Goal: Information Seeking & Learning: Learn about a topic

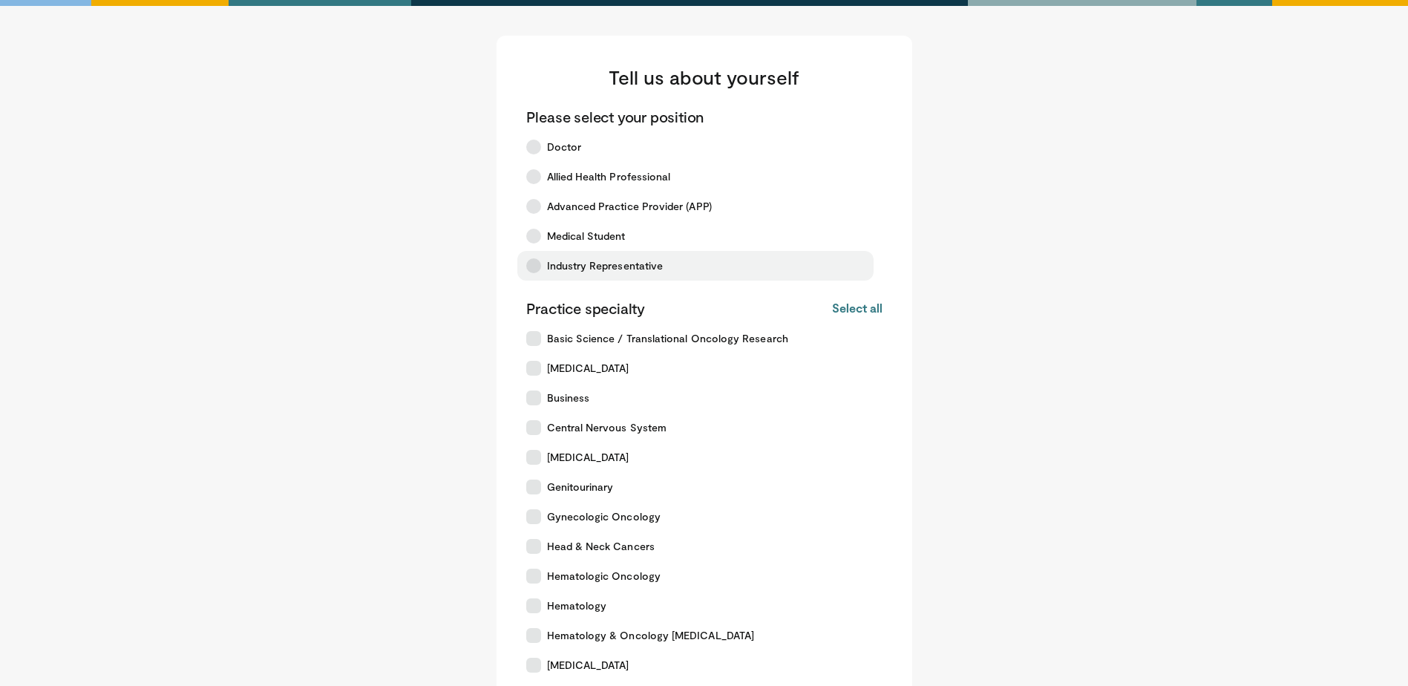
click at [629, 269] on span "Industry Representative" at bounding box center [605, 265] width 117 height 15
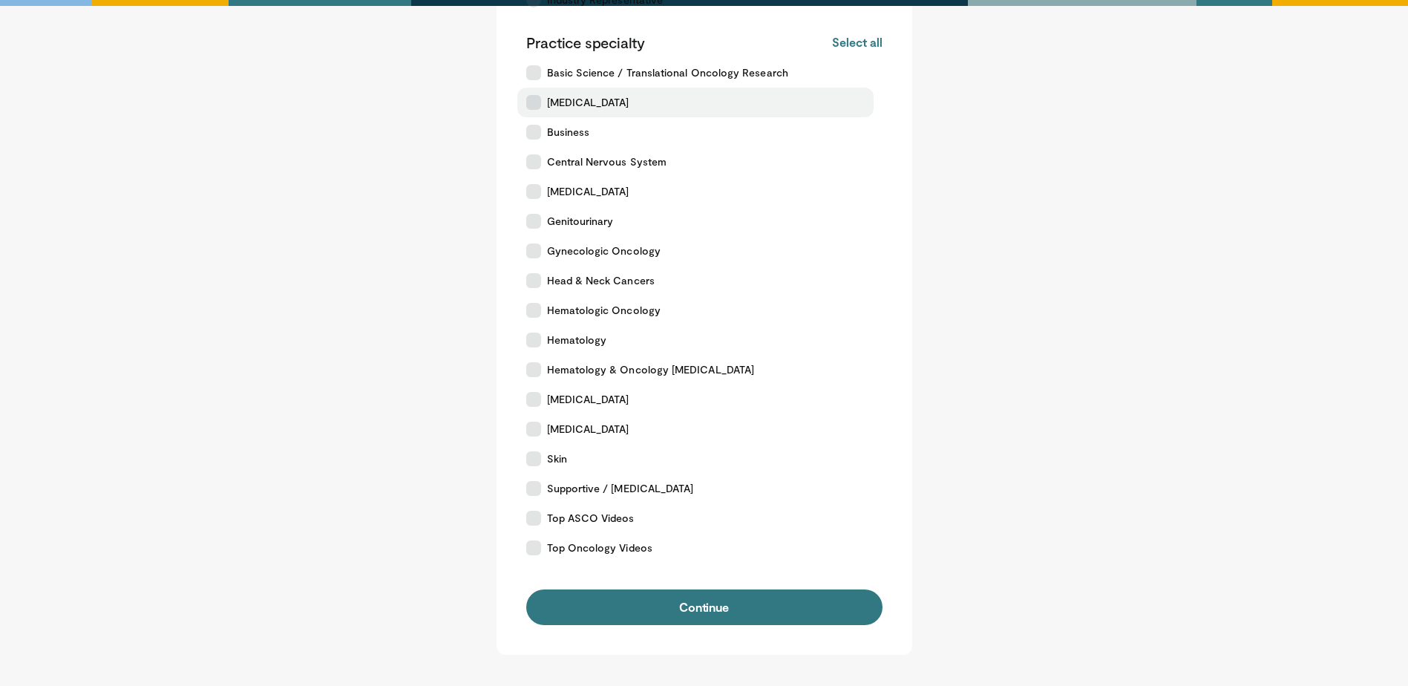
scroll to position [297, 0]
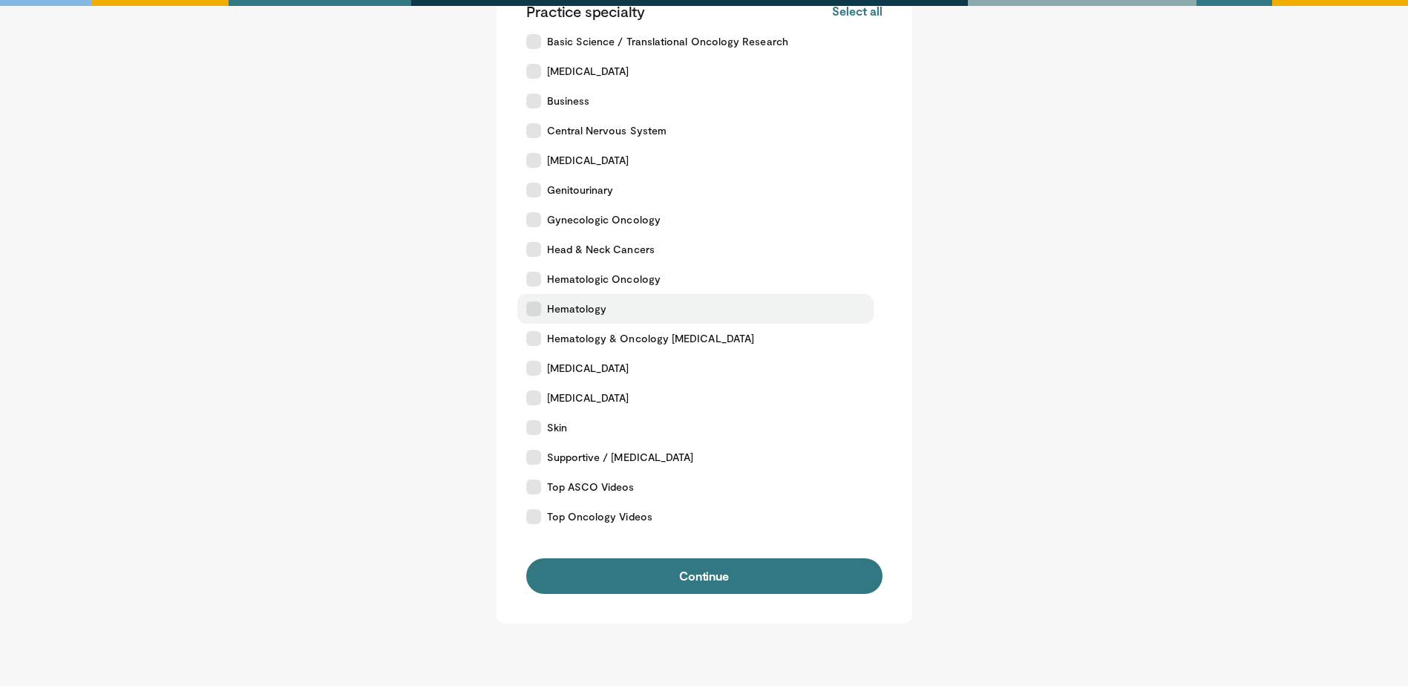
click at [624, 317] on label "Hematology" at bounding box center [695, 309] width 356 height 30
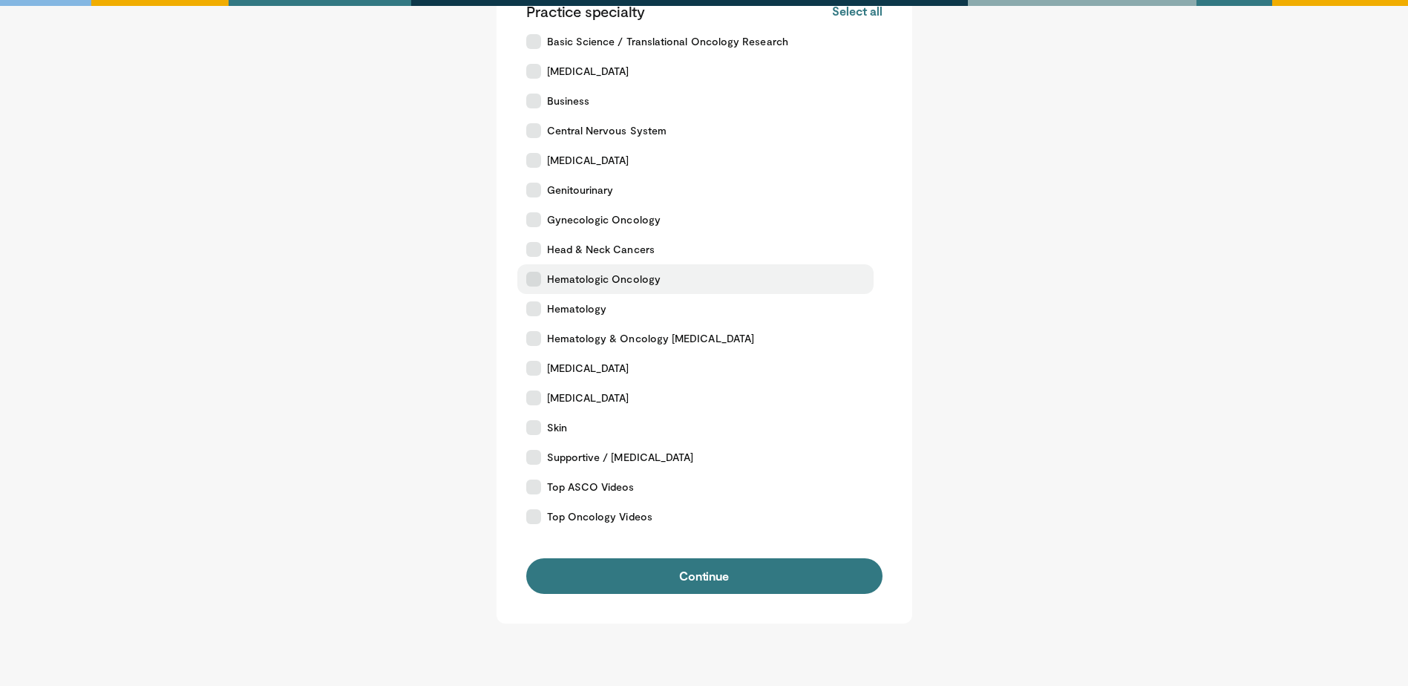
click at [644, 287] on label "Hematologic Oncology" at bounding box center [695, 279] width 356 height 30
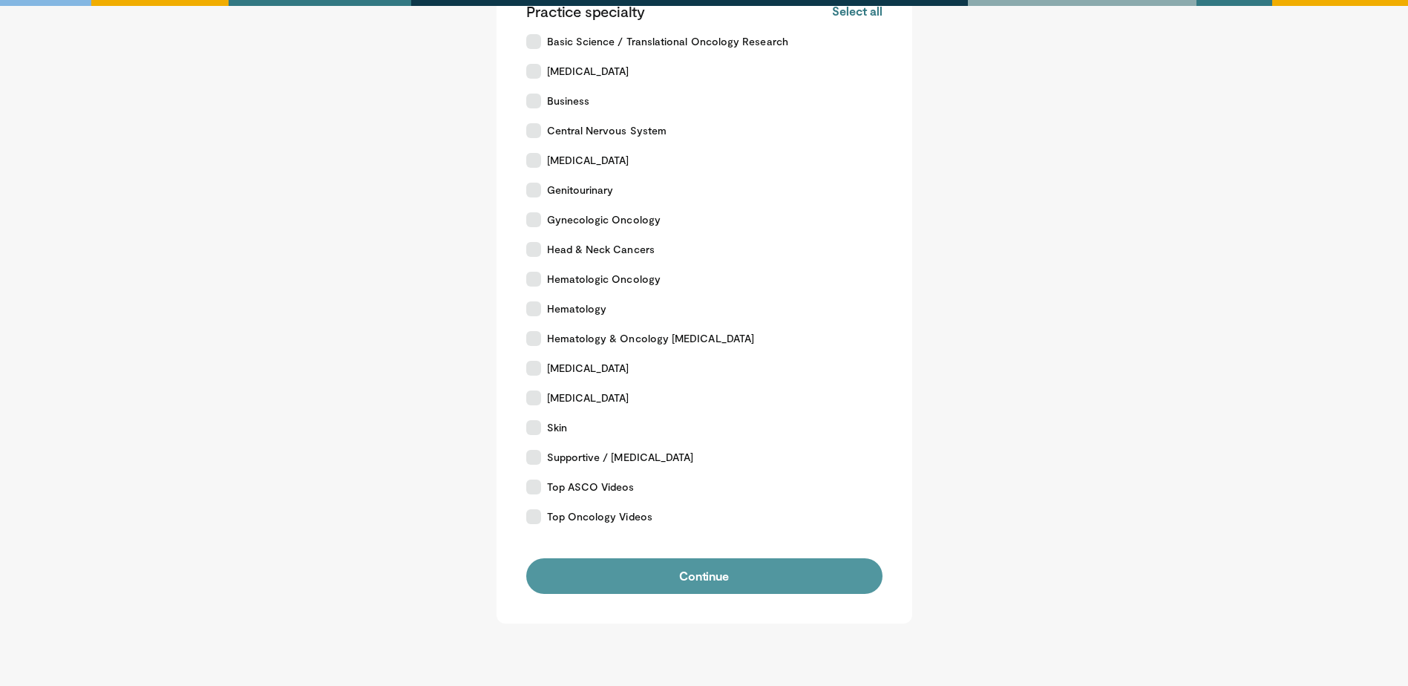
click at [727, 585] on button "Continue" at bounding box center [704, 576] width 356 height 36
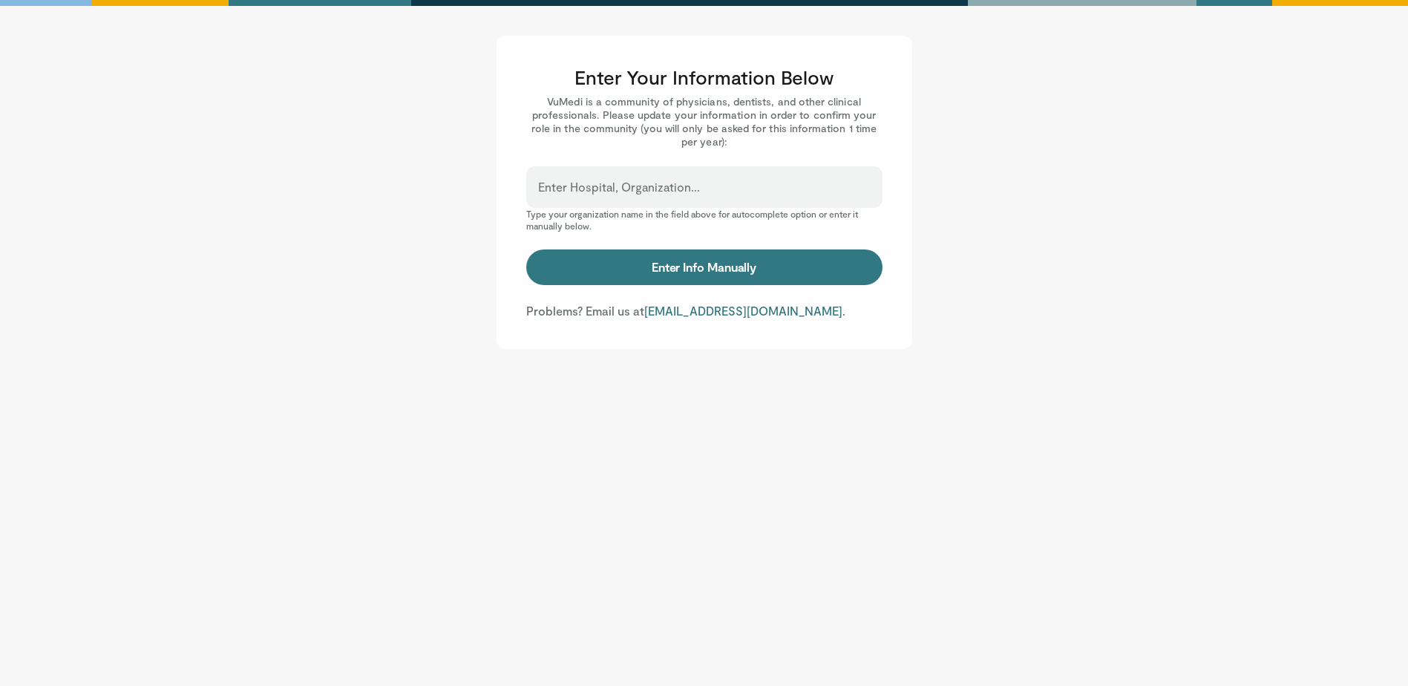
click at [655, 183] on label "Enter Hospital, Organization..." at bounding box center [619, 187] width 162 height 30
click at [655, 186] on input "Enter Hospital, Organization..." at bounding box center [704, 194] width 333 height 16
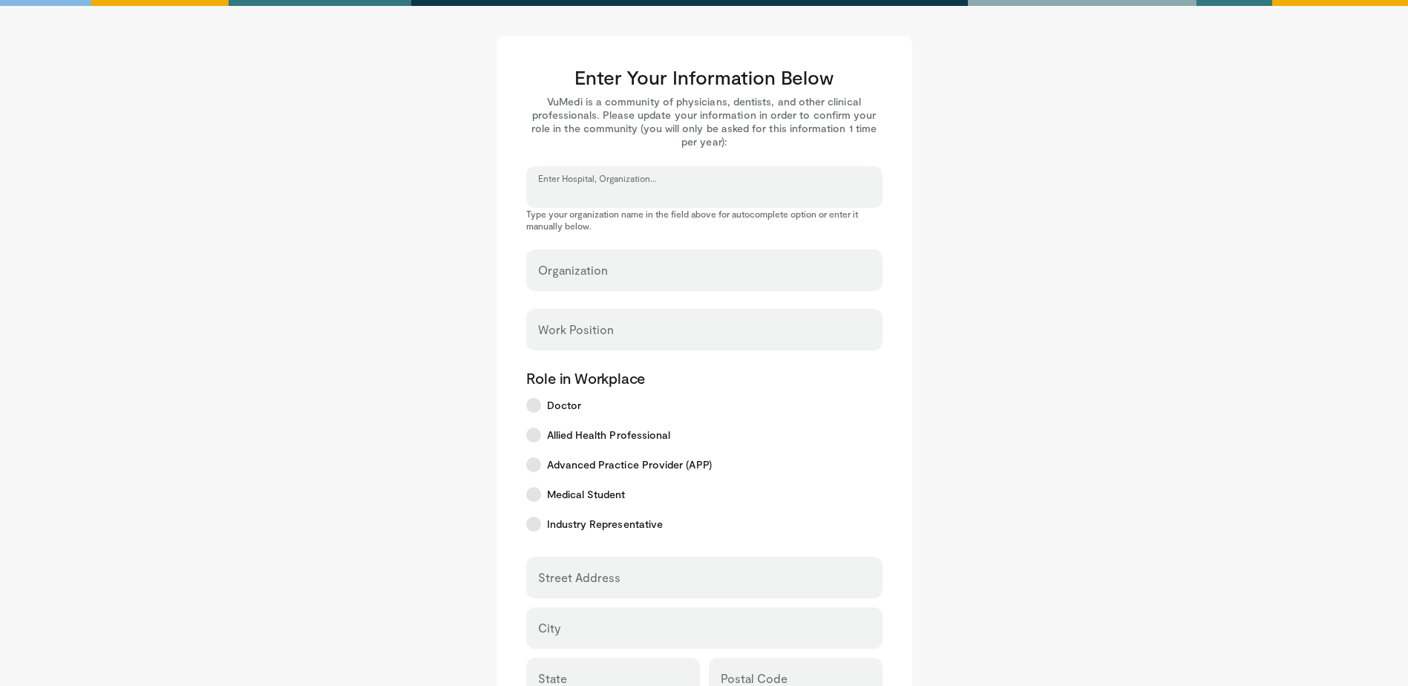
click at [663, 192] on input "Enter Hospital, Organization..." at bounding box center [704, 194] width 333 height 16
click at [609, 173] on label "Enter Hospital, Organization..." at bounding box center [619, 187] width 162 height 30
click at [609, 186] on input "Enter Hospital, Organization..." at bounding box center [704, 194] width 333 height 16
type input "******"
drag, startPoint x: 604, startPoint y: 180, endPoint x: 412, endPoint y: 163, distance: 192.9
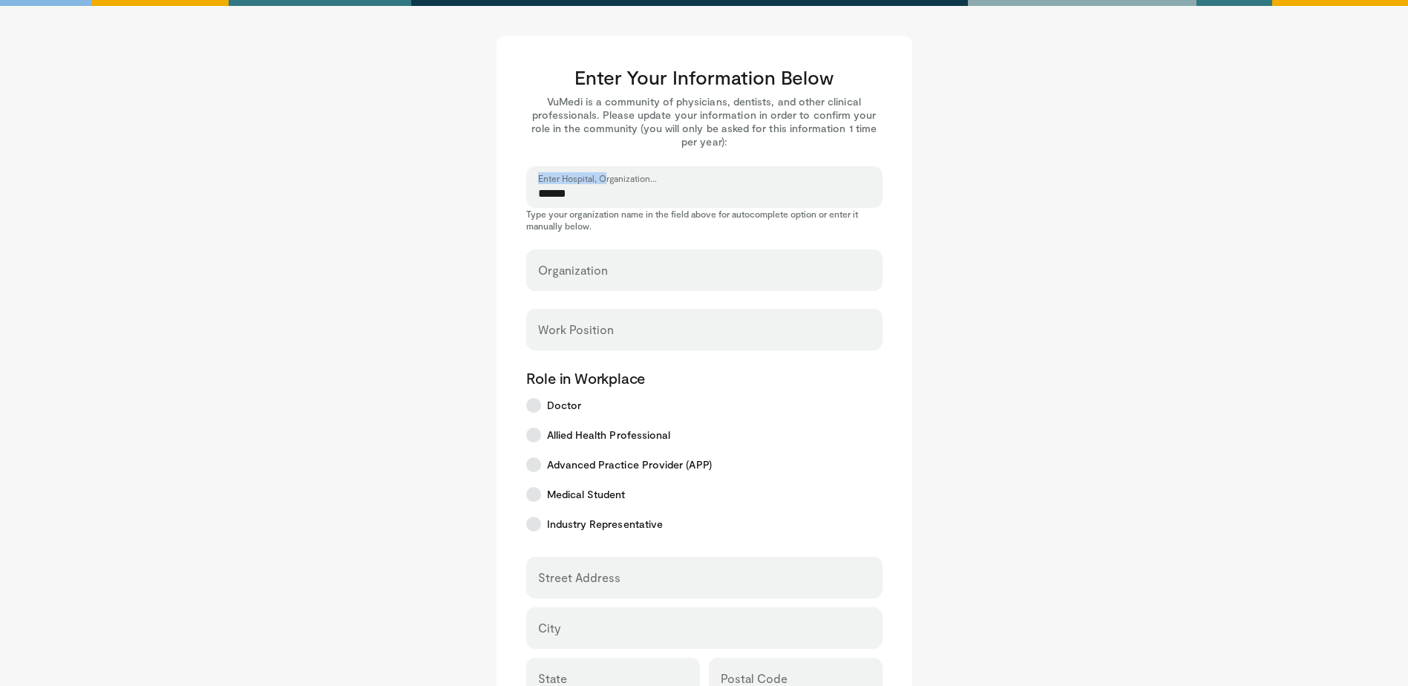
click at [412, 163] on main "Enter Your Information Below VuMedi is a community of physicians, dentists, and…" at bounding box center [704, 526] width 920 height 981
drag, startPoint x: 598, startPoint y: 194, endPoint x: 324, endPoint y: 185, distance: 273.3
click at [346, 189] on main "Enter Your Information Below VuMedi is a community of physicians, dentists, and…" at bounding box center [704, 526] width 920 height 981
click at [365, 259] on main "Enter Your Information Below VuMedi is a community of physicians, dentists, and…" at bounding box center [704, 526] width 920 height 981
click at [551, 280] on input "Organization" at bounding box center [704, 277] width 333 height 16
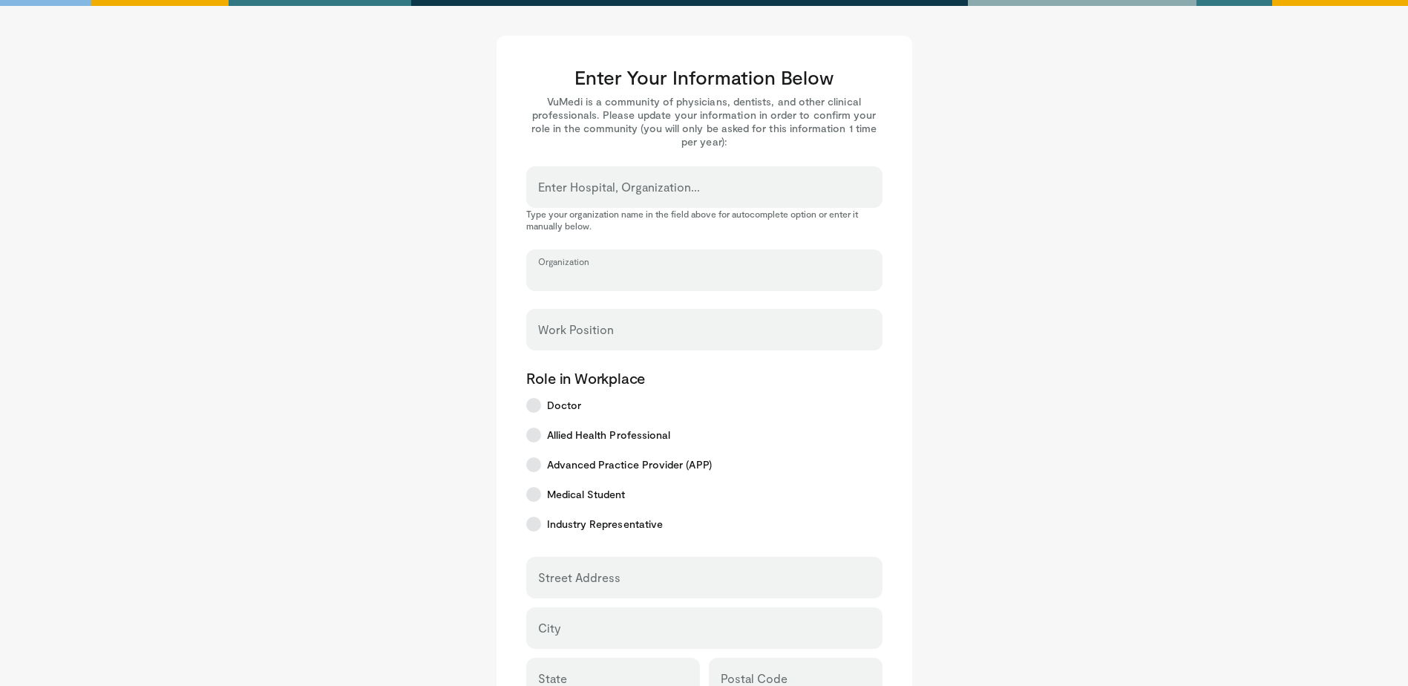
type input "******"
select select "**"
type input "**********"
click at [632, 333] on input "Work Position" at bounding box center [704, 336] width 333 height 16
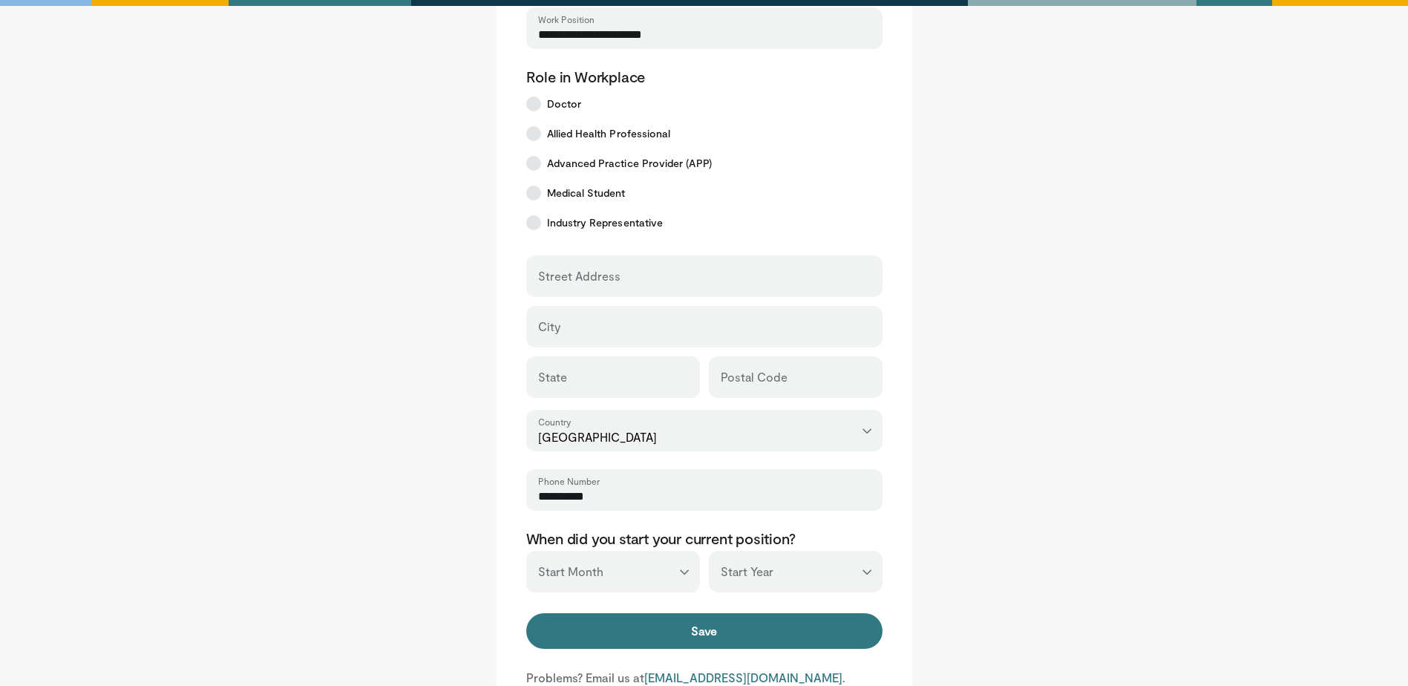
scroll to position [371, 0]
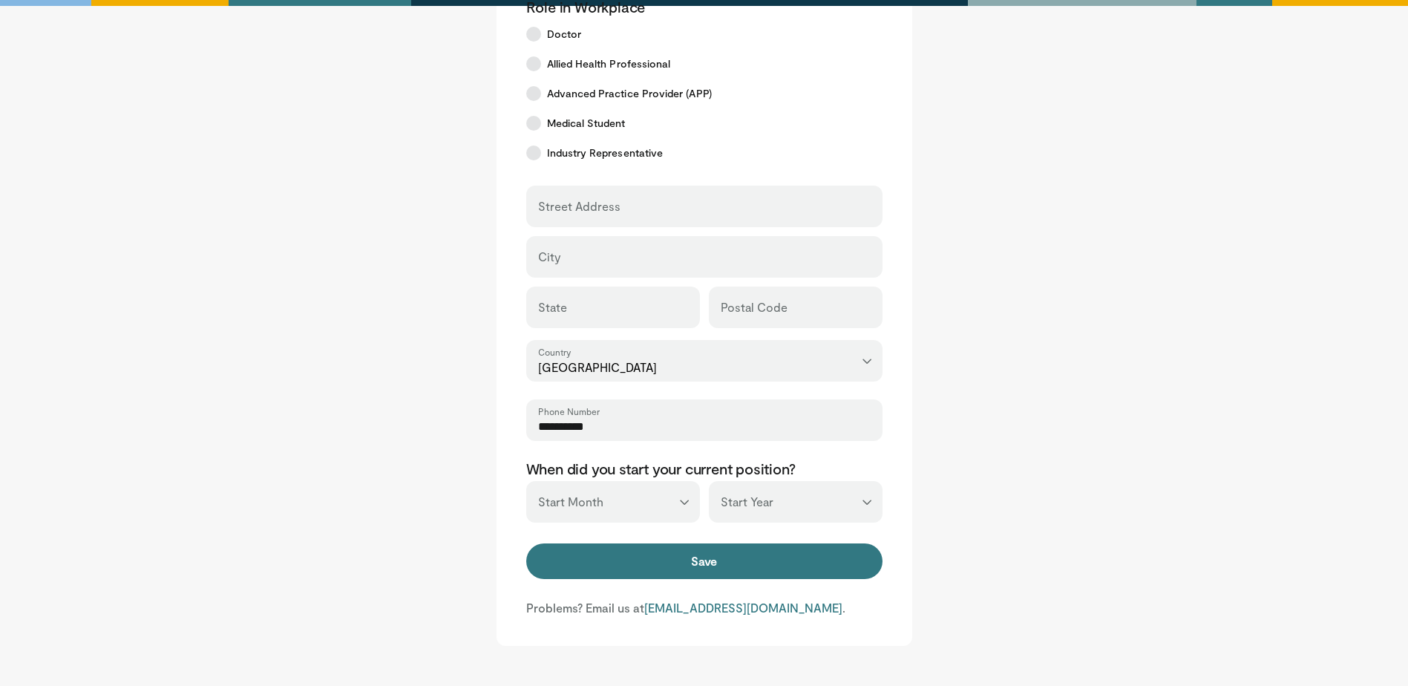
type input "**********"
click at [629, 216] on input "Street Address" at bounding box center [704, 213] width 333 height 16
click at [444, 251] on main "**********" at bounding box center [704, 154] width 920 height 981
click at [601, 508] on select "*** ******* ******** ***** ***** *** **** **** ****** ********* ******* *******…" at bounding box center [613, 502] width 174 height 42
select select "*"
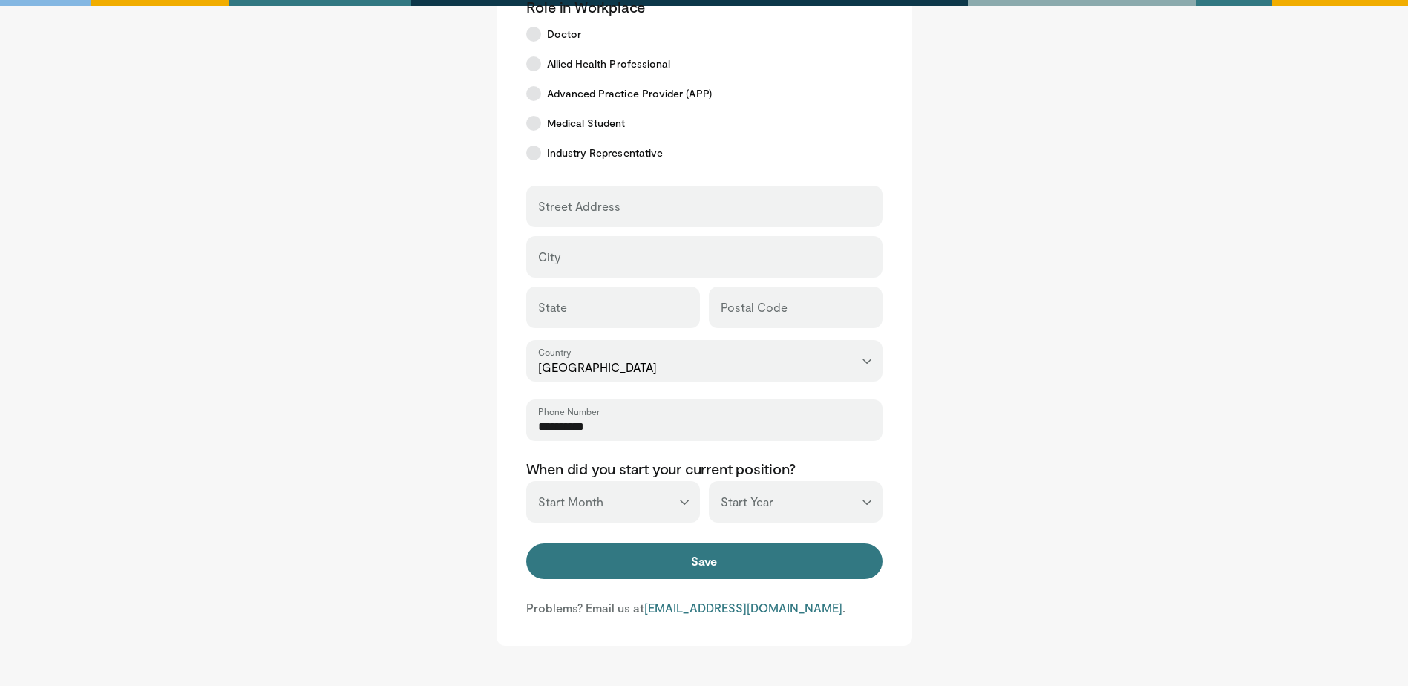
click at [526, 481] on select "*** ******* ******** ***** ***** *** **** **** ****** ********* ******* *******…" at bounding box center [613, 502] width 174 height 42
click at [842, 499] on select "*** **** **** **** **** **** **** **** **** **** **** **** **** **** **** **** …" at bounding box center [796, 502] width 174 height 42
click at [1035, 474] on main "**********" at bounding box center [704, 154] width 920 height 981
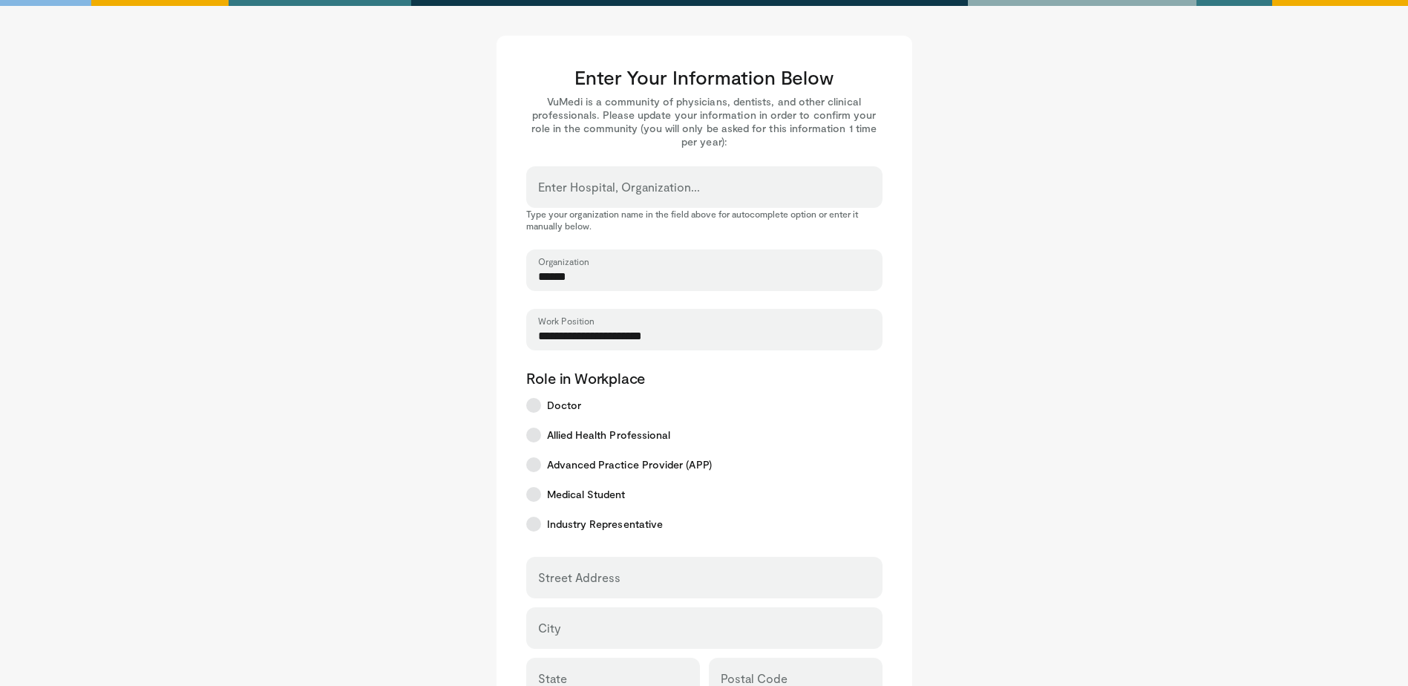
scroll to position [478, 0]
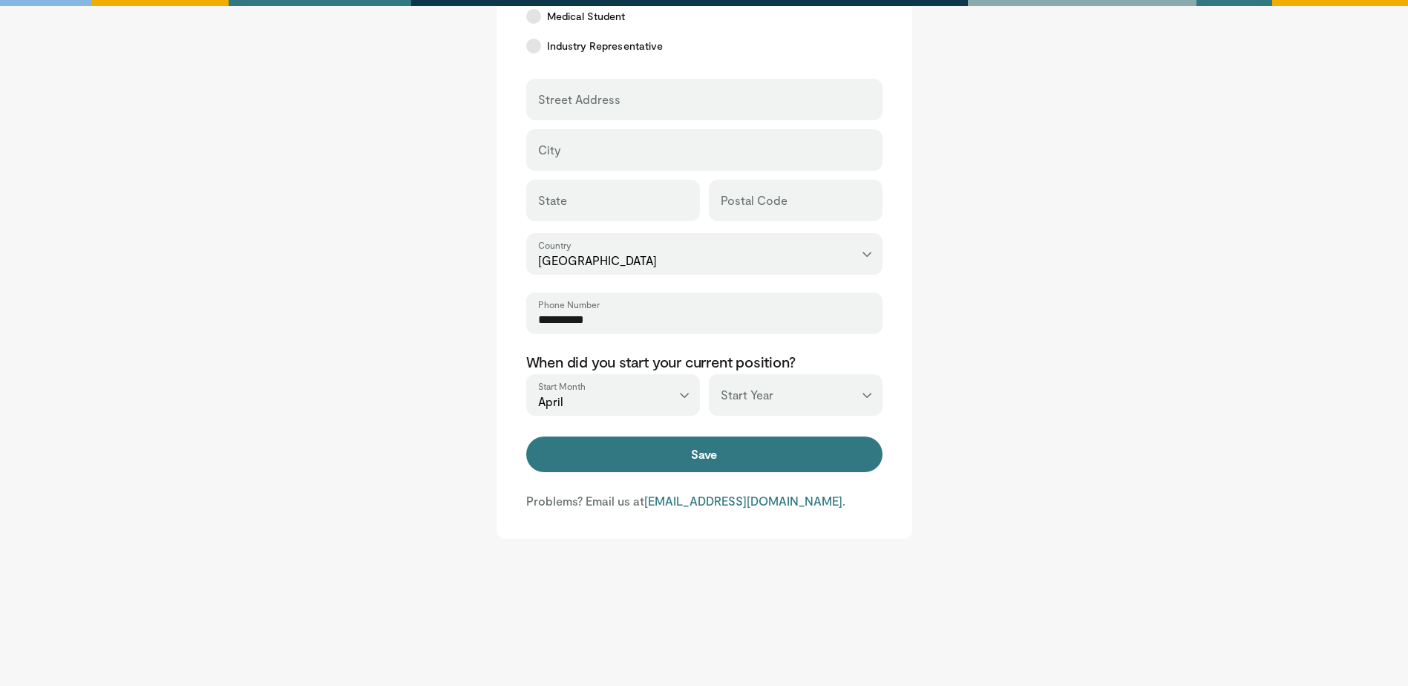
click at [792, 384] on select "*** **** **** **** **** **** **** **** **** **** **** **** **** **** **** **** …" at bounding box center [796, 395] width 174 height 42
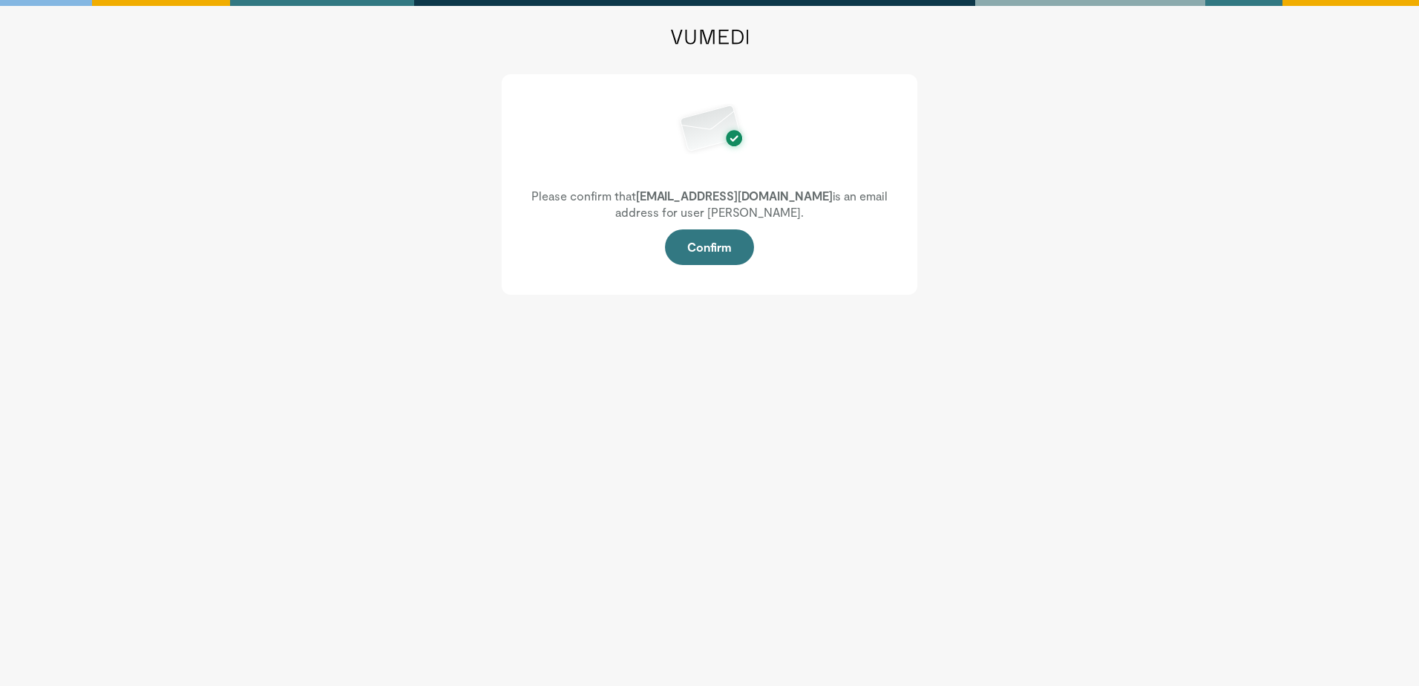
click at [760, 255] on form "Confirm" at bounding box center [709, 247] width 356 height 36
click at [743, 245] on button "Confirm" at bounding box center [709, 247] width 89 height 36
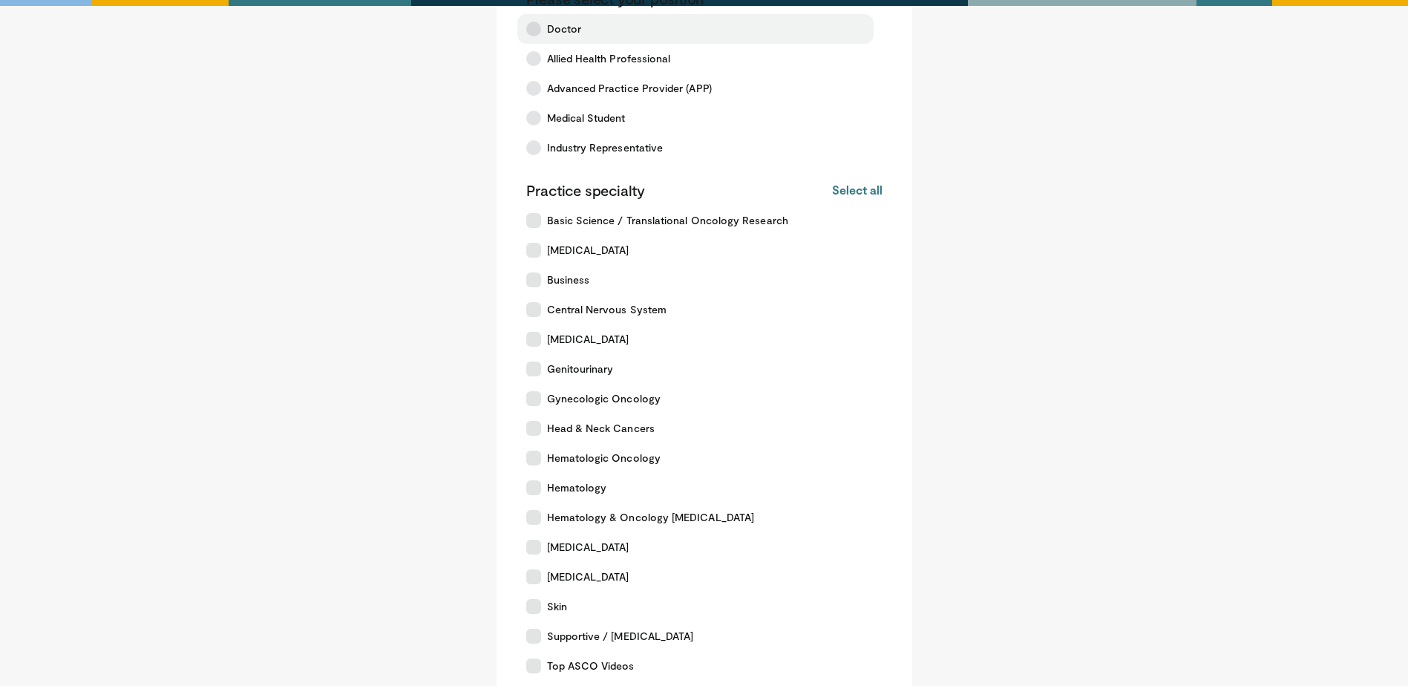
scroll to position [382, 0]
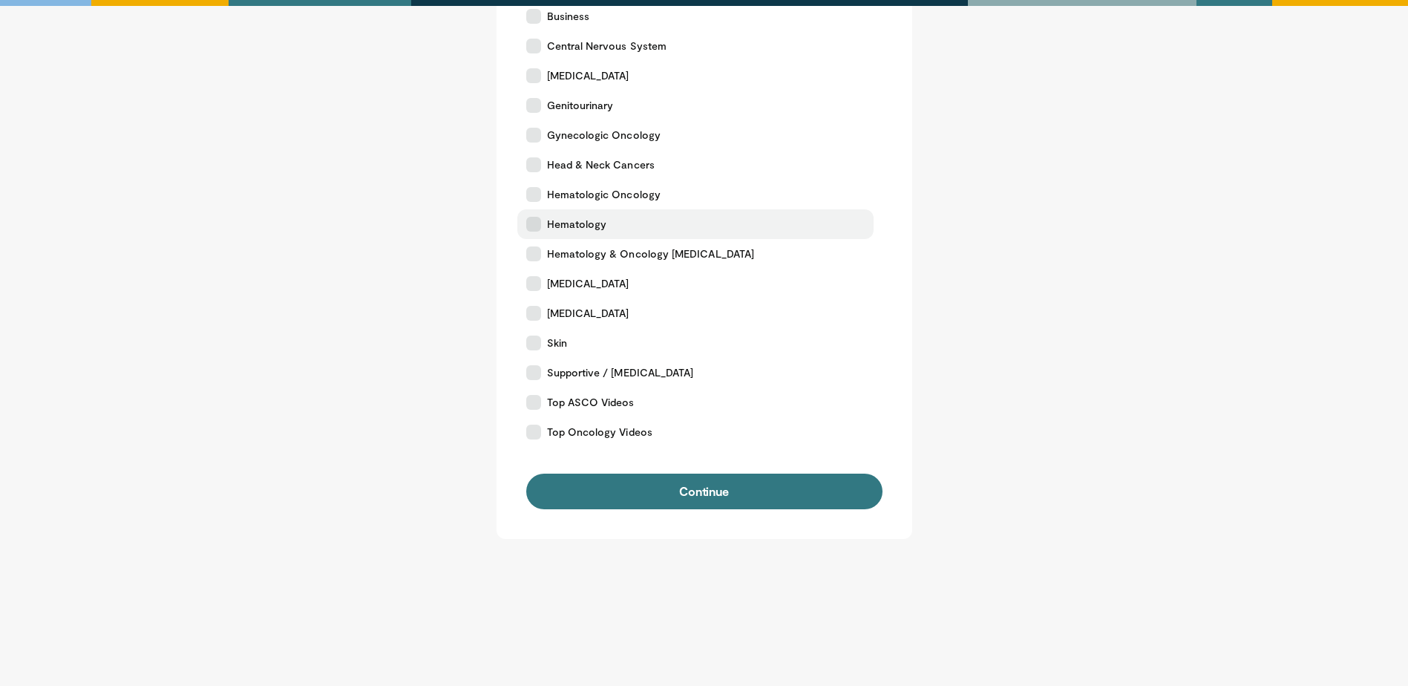
click at [615, 228] on label "Hematology" at bounding box center [695, 224] width 356 height 30
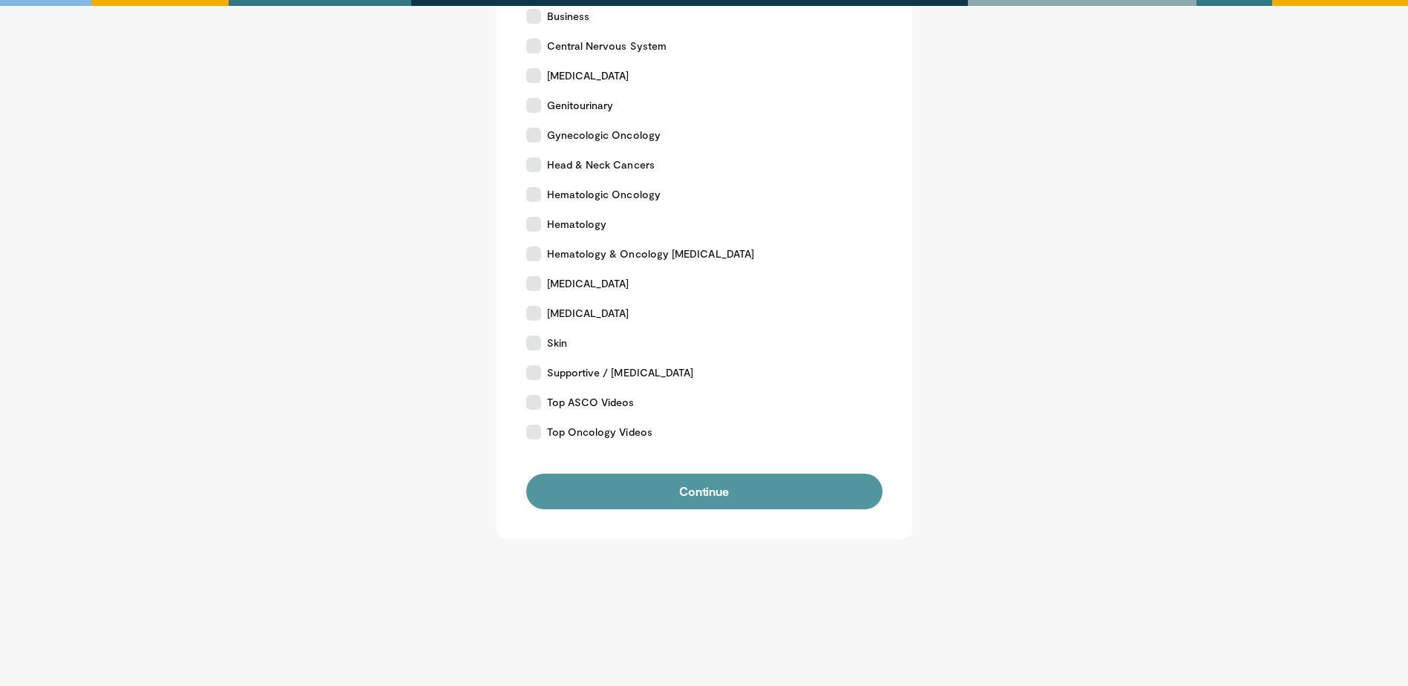
click at [753, 488] on button "Continue" at bounding box center [704, 492] width 356 height 36
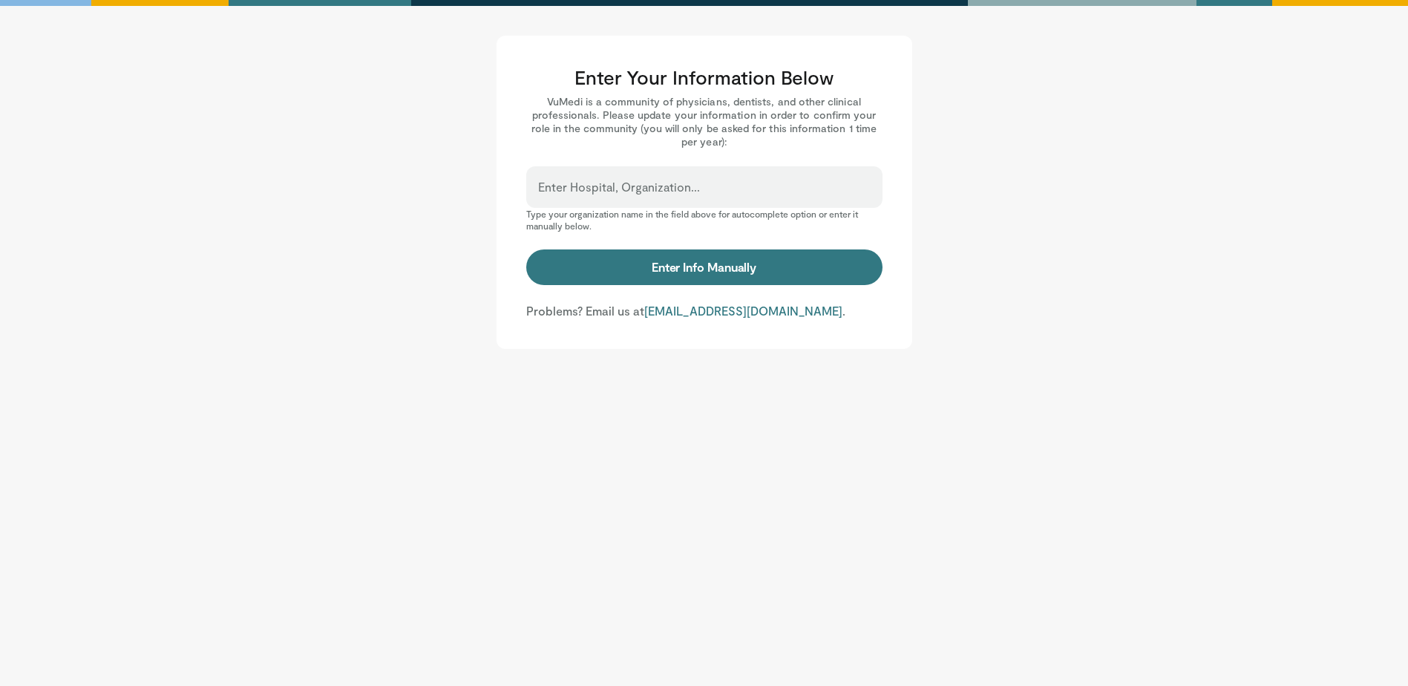
click at [785, 185] on div "Enter Hospital, Organization..." at bounding box center [704, 187] width 356 height 42
click at [627, 181] on label "Enter Hospital, Organization..." at bounding box center [619, 187] width 162 height 30
click at [627, 186] on input "Enter Hospital, Organization..." at bounding box center [704, 194] width 333 height 16
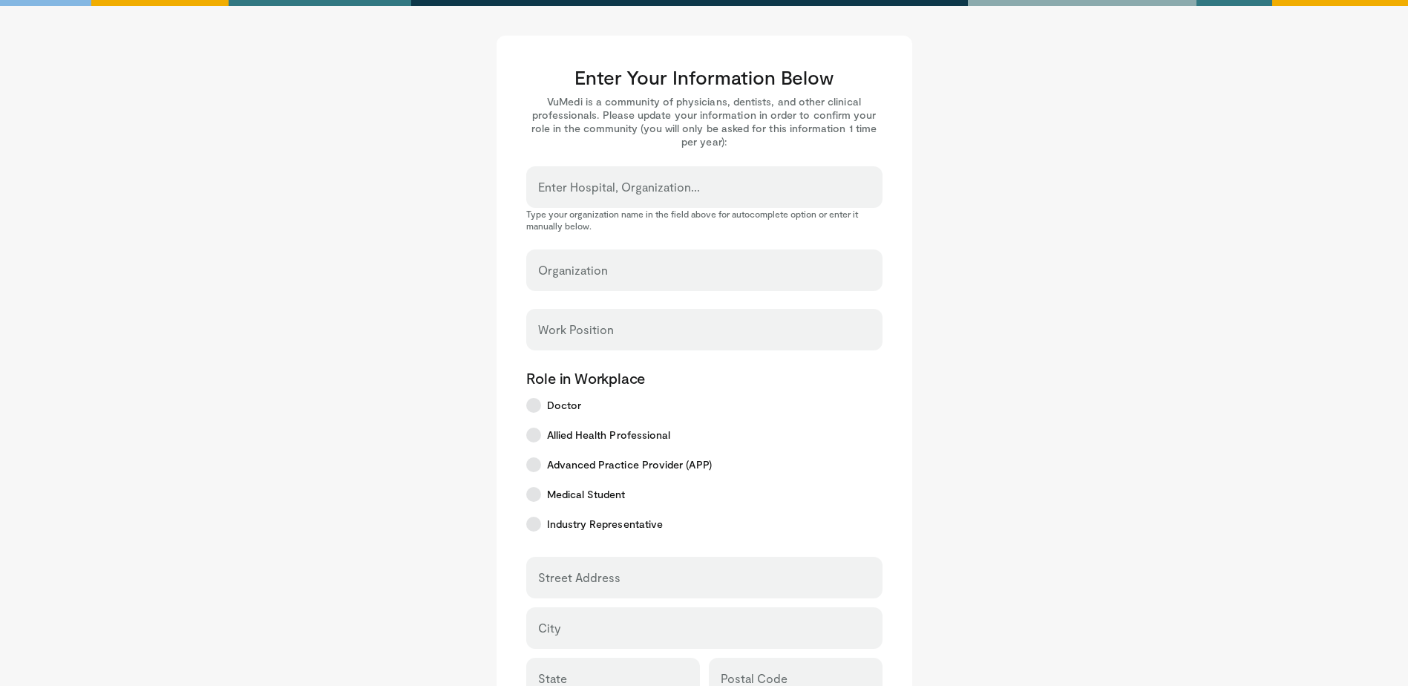
click at [651, 183] on label "Enter Hospital, Organization..." at bounding box center [619, 187] width 162 height 30
click at [651, 186] on input "Enter Hospital, Organization..." at bounding box center [704, 194] width 333 height 16
click at [624, 186] on input "Enter Hospital, Organization..." at bounding box center [704, 194] width 333 height 16
type input "******"
click at [377, 189] on main "Enter Your Information Below VuMedi is a community of physicians, dentists, and…" at bounding box center [704, 526] width 920 height 981
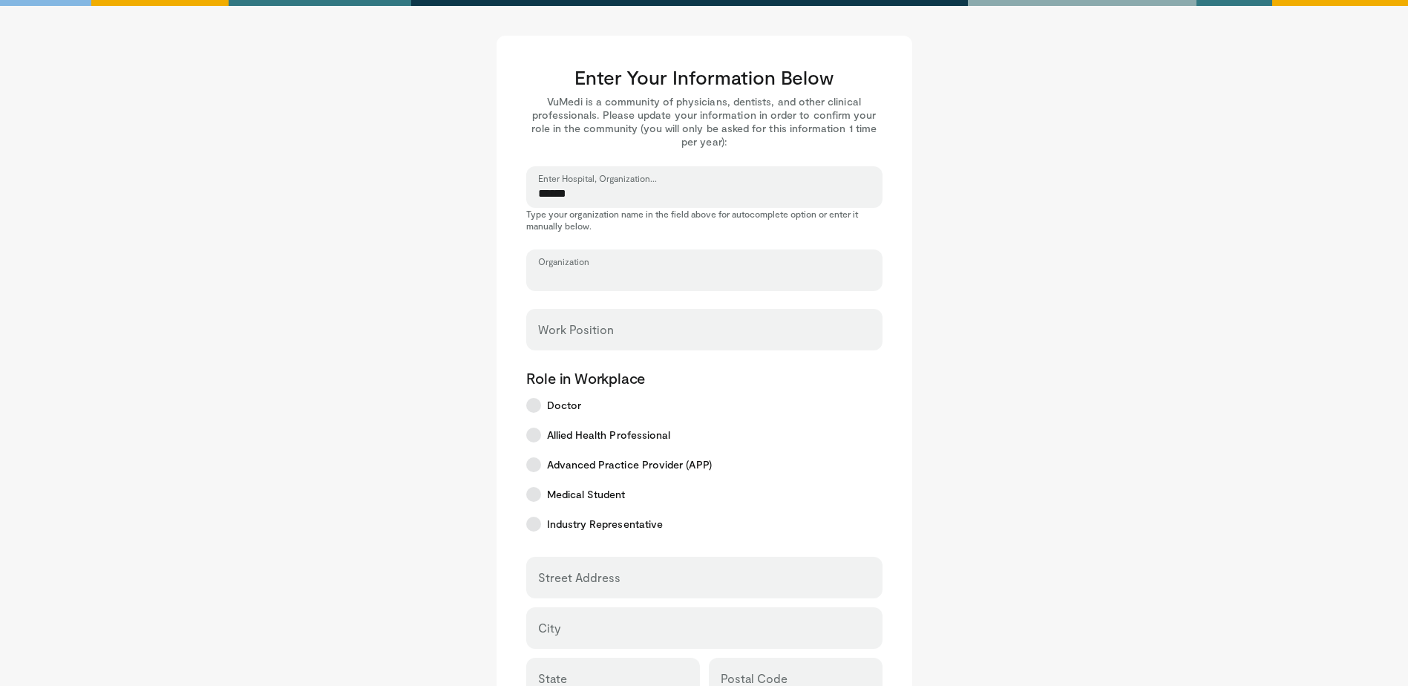
click at [629, 272] on input "Organization" at bounding box center [704, 277] width 333 height 16
type input "******"
select select "**"
type input "**********"
click at [625, 333] on input "Work Position" at bounding box center [704, 336] width 333 height 16
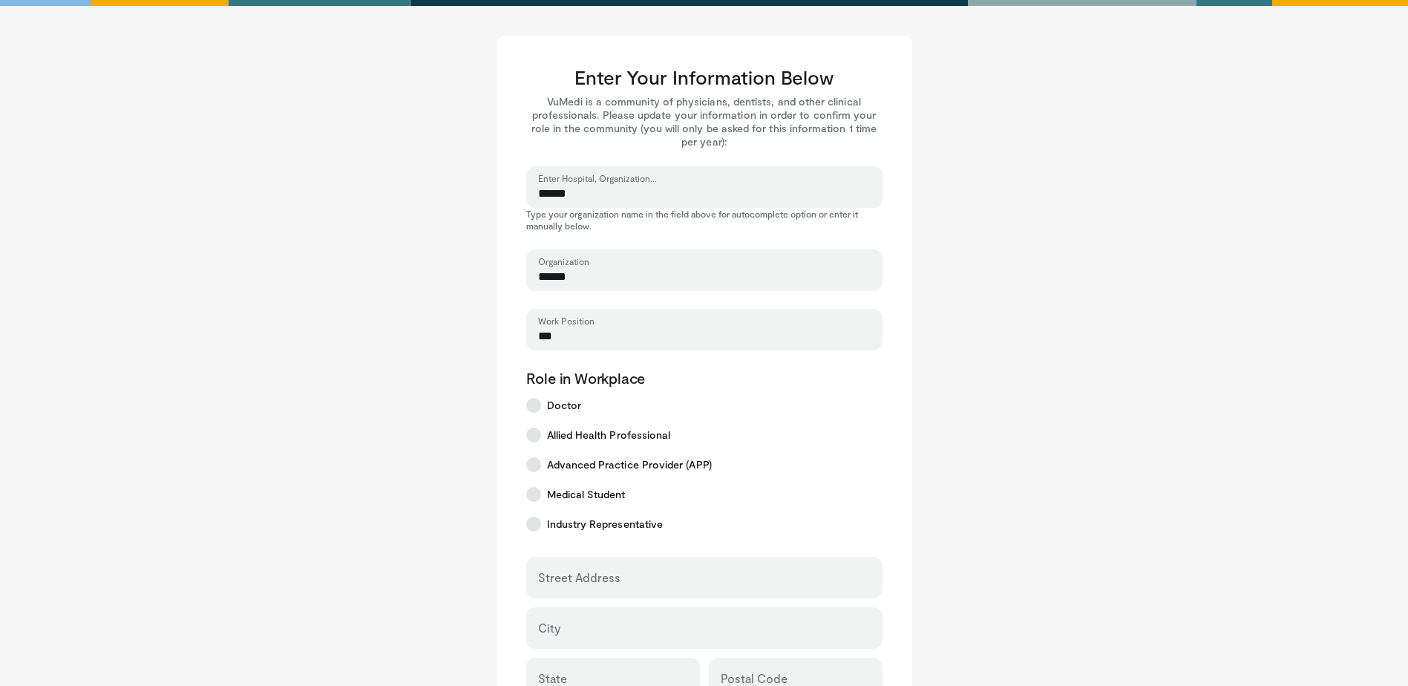
type input "***"
click at [399, 394] on main "Enter Your Information Below VuMedi is a community of physicians, dentists, and…" at bounding box center [704, 526] width 920 height 981
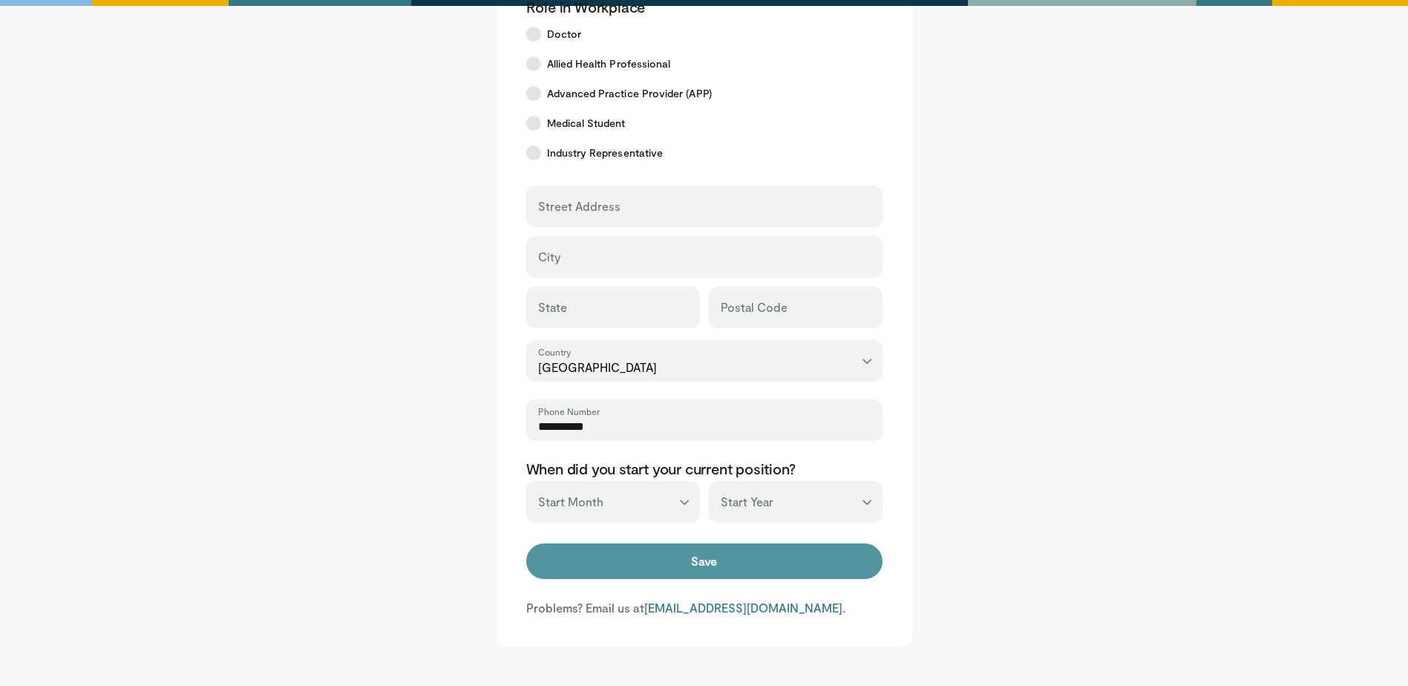
click at [762, 555] on button "Save" at bounding box center [704, 561] width 356 height 36
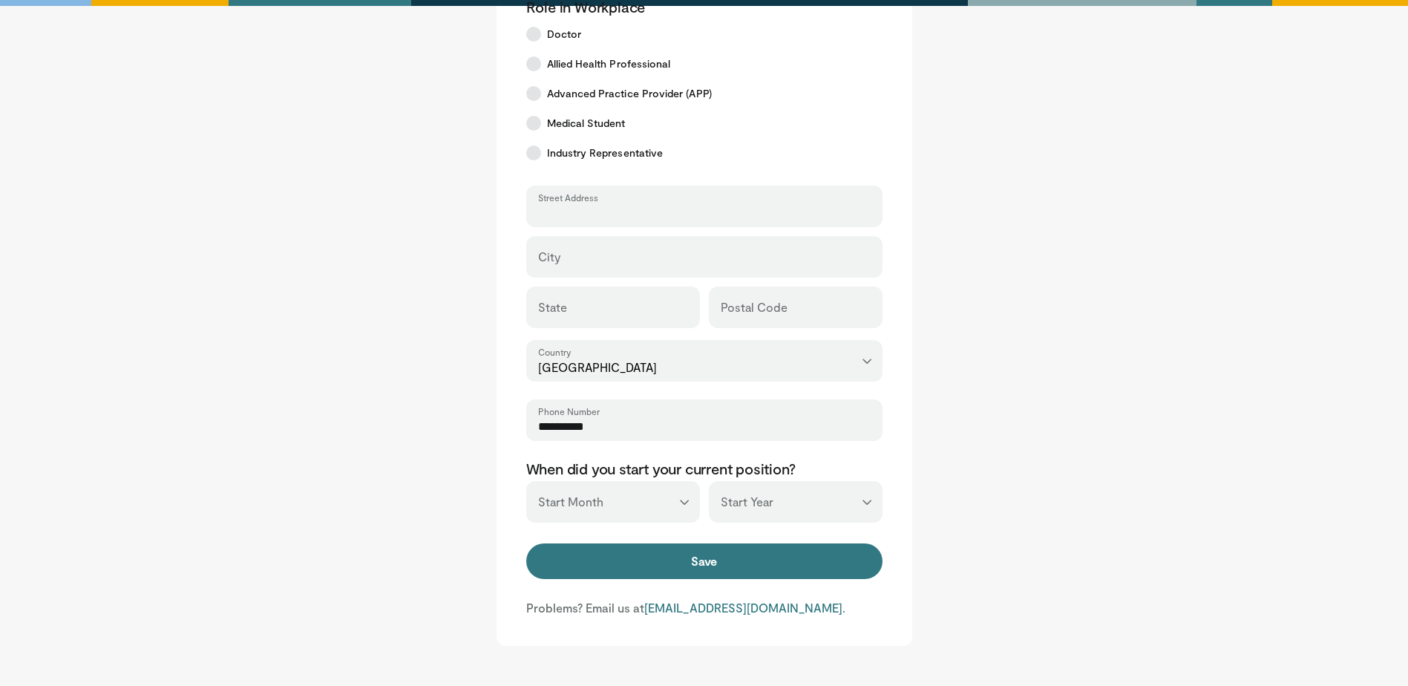
click at [563, 209] on input "Street Address" at bounding box center [704, 213] width 333 height 16
click at [589, 210] on input "Street Address" at bounding box center [704, 213] width 333 height 16
paste input "**********"
type input "**********"
click at [638, 235] on div "**********" at bounding box center [704, 284] width 356 height 196
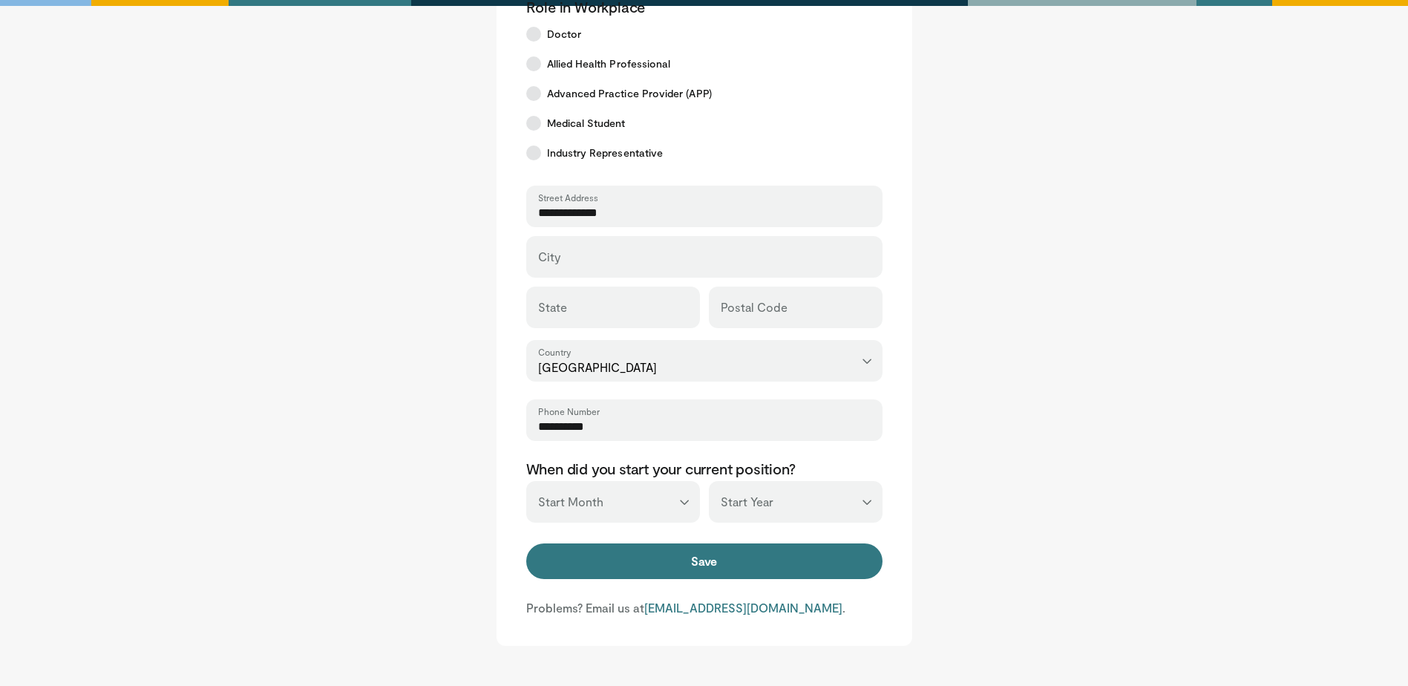
click at [635, 254] on div "City" at bounding box center [704, 257] width 356 height 42
click at [623, 260] on input "City" at bounding box center [704, 263] width 333 height 16
paste input "*********"
type input "*********"
click at [582, 300] on div "State" at bounding box center [613, 308] width 174 height 42
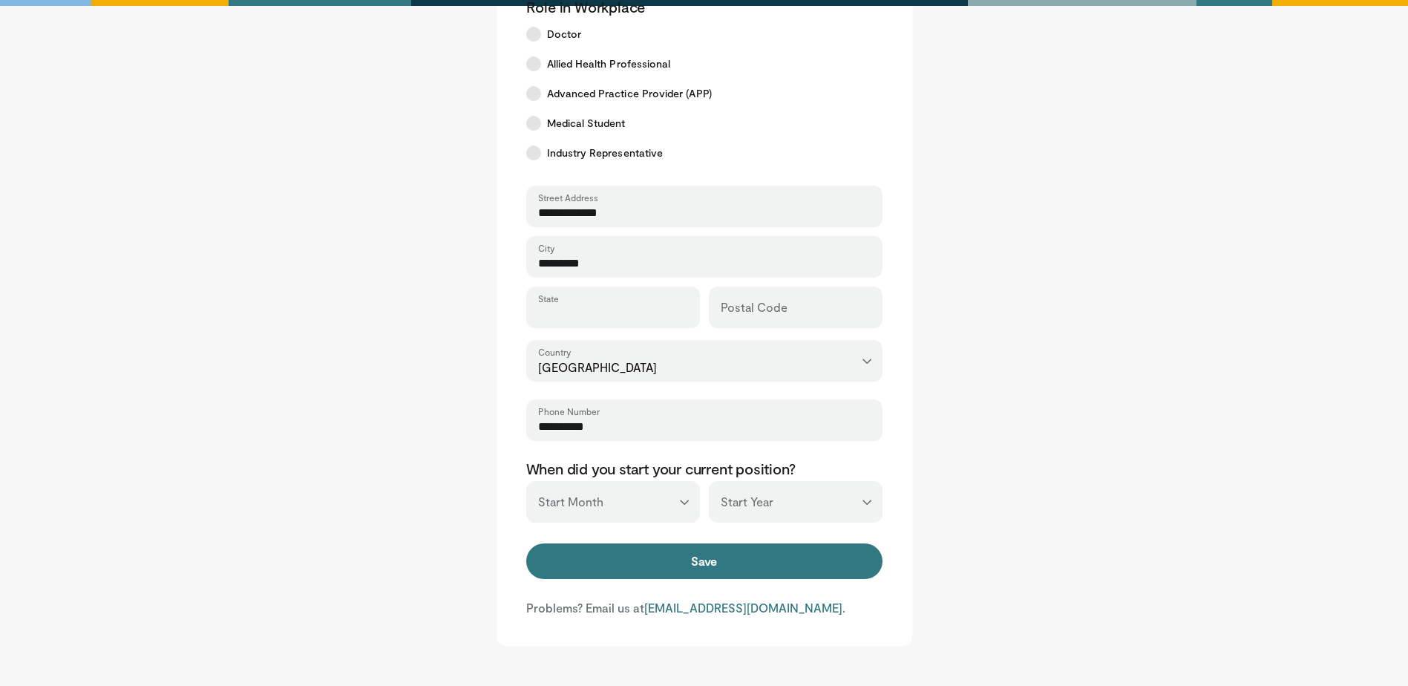
click at [586, 311] on input "State" at bounding box center [613, 314] width 150 height 16
type input "**"
click at [765, 307] on input "Postal Code" at bounding box center [796, 314] width 150 height 16
click at [806, 318] on input "Postal Code" at bounding box center [796, 314] width 150 height 16
paste input "*****"
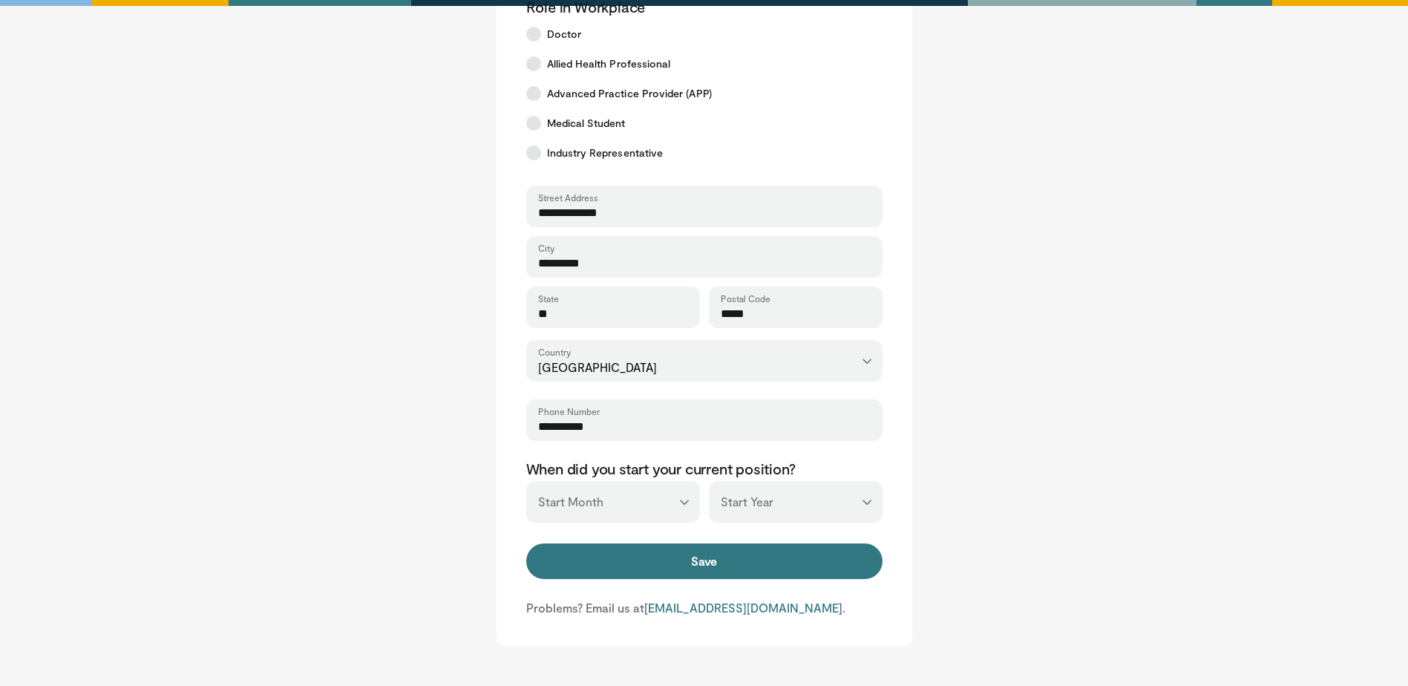
type input "*****"
click at [1183, 341] on body "Enter Your Information Below VuMedi is a community of physicians, dentists, and…" at bounding box center [704, 228] width 1408 height 1128
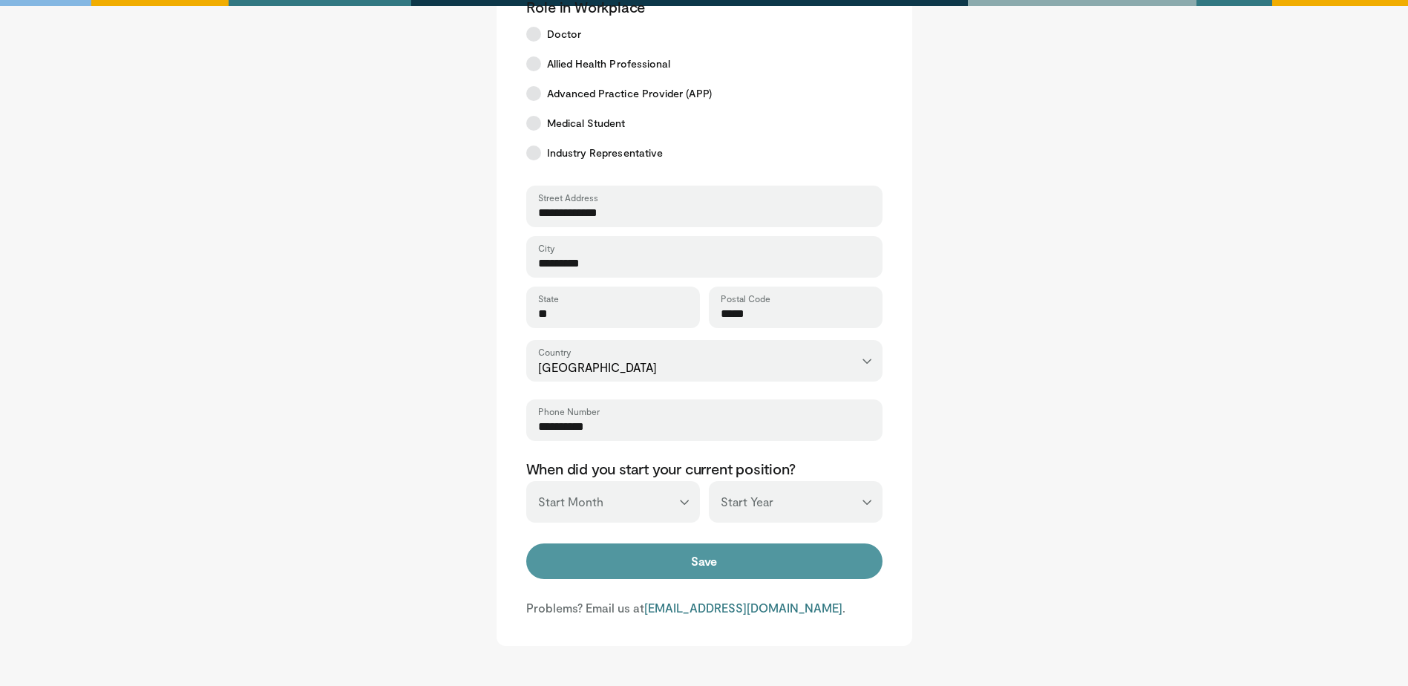
click at [649, 566] on button "Save" at bounding box center [704, 561] width 356 height 36
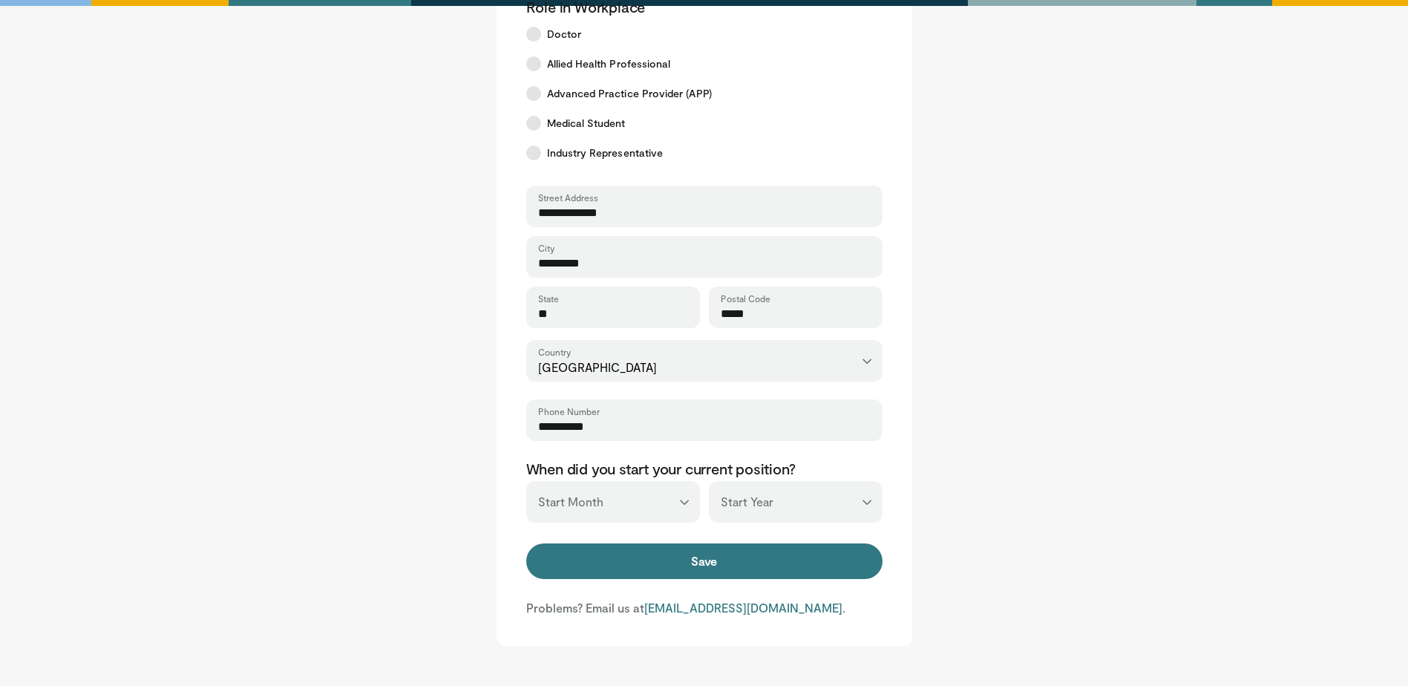
click at [635, 505] on select "*** ******* ******** ***** ***** *** **** **** ****** ********* ******* *******…" at bounding box center [613, 502] width 174 height 42
select select "*"
click at [526, 481] on select "*** ******* ******** ***** ***** *** **** **** ****** ********* ******* *******…" at bounding box center [613, 502] width 174 height 42
click at [790, 516] on select "*** **** **** **** **** **** **** **** **** **** **** **** **** **** **** **** …" at bounding box center [796, 502] width 174 height 42
select select "****"
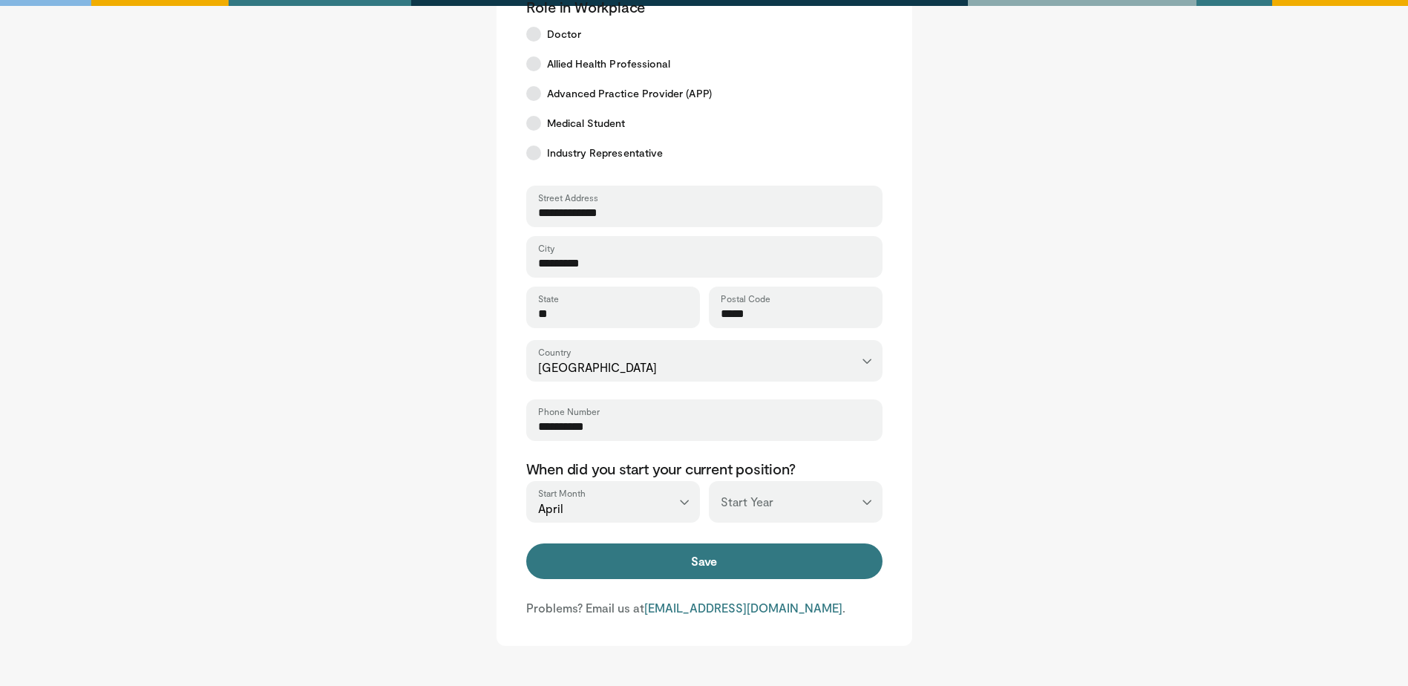
click at [709, 481] on select "*** **** **** **** **** **** **** **** **** **** **** **** **** **** **** **** …" at bounding box center [796, 502] width 174 height 42
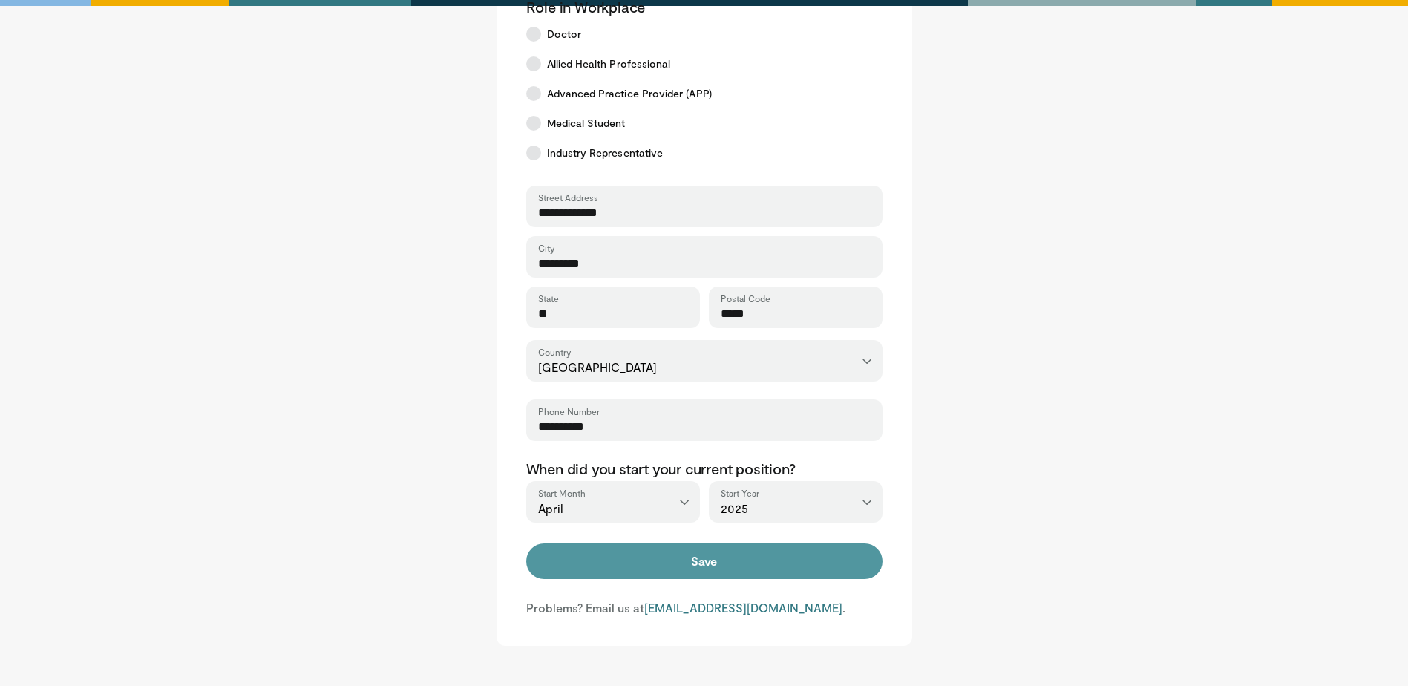
click at [797, 577] on button "Save" at bounding box center [704, 561] width 356 height 36
click at [799, 571] on button "Save" at bounding box center [704, 561] width 356 height 36
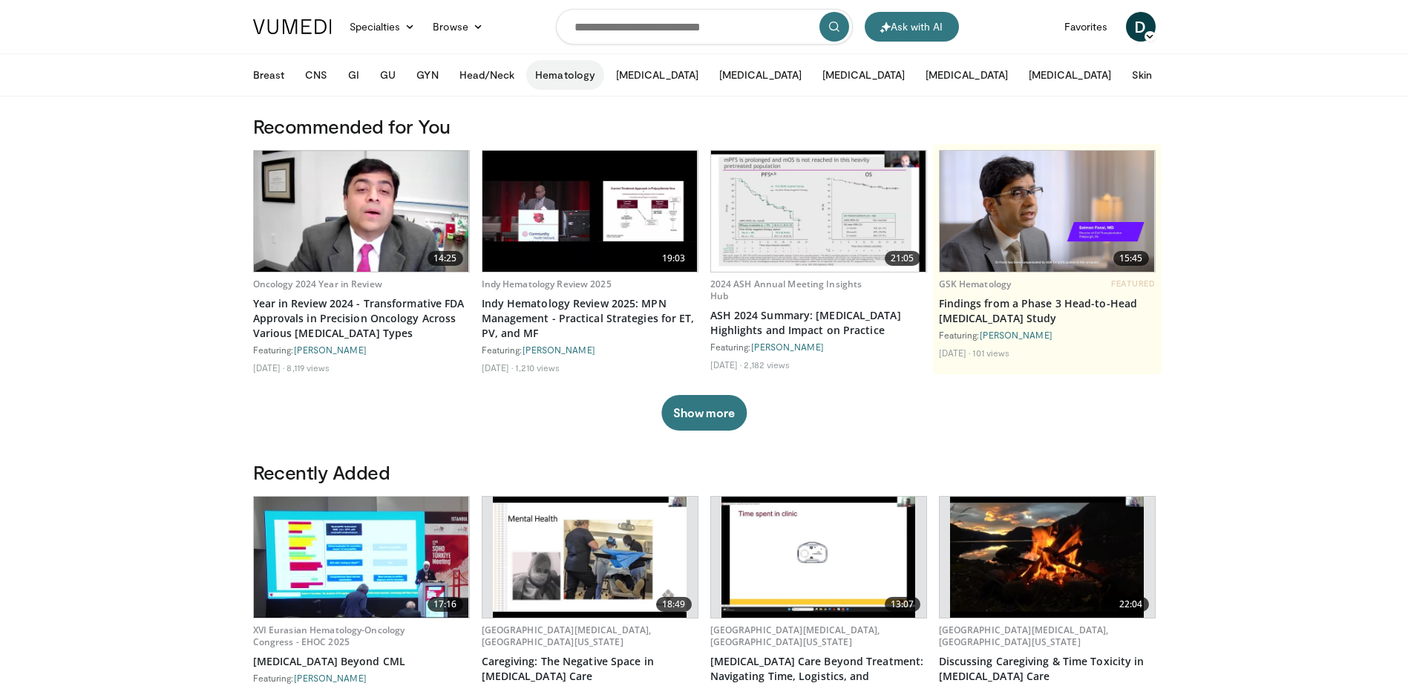
click at [555, 73] on button "Hematology" at bounding box center [565, 75] width 78 height 30
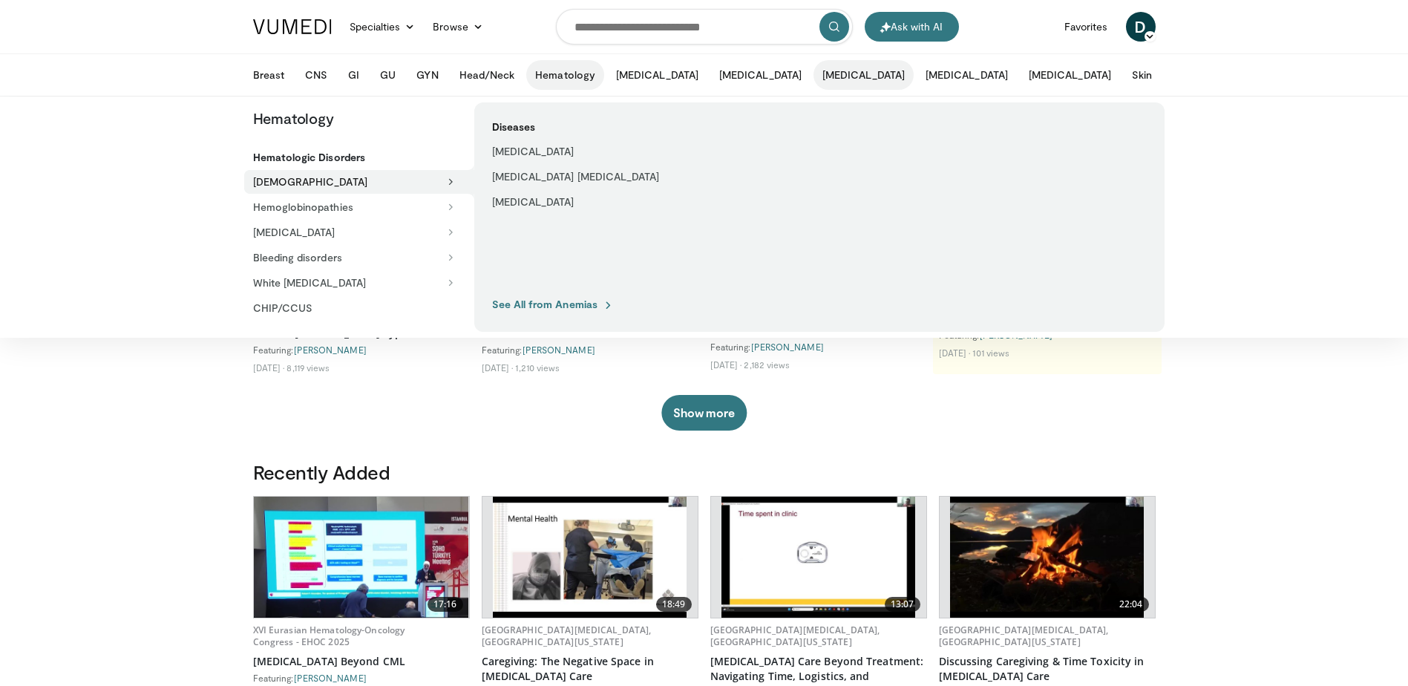
click at [814, 76] on button "[MEDICAL_DATA]" at bounding box center [864, 75] width 100 height 30
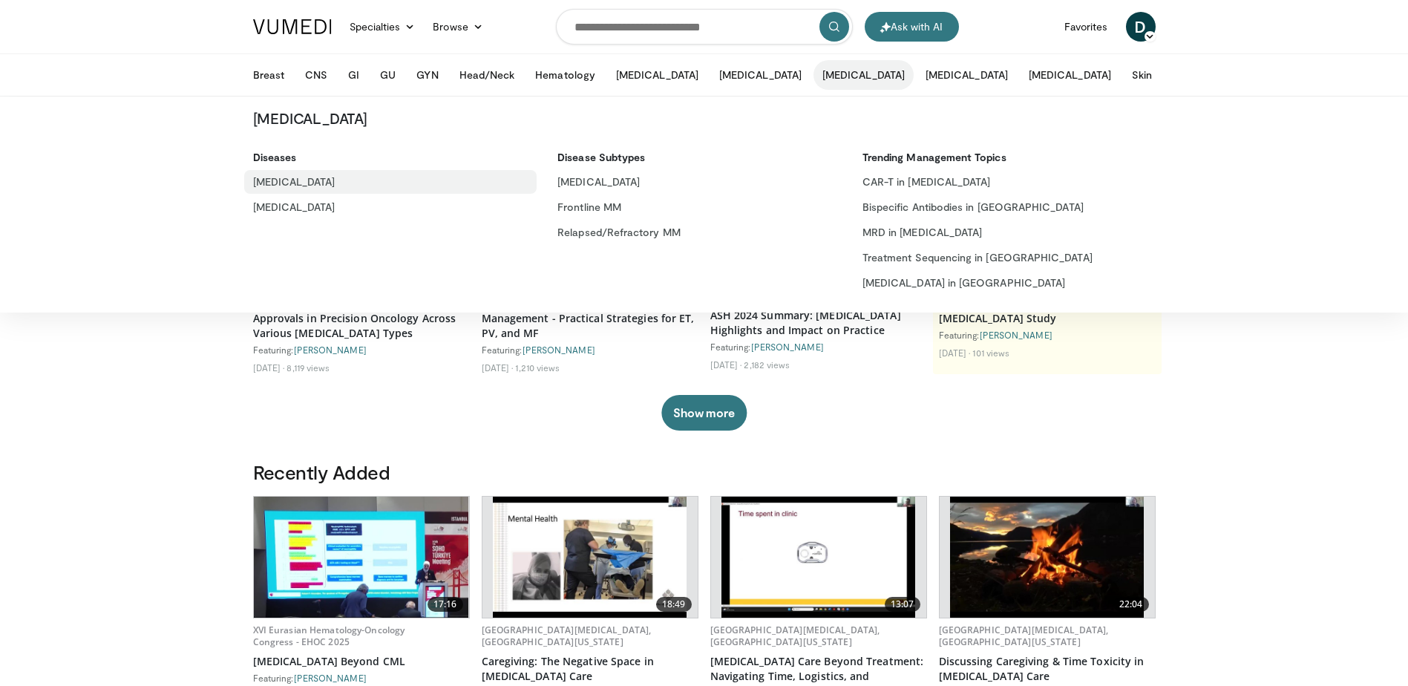
click at [276, 185] on link "[MEDICAL_DATA]" at bounding box center [390, 182] width 293 height 24
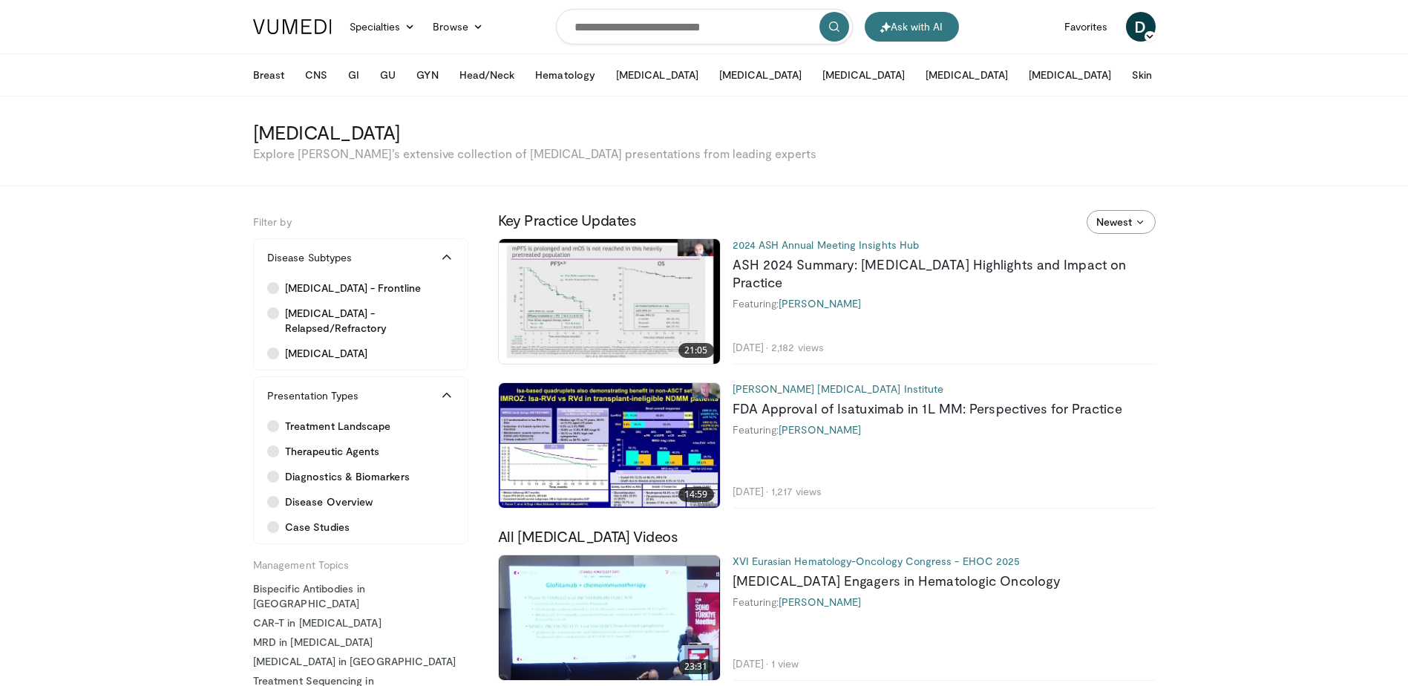
click at [1108, 222] on span "Newest" at bounding box center [1114, 222] width 36 height 15
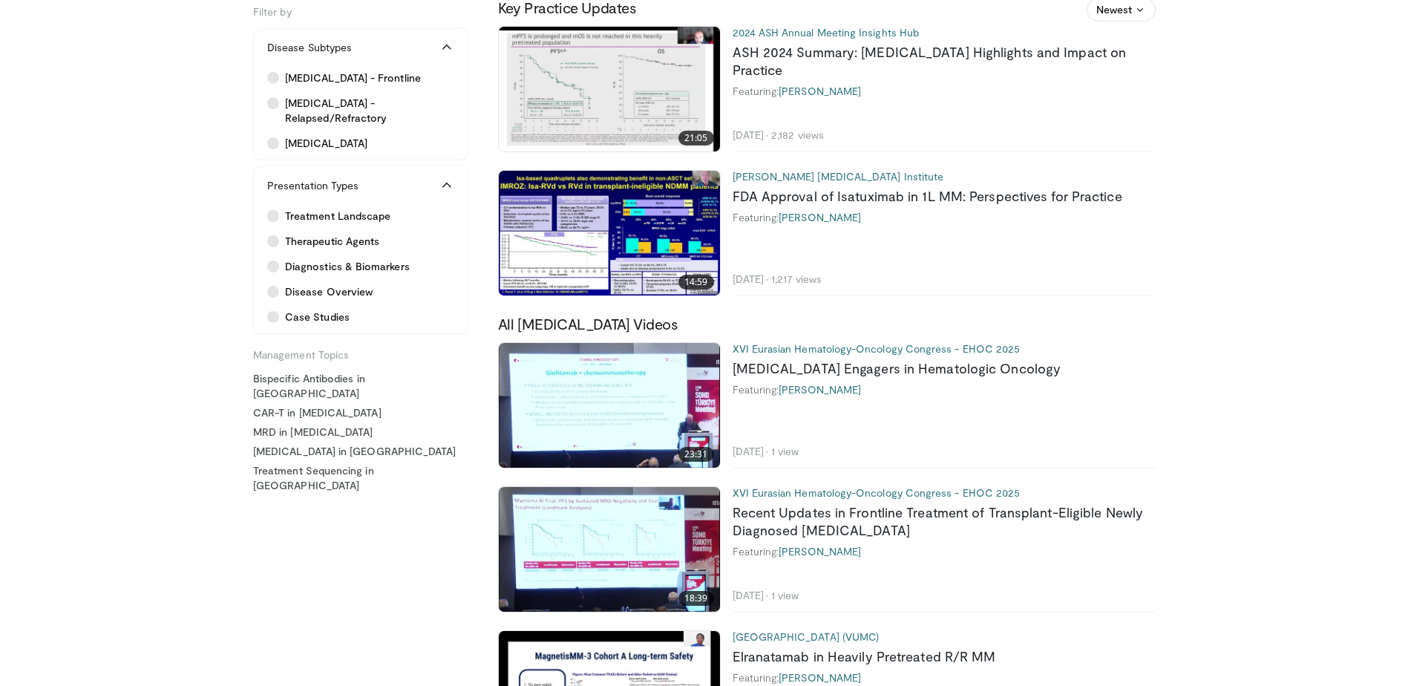
scroll to position [223, 0]
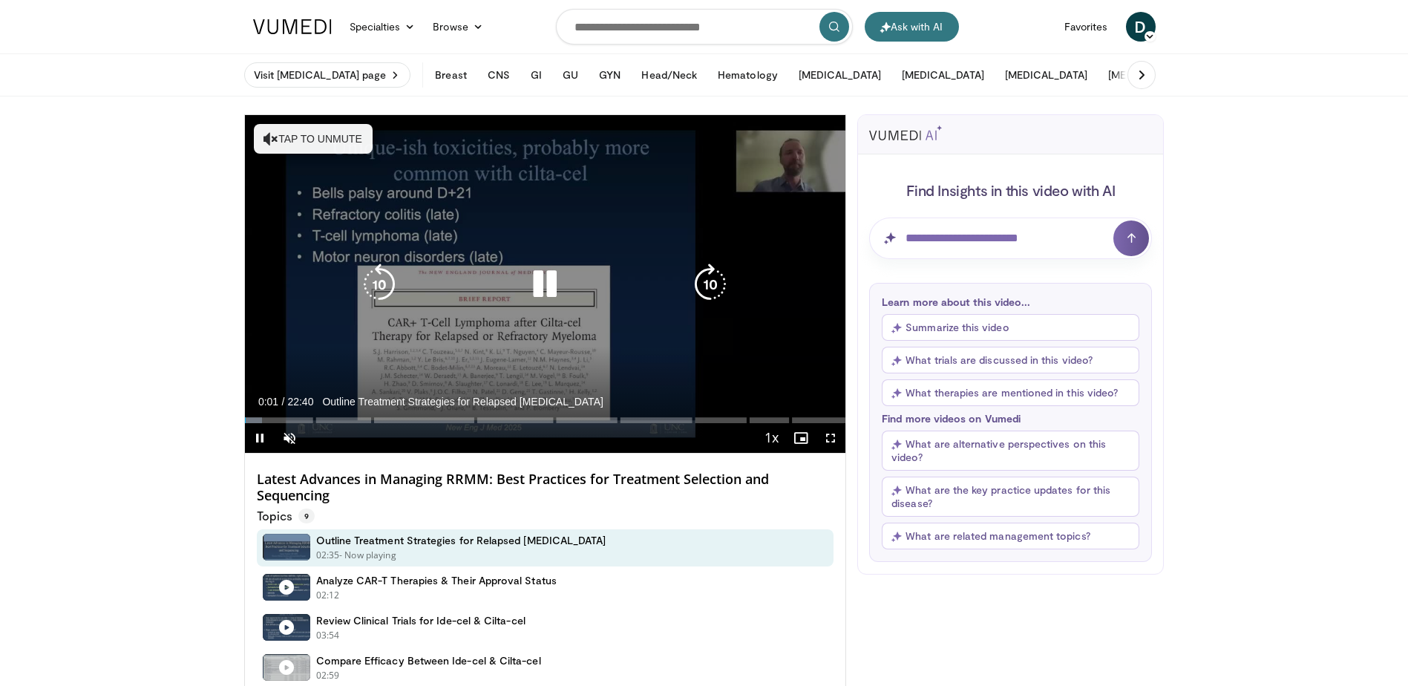
click at [289, 139] on button "Tap to unmute" at bounding box center [313, 139] width 119 height 30
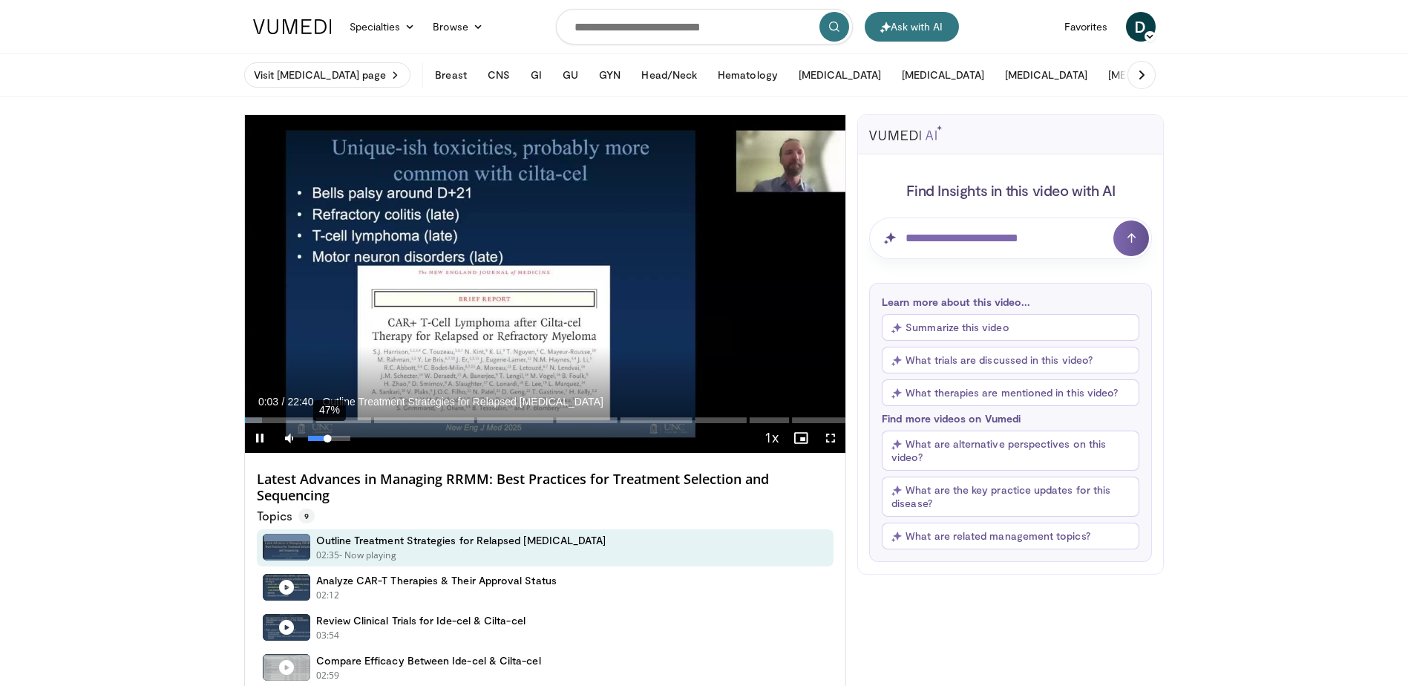
click at [328, 439] on div "47%" at bounding box center [329, 438] width 42 height 5
drag, startPoint x: 264, startPoint y: 421, endPoint x: 221, endPoint y: 423, distance: 43.1
click at [254, 440] on span "Video Player" at bounding box center [260, 438] width 30 height 30
click at [245, 423] on button "Play" at bounding box center [260, 438] width 30 height 30
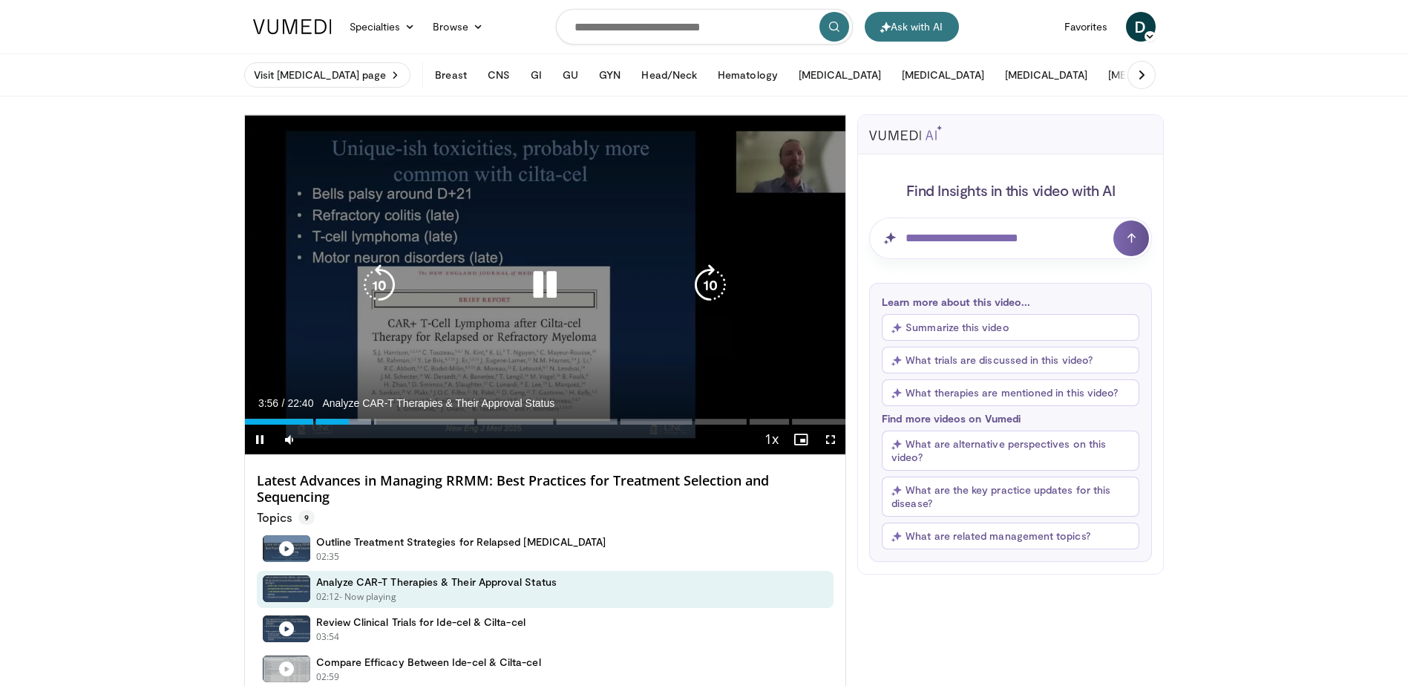
click at [511, 356] on div "10 seconds Tap to unmute" at bounding box center [545, 284] width 601 height 339
click at [653, 373] on div "10 seconds Tap to unmute" at bounding box center [545, 284] width 601 height 339
click at [597, 357] on div "10 seconds Tap to unmute" at bounding box center [545, 284] width 601 height 339
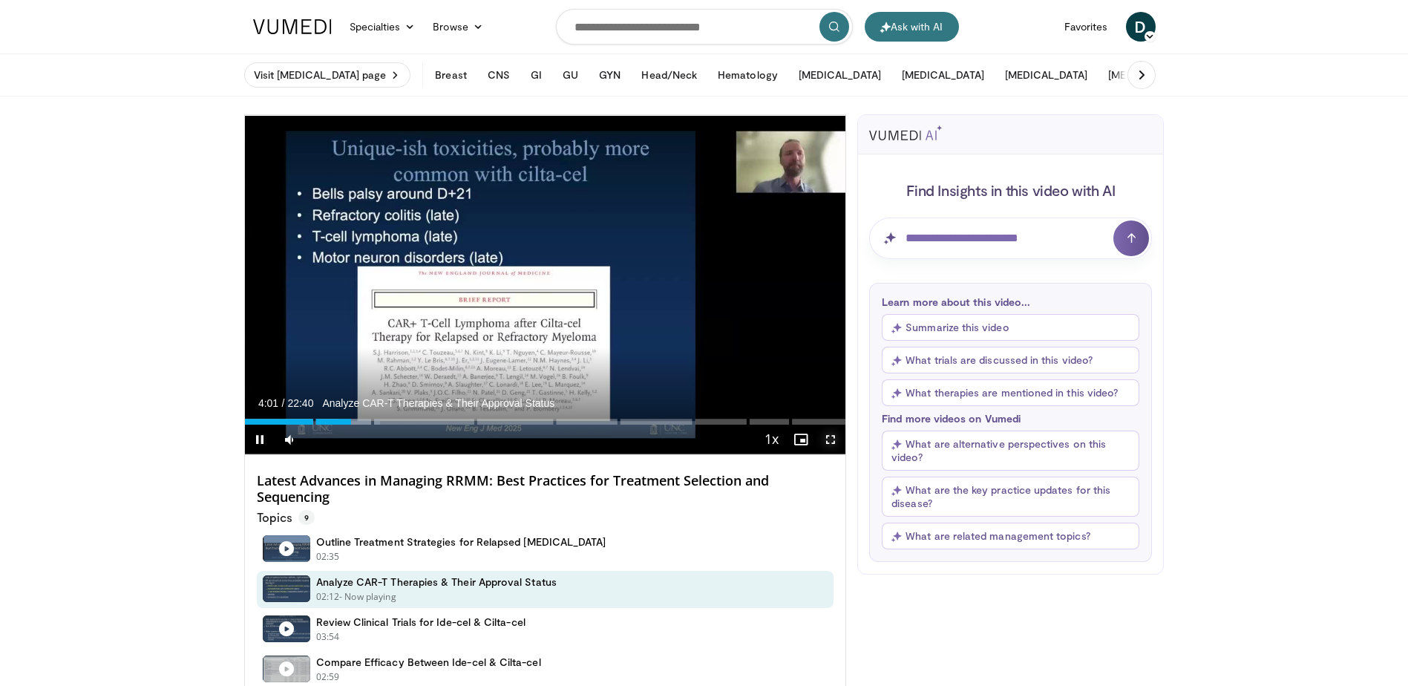
click at [827, 436] on span "Video Player" at bounding box center [831, 440] width 30 height 30
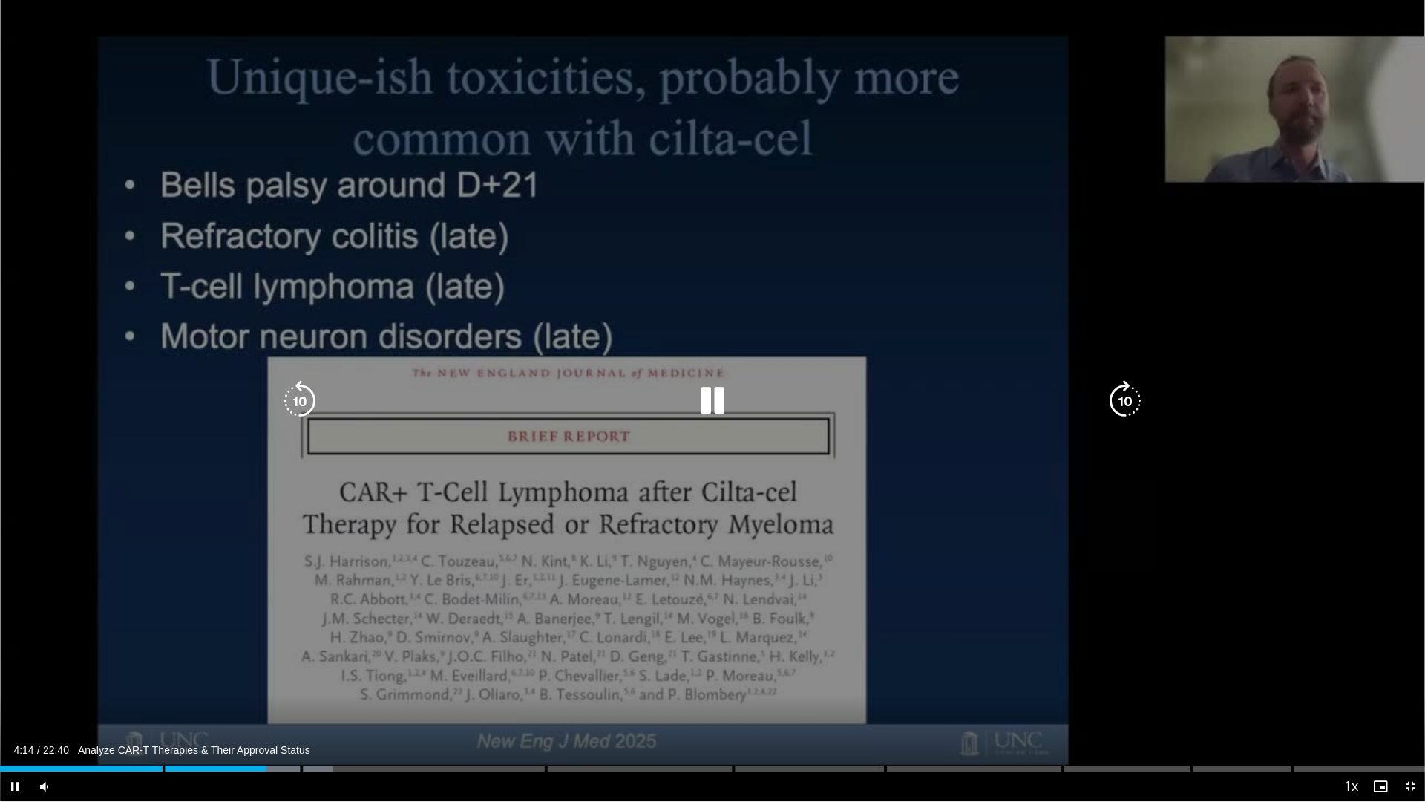
click at [829, 446] on div "10 seconds Tap to unmute" at bounding box center [712, 400] width 1425 height 801
click at [307, 402] on icon "Video Player" at bounding box center [300, 401] width 42 height 42
click at [462, 526] on div "10 seconds Tap to unmute" at bounding box center [712, 400] width 1425 height 801
click at [680, 621] on div "10 seconds Tap to unmute" at bounding box center [712, 400] width 1425 height 801
click at [500, 675] on div "10 seconds Tap to unmute" at bounding box center [712, 400] width 1425 height 801
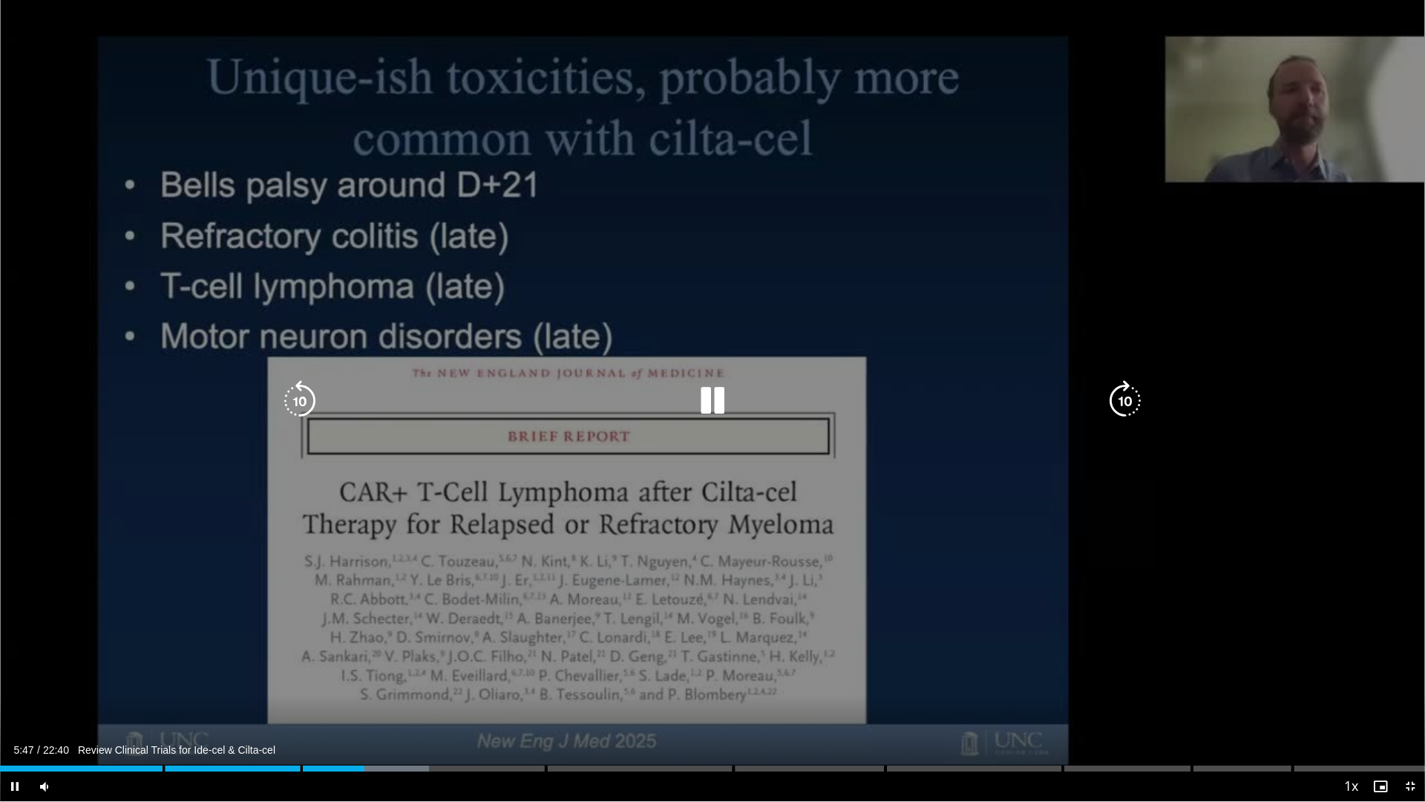
click at [319, 572] on div "10 seconds Tap to unmute" at bounding box center [712, 400] width 1425 height 801
click at [877, 553] on div "10 seconds Tap to unmute" at bounding box center [712, 400] width 1425 height 801
click at [1263, 530] on div "10 seconds Tap to unmute" at bounding box center [712, 400] width 1425 height 801
click at [386, 662] on div "10 seconds Tap to unmute" at bounding box center [712, 400] width 1425 height 801
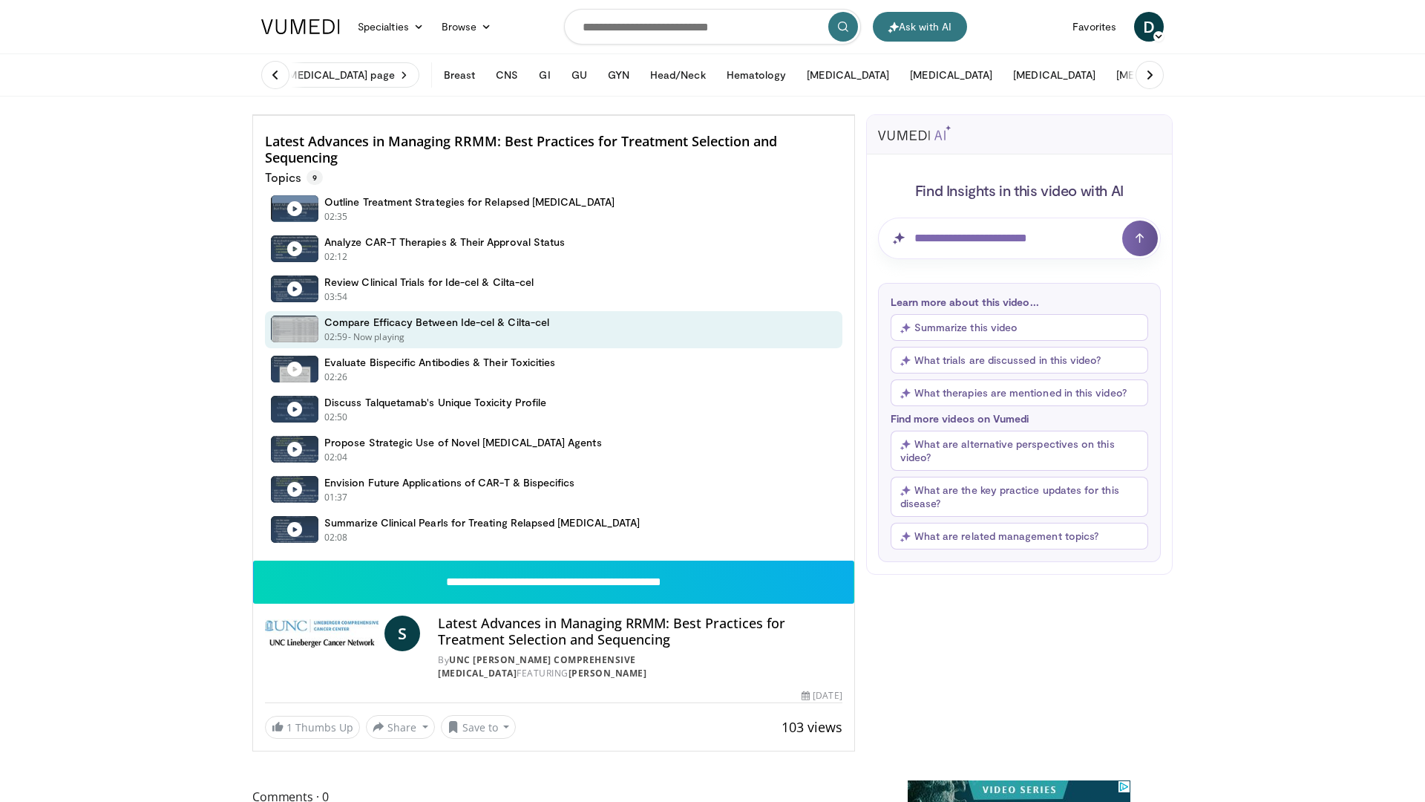
click at [253, 115] on div "10 seconds Tap to unmute" at bounding box center [553, 115] width 601 height 0
click at [510, 115] on div "10 seconds Tap to unmute" at bounding box center [553, 115] width 601 height 0
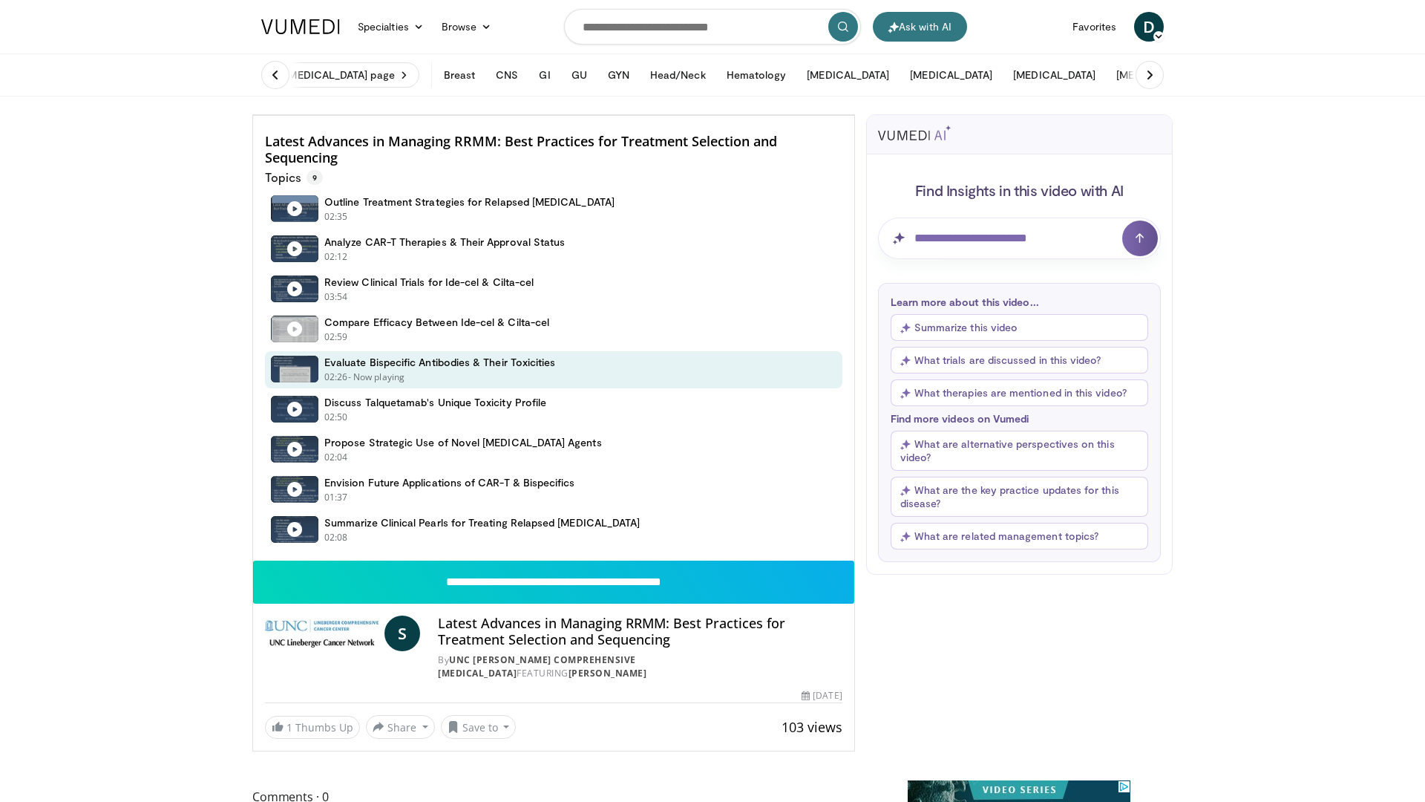
click at [308, 115] on div "10 seconds Tap to unmute" at bounding box center [553, 115] width 601 height 0
drag, startPoint x: 432, startPoint y: 436, endPoint x: 442, endPoint y: 437, distance: 9.7
click at [433, 115] on div "10 seconds Tap to unmute" at bounding box center [553, 115] width 601 height 0
click at [844, 115] on div "10 seconds Tap to unmute" at bounding box center [553, 115] width 601 height 0
click at [593, 115] on div "10 seconds Tap to unmute" at bounding box center [553, 115] width 601 height 0
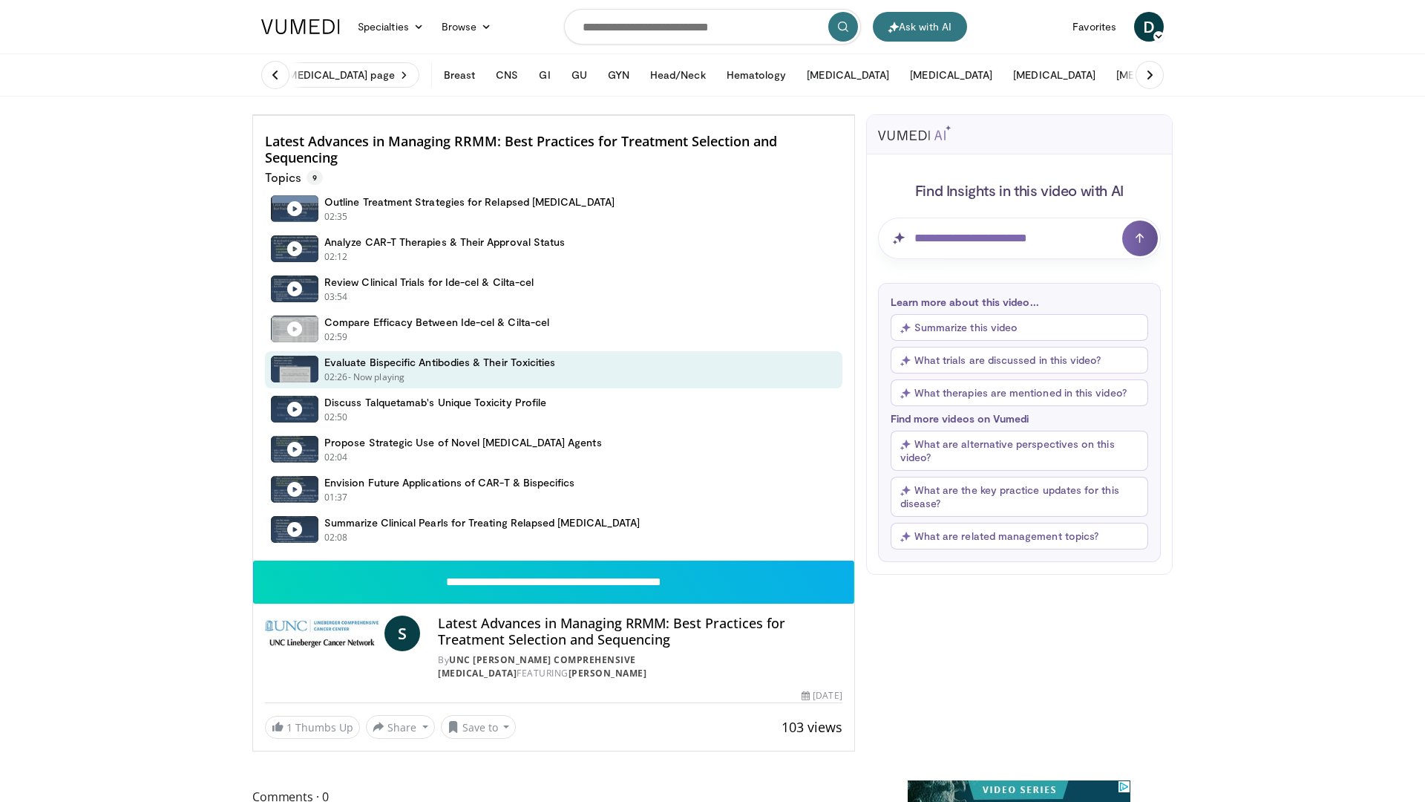
click at [253, 115] on div "10 seconds Tap to unmute" at bounding box center [553, 115] width 601 height 0
click at [534, 115] on div "10 seconds Tap to unmute" at bounding box center [553, 115] width 601 height 0
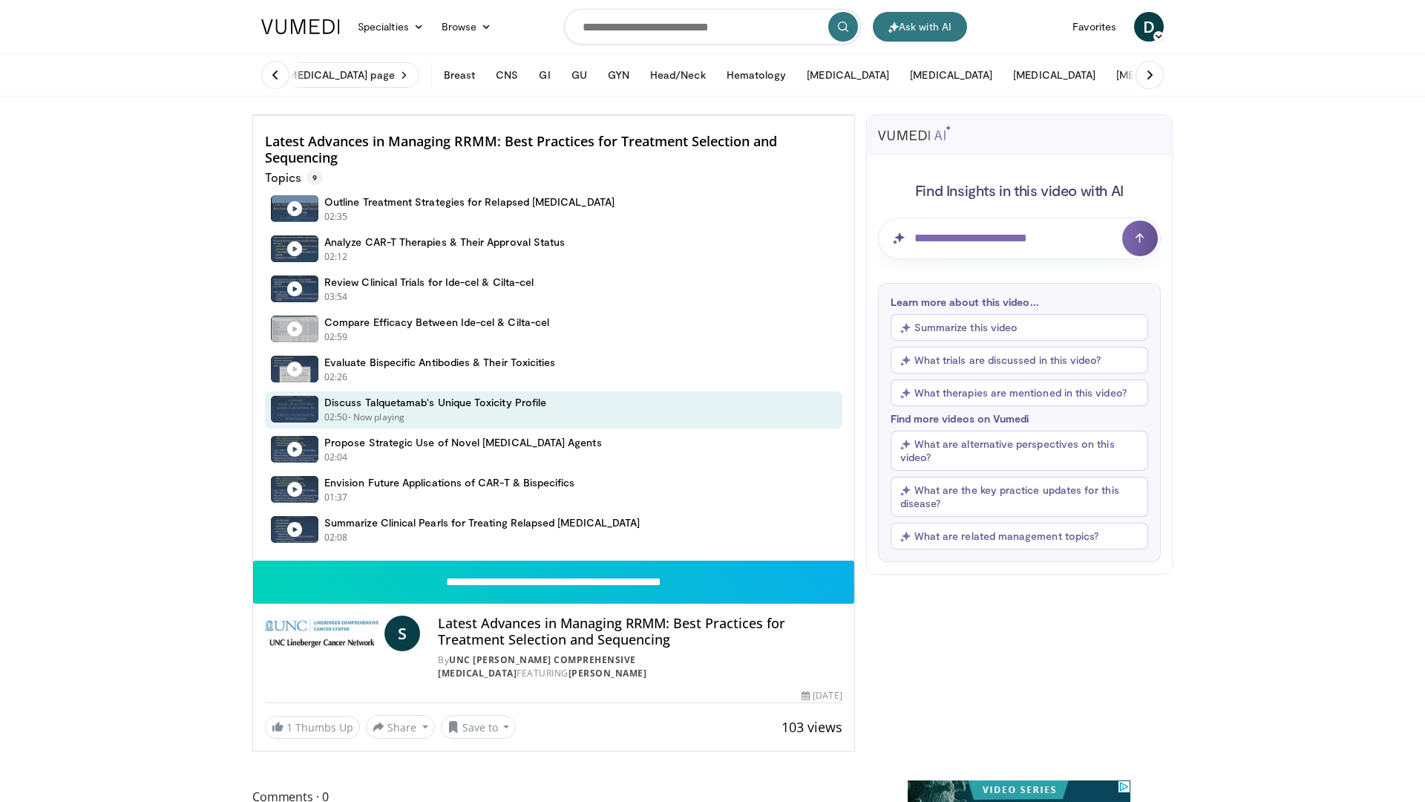
click at [748, 115] on div "10 seconds Tap to unmute" at bounding box center [553, 115] width 601 height 0
click at [820, 115] on div "10 seconds Tap to unmute" at bounding box center [553, 115] width 601 height 0
click at [523, 115] on div "10 seconds Tap to unmute" at bounding box center [553, 115] width 601 height 0
click at [581, 115] on div "10 seconds Tap to unmute" at bounding box center [553, 115] width 601 height 0
click at [526, 115] on div "10 seconds Tap to unmute" at bounding box center [553, 115] width 601 height 0
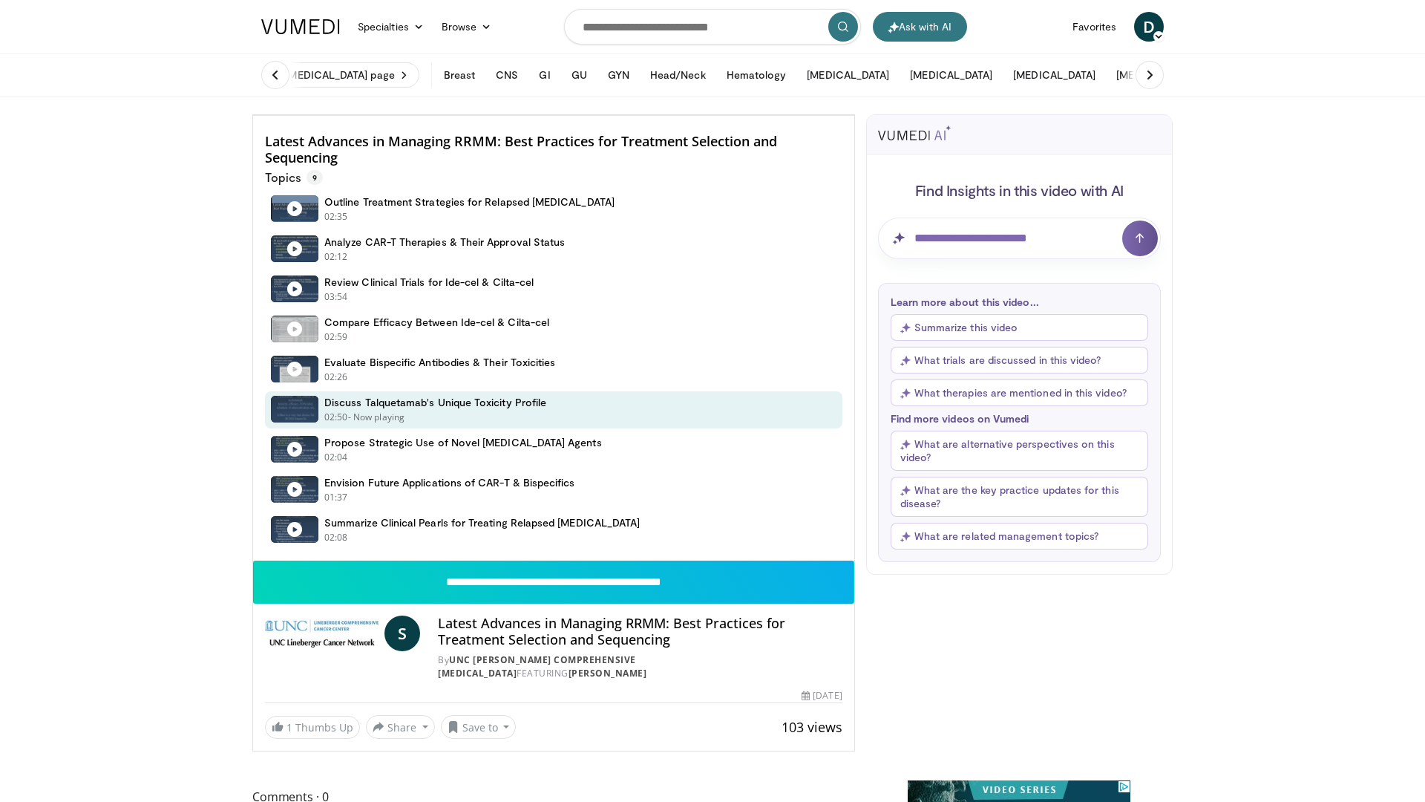
click at [394, 115] on div "10 seconds Tap to unmute" at bounding box center [553, 115] width 601 height 0
click at [747, 115] on div "10 seconds Tap to unmute" at bounding box center [553, 115] width 601 height 0
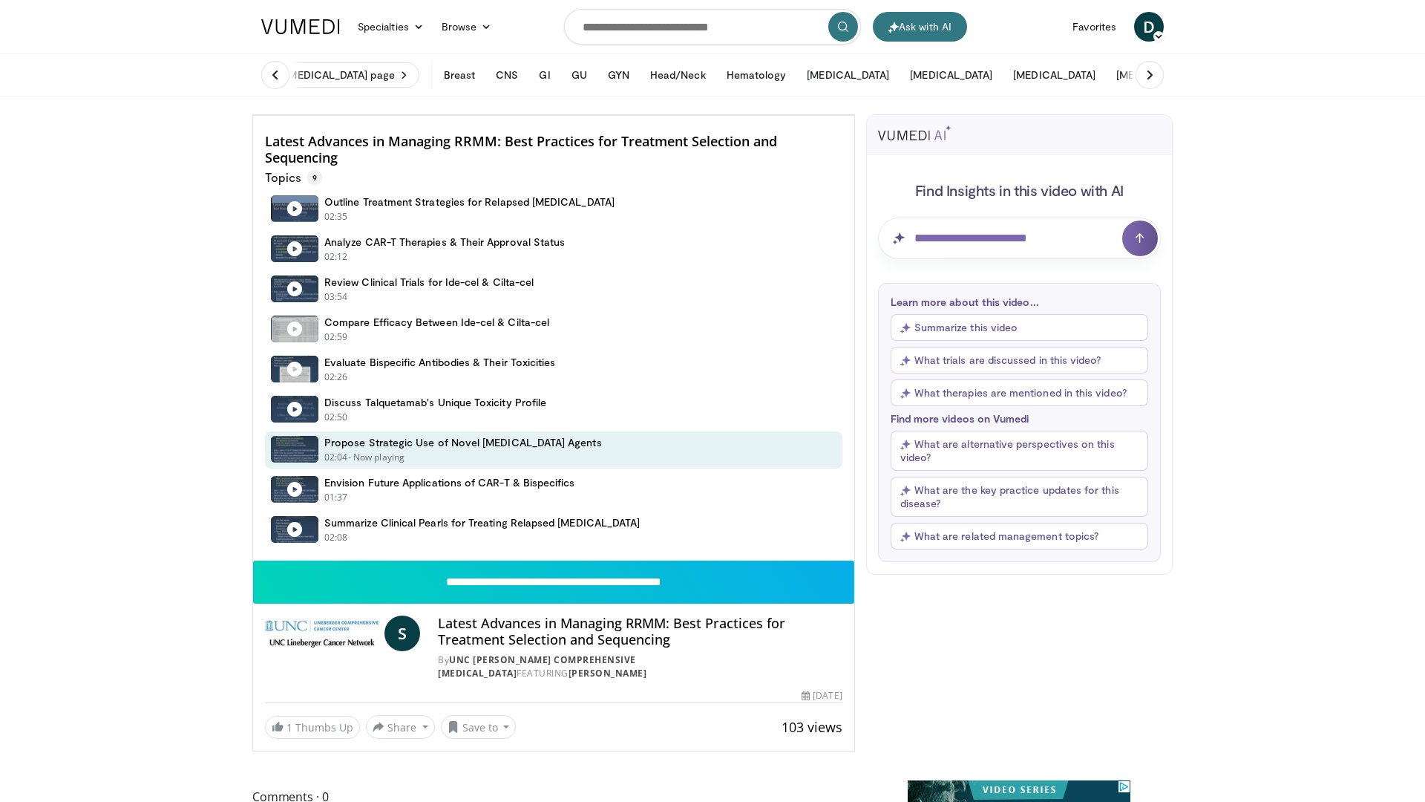
click at [697, 115] on div "10 seconds Tap to unmute" at bounding box center [553, 115] width 601 height 0
click at [564, 115] on div "10 seconds Tap to unmute" at bounding box center [553, 115] width 601 height 0
click at [480, 115] on div "10 seconds Tap to unmute" at bounding box center [553, 115] width 601 height 0
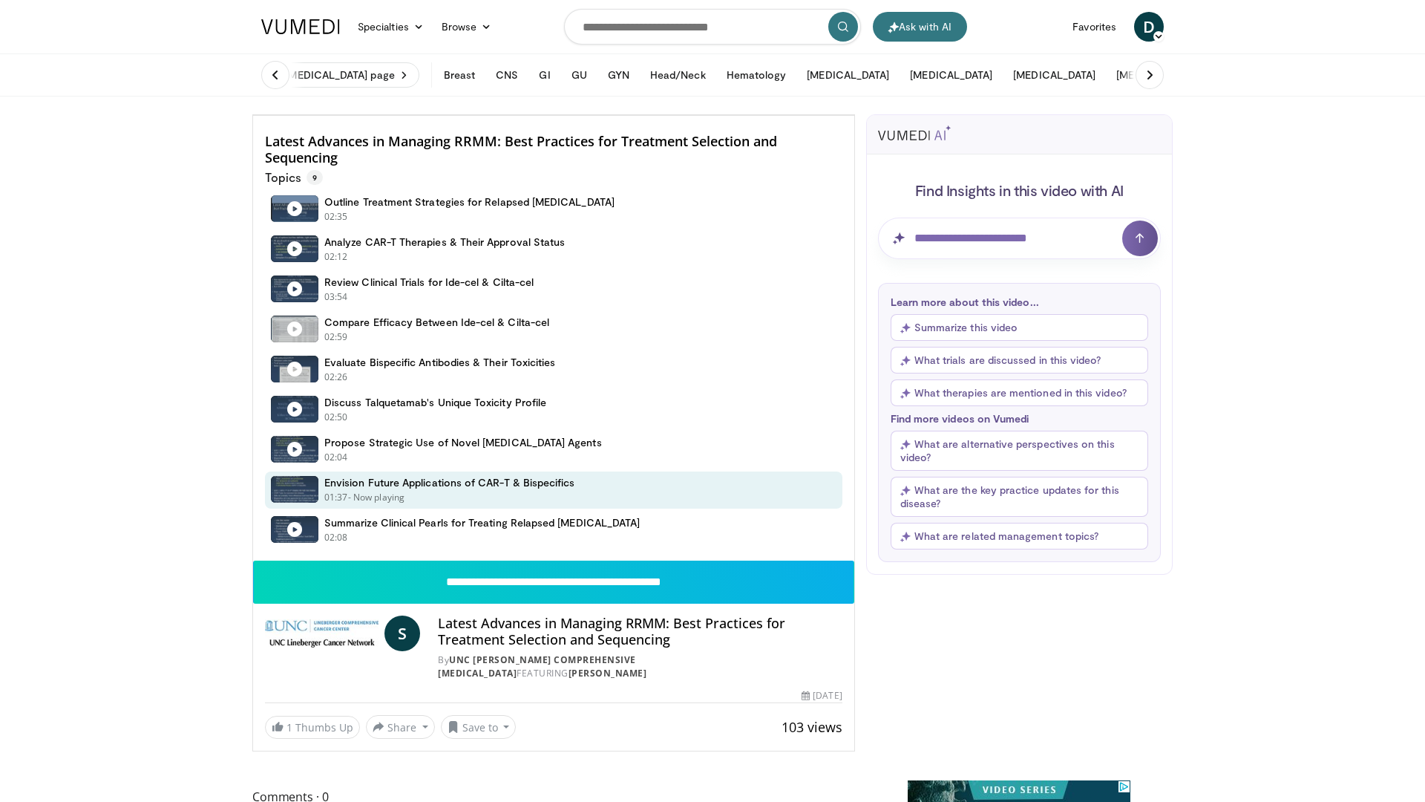
click at [436, 115] on div "10 seconds Tap to unmute" at bounding box center [553, 115] width 601 height 0
click at [482, 115] on div "10 seconds Tap to unmute" at bounding box center [553, 115] width 601 height 0
click at [709, 115] on div "10 seconds Tap to unmute" at bounding box center [553, 115] width 601 height 0
click at [367, 136] on icon "Video Player" at bounding box center [388, 115] width 42 height 42
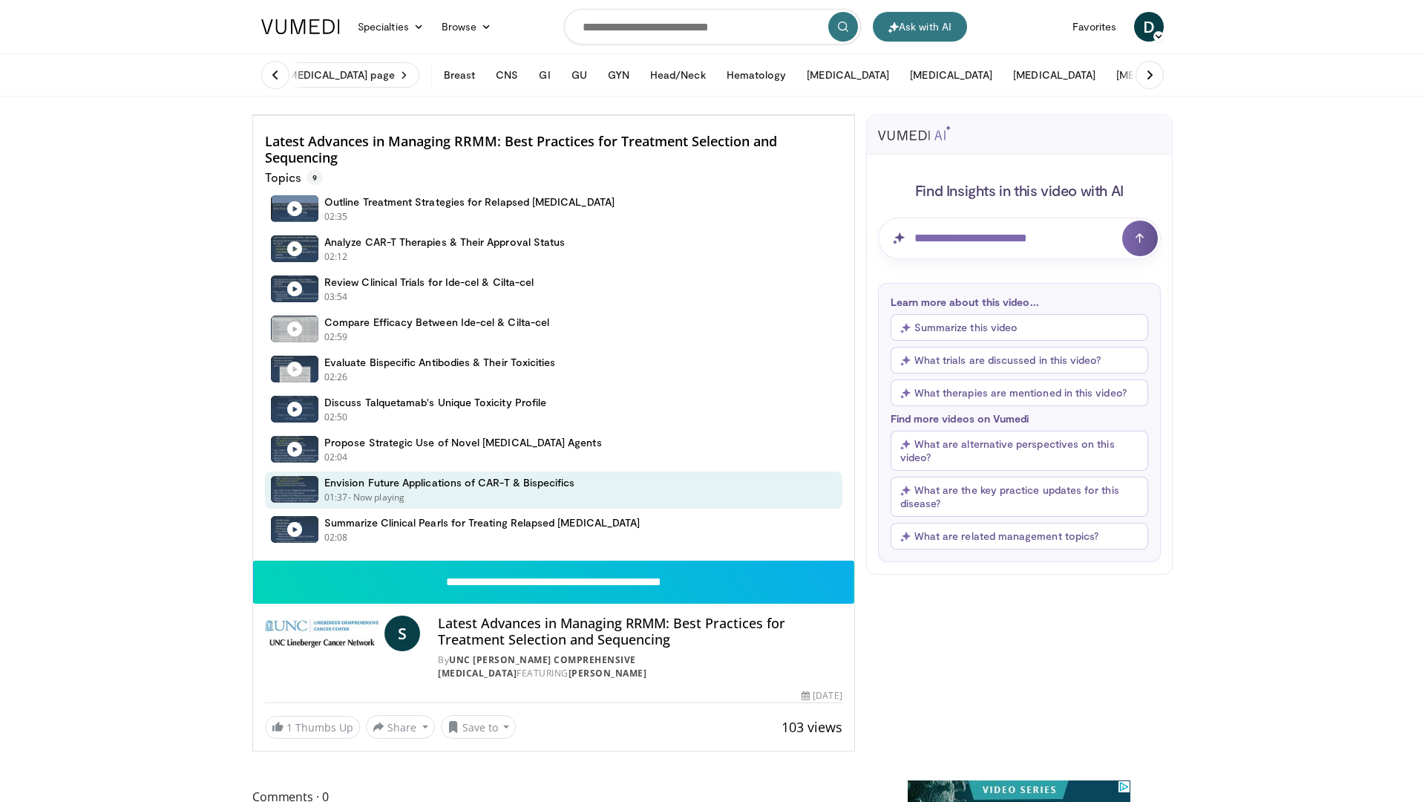
click at [253, 115] on span "Video Player" at bounding box center [268, 100] width 30 height 30
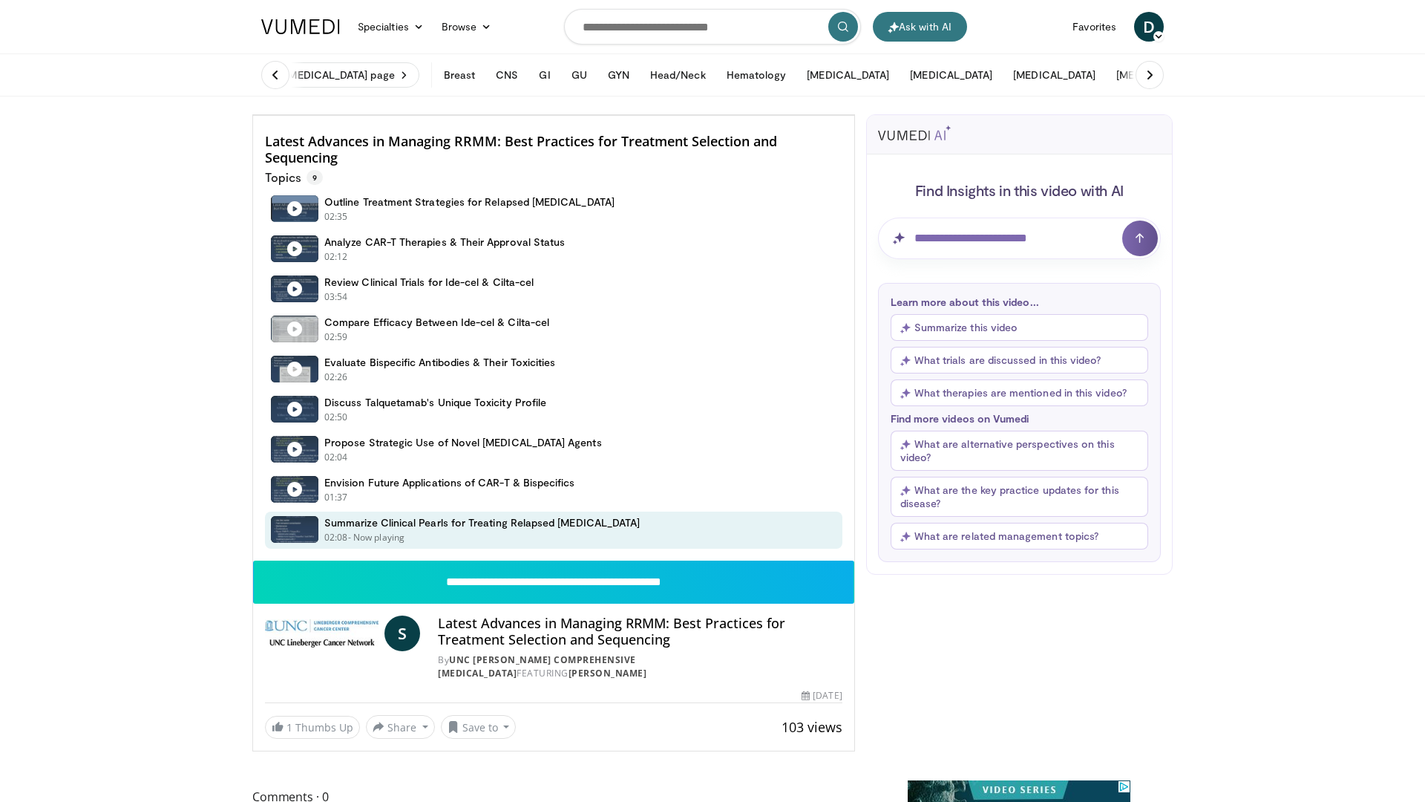
click at [854, 115] on span "Video Player" at bounding box center [840, 100] width 30 height 30
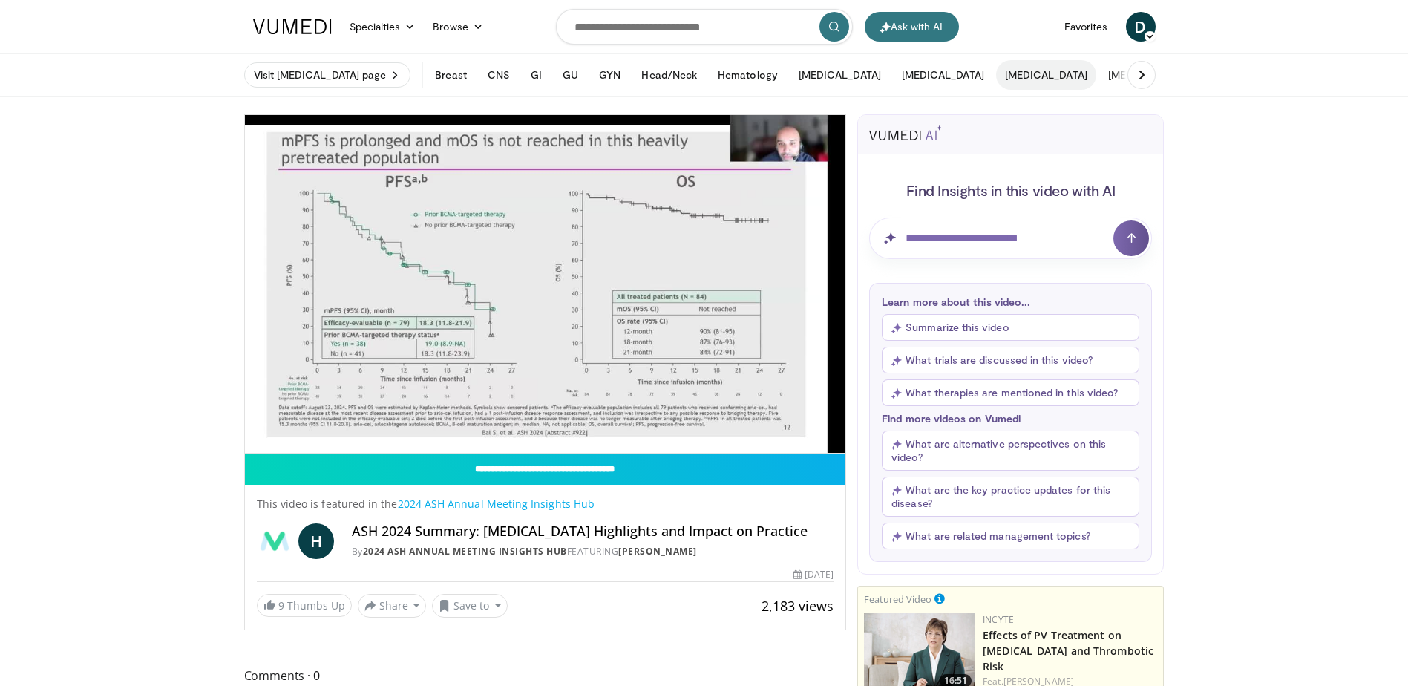
click at [996, 82] on button "[MEDICAL_DATA]" at bounding box center [1046, 75] width 100 height 30
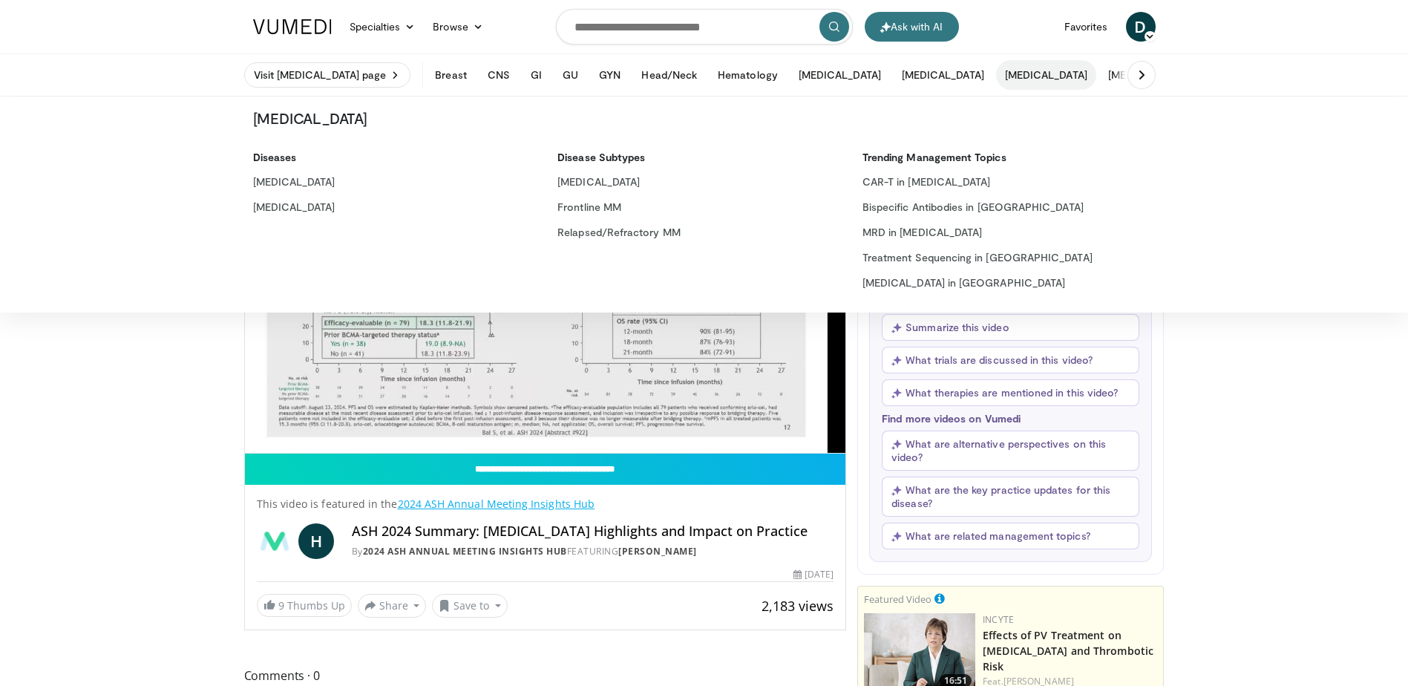
click at [912, 157] on h5 "Trending Management Topics" at bounding box center [1009, 157] width 293 height 13
click at [632, 186] on link "[MEDICAL_DATA]" at bounding box center [695, 182] width 293 height 24
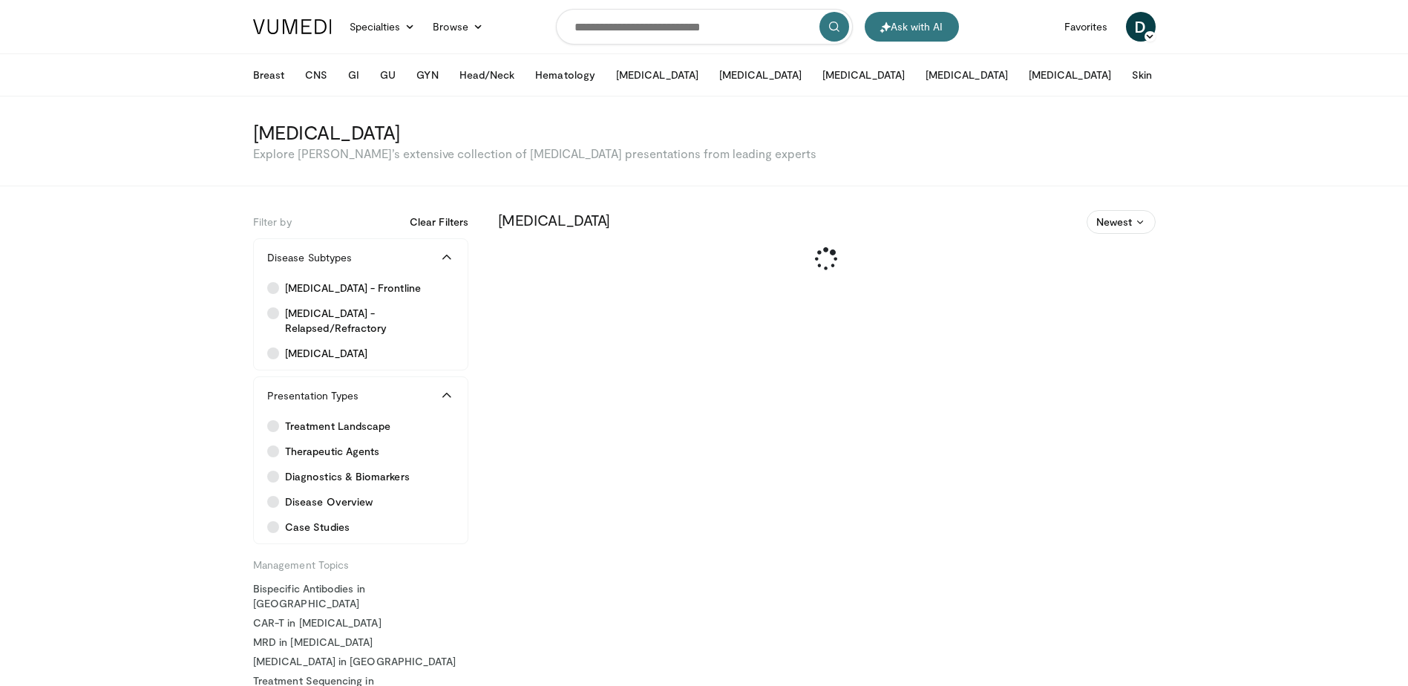
click at [426, 223] on button "Clear Filters" at bounding box center [439, 222] width 59 height 15
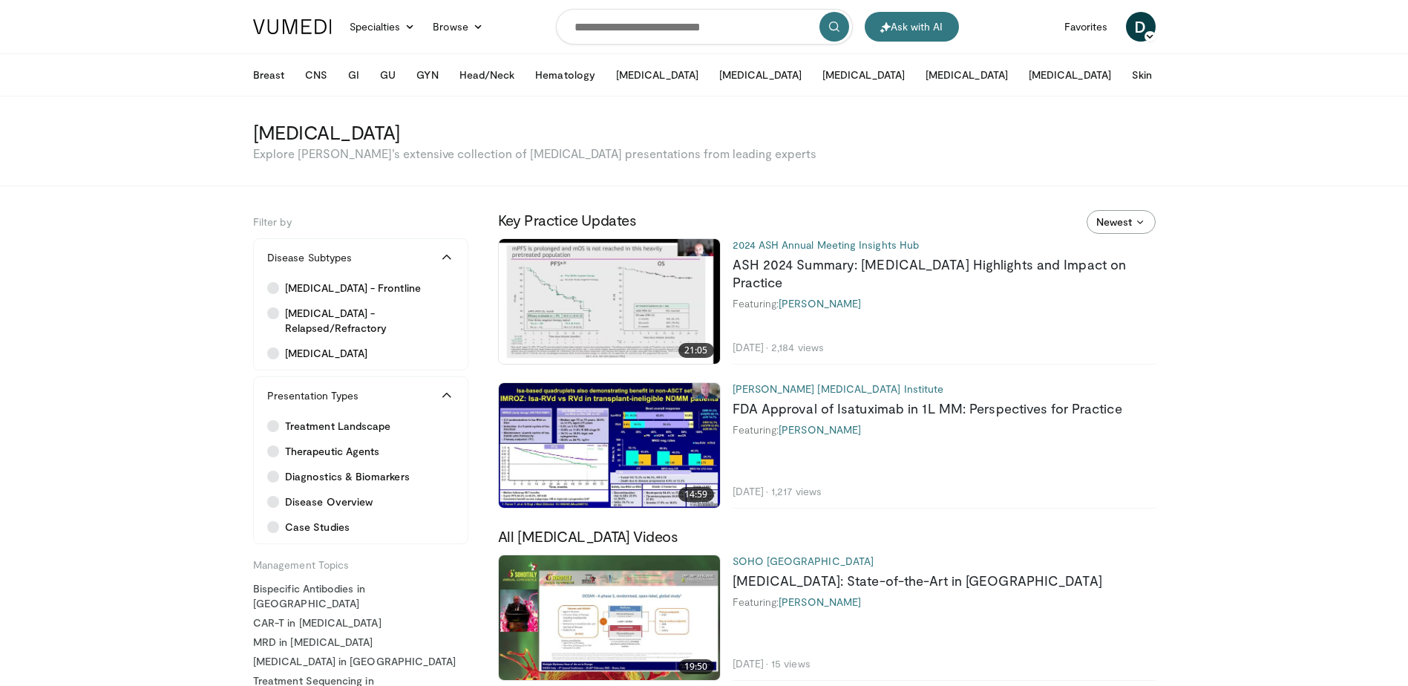
click at [1127, 220] on span "Newest" at bounding box center [1114, 222] width 36 height 15
click at [1131, 248] on button "Newest" at bounding box center [1095, 254] width 117 height 24
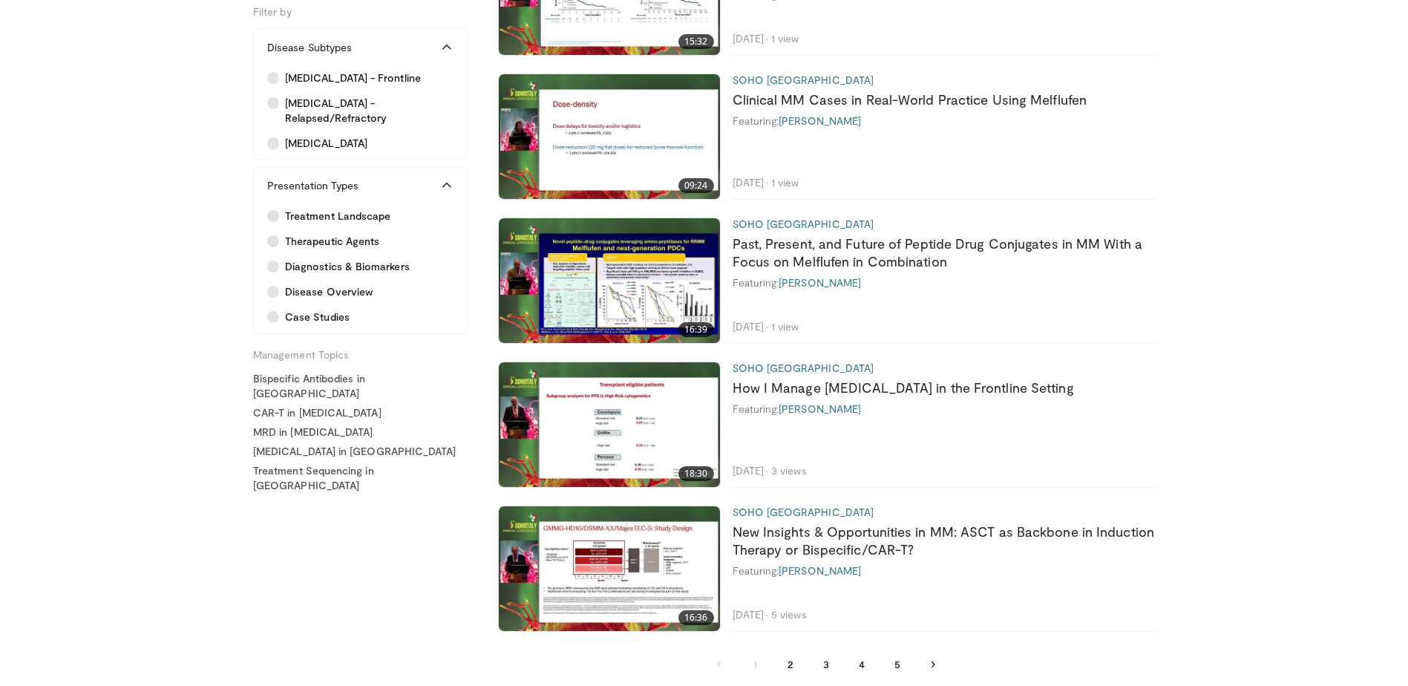
scroll to position [3563, 0]
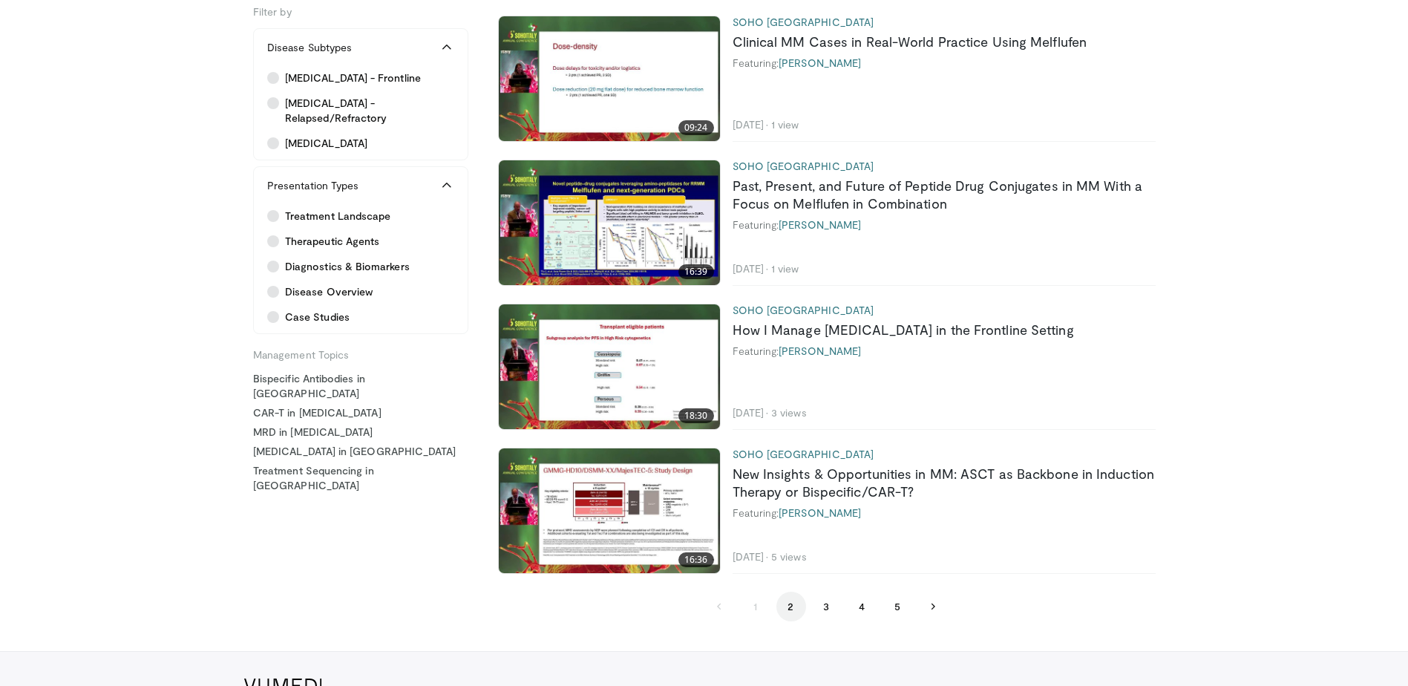
click at [796, 606] on button "2" at bounding box center [791, 607] width 30 height 30
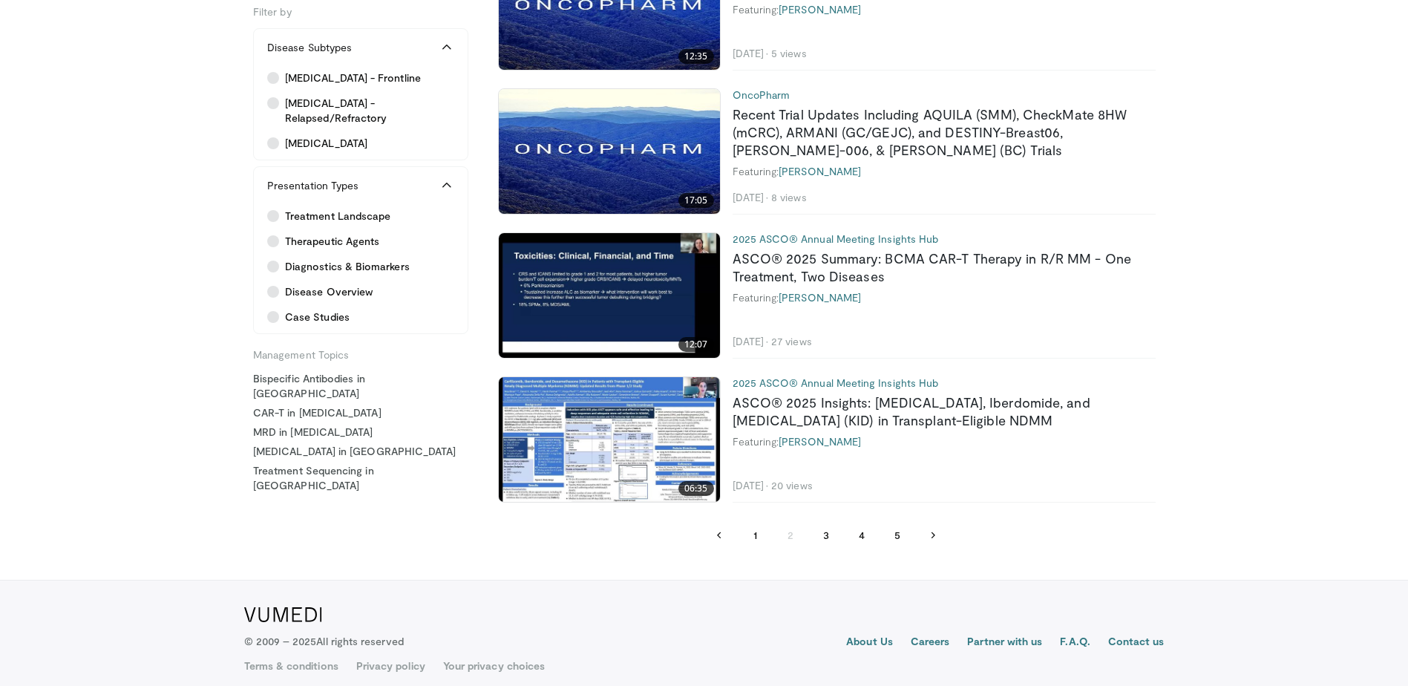
scroll to position [3329, 0]
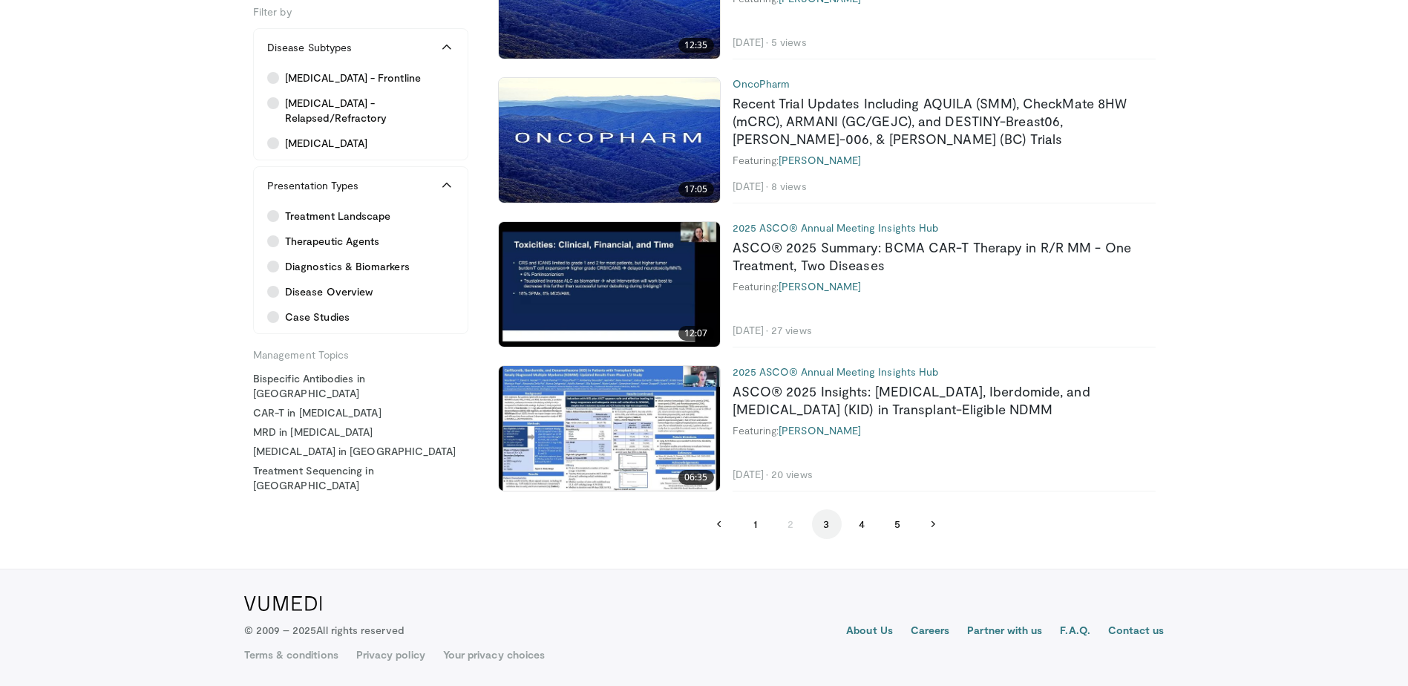
click at [817, 523] on button "3" at bounding box center [827, 524] width 30 height 30
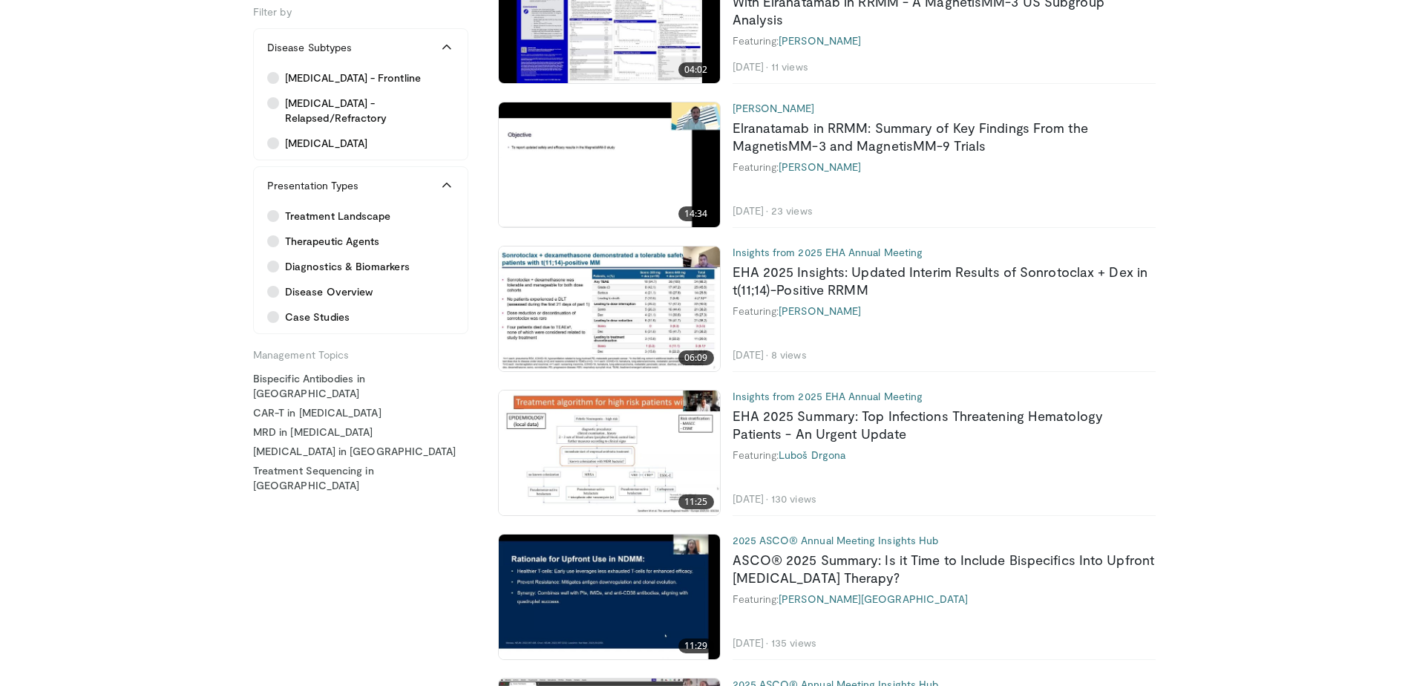
scroll to position [2301, 0]
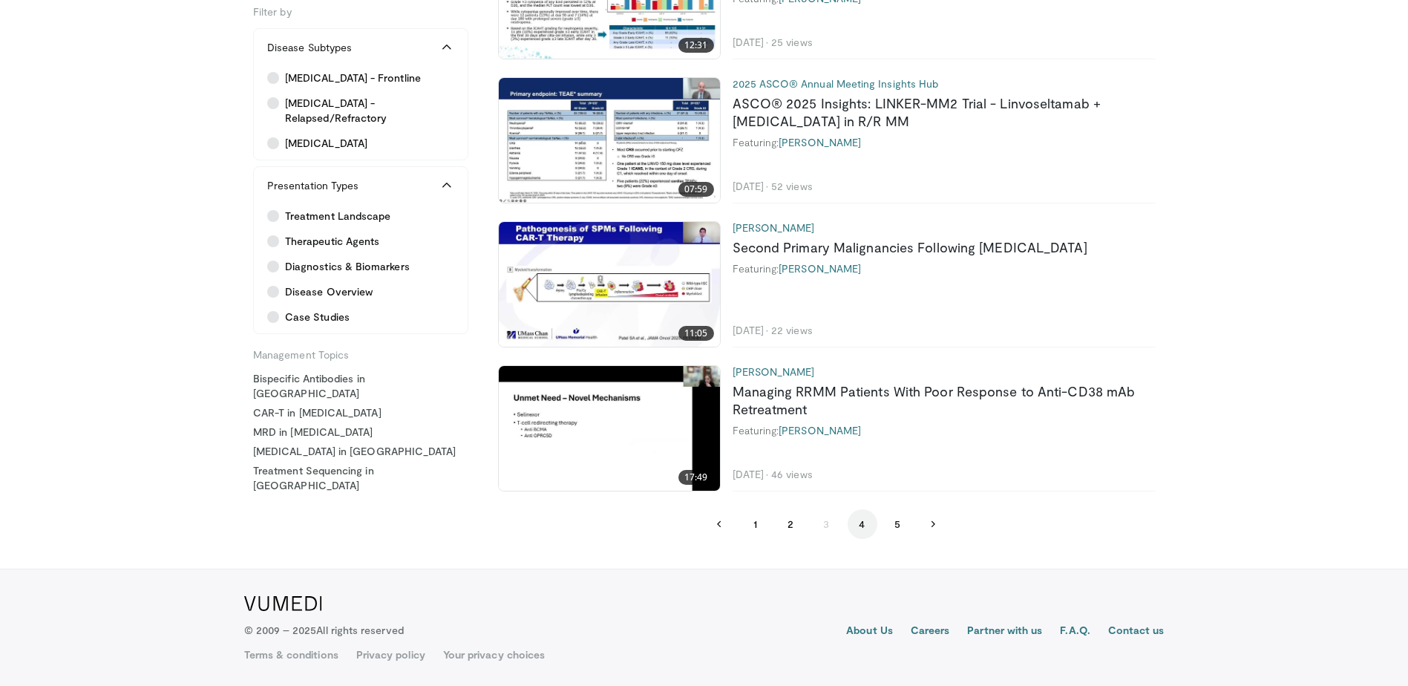
click at [860, 527] on button "4" at bounding box center [863, 524] width 30 height 30
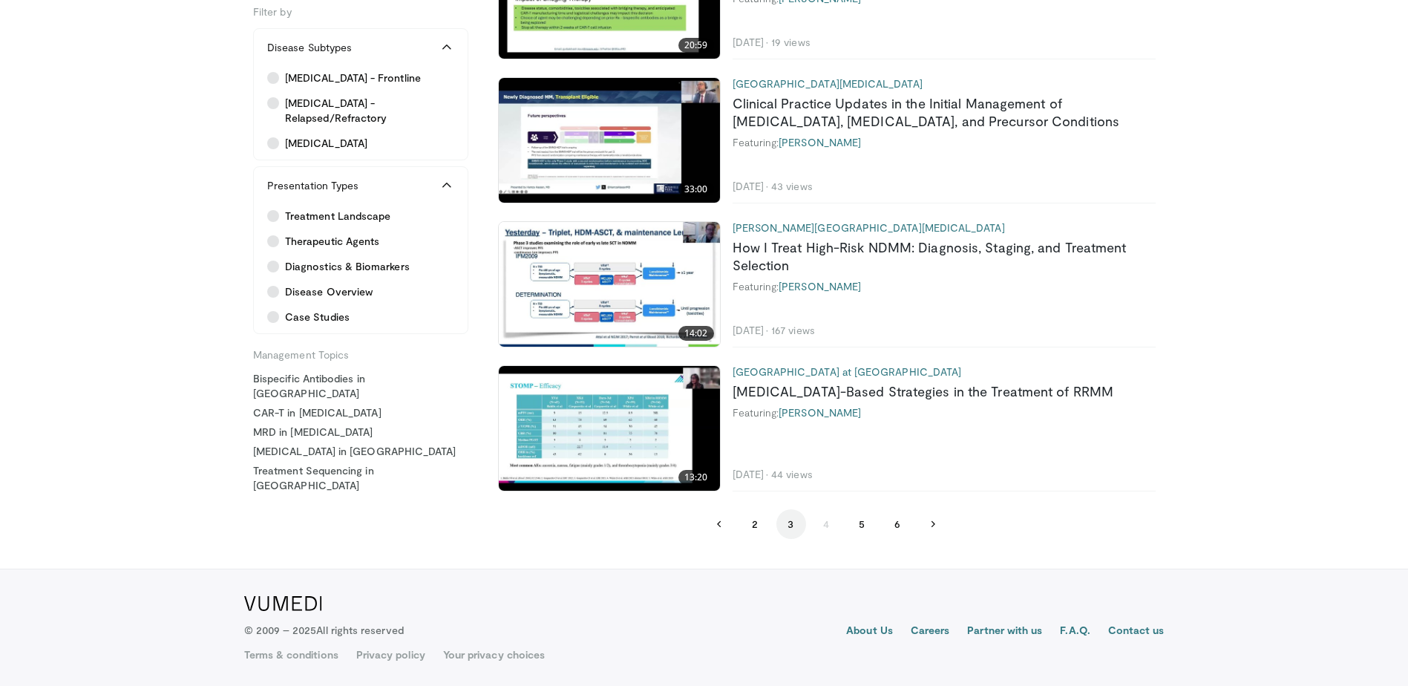
click at [785, 526] on button "3" at bounding box center [791, 524] width 30 height 30
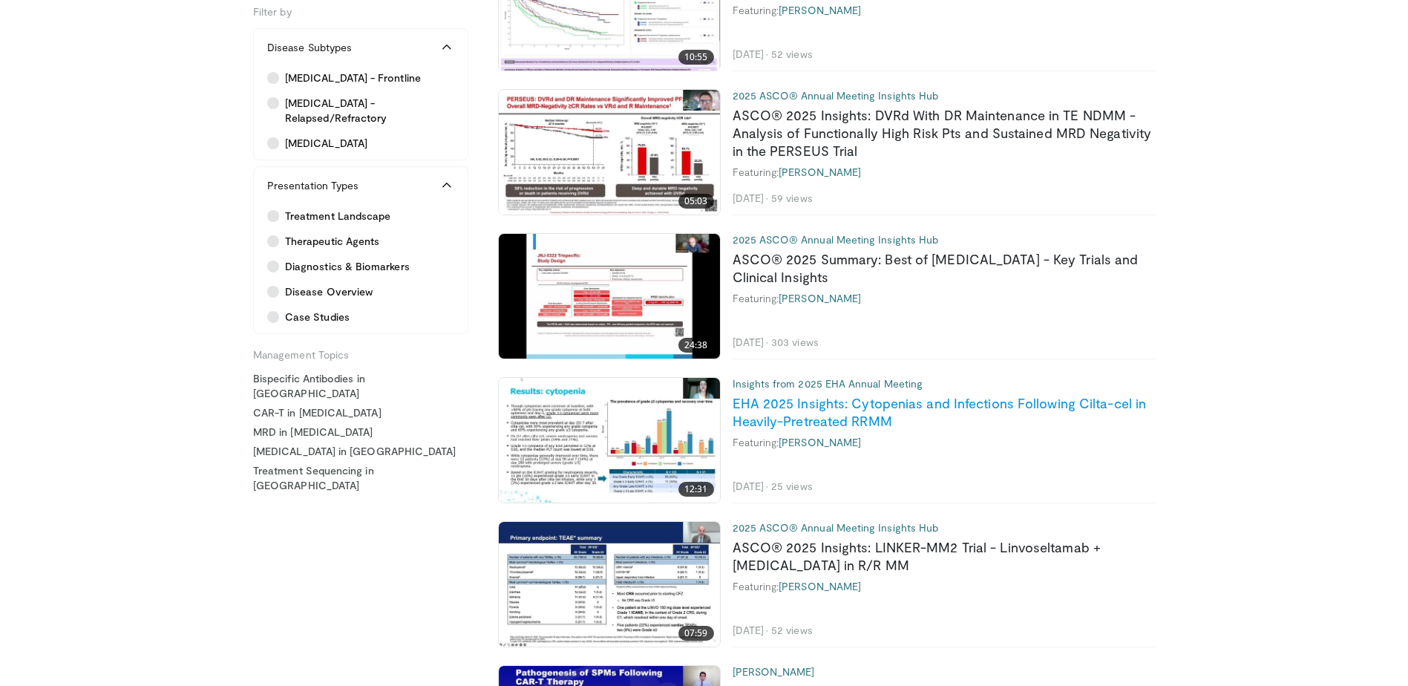
scroll to position [3329, 0]
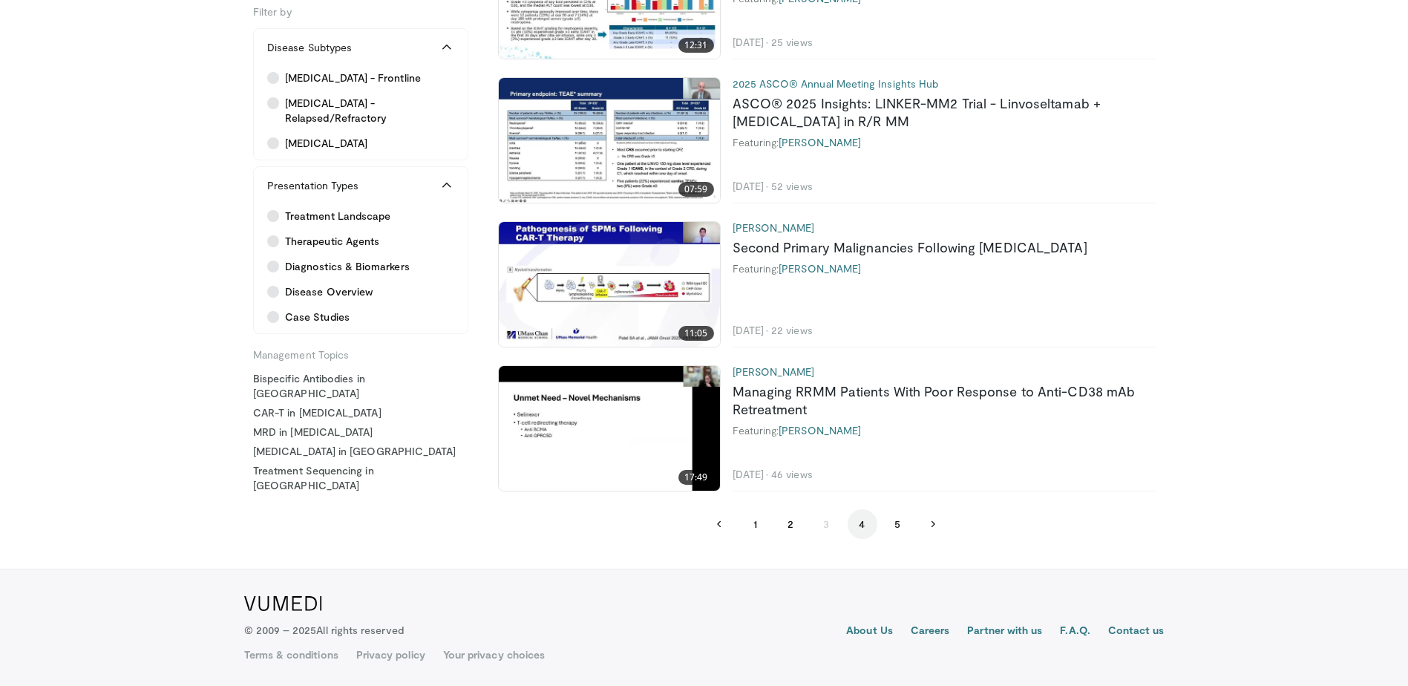
click at [856, 523] on button "4" at bounding box center [863, 524] width 30 height 30
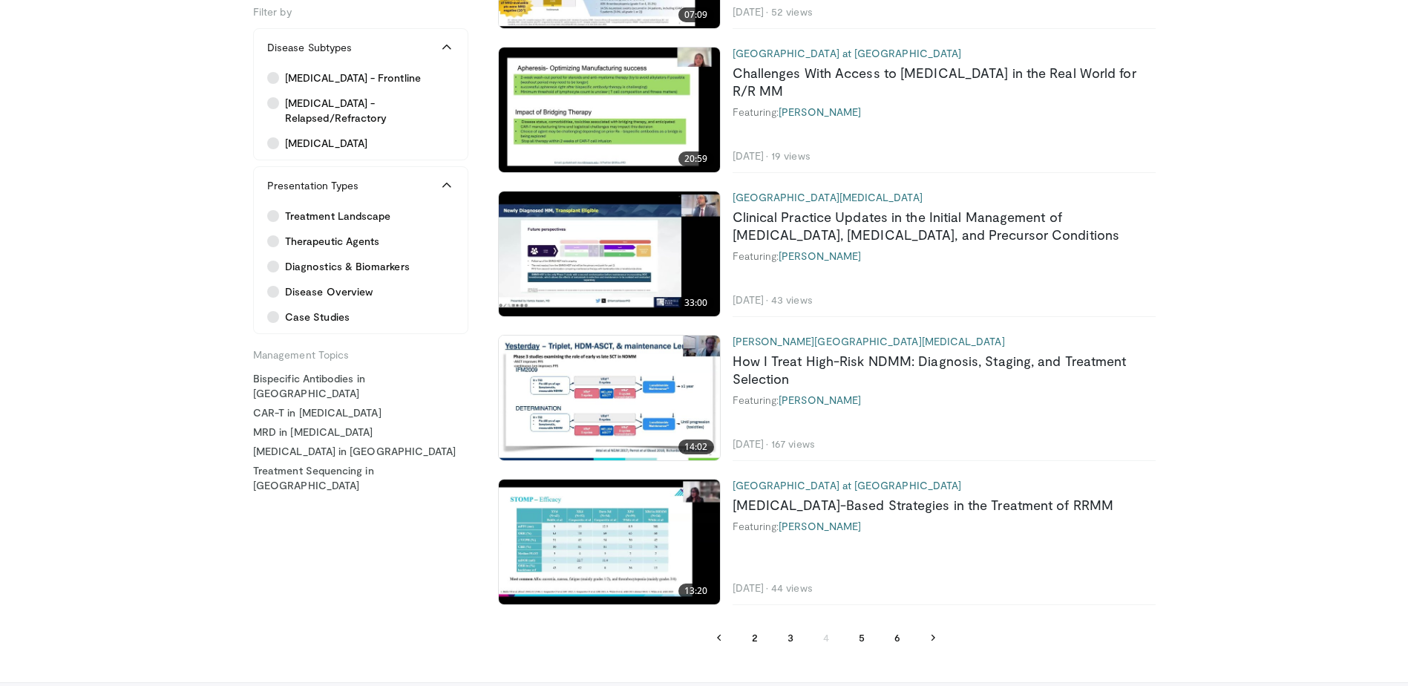
scroll to position [3256, 0]
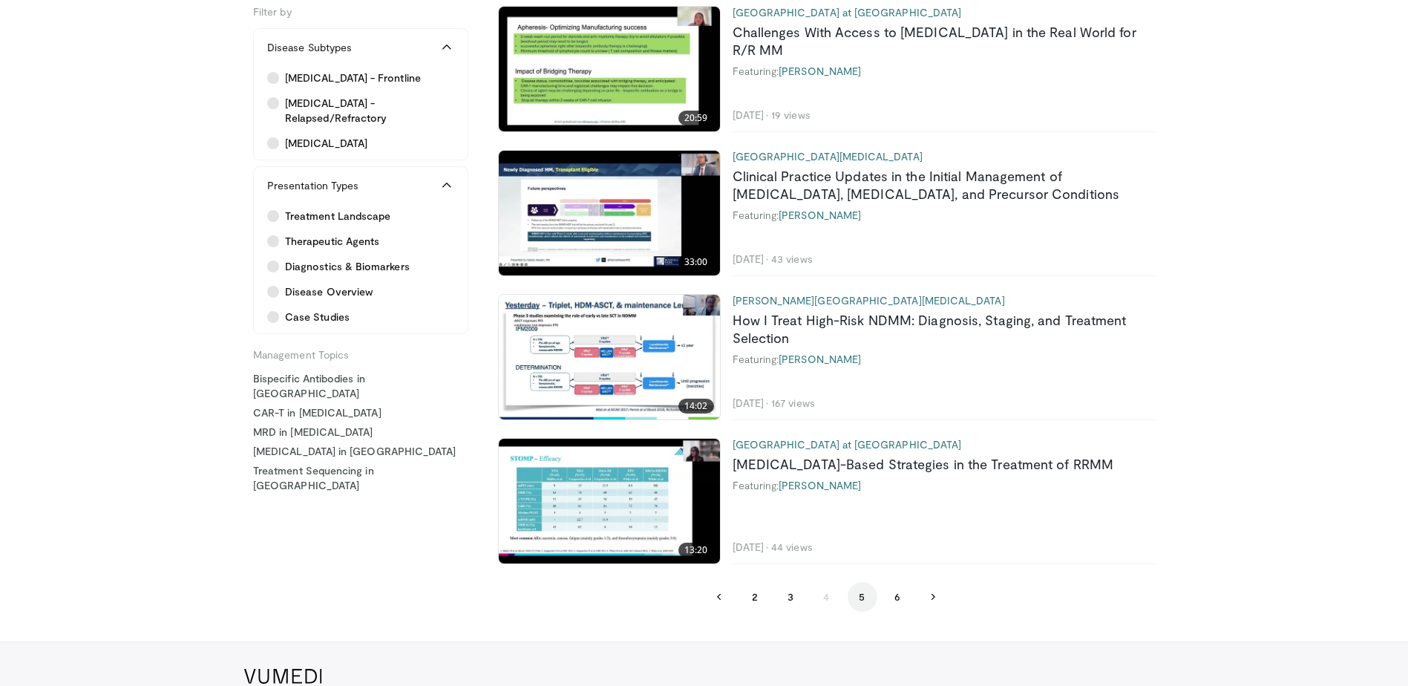
click at [862, 594] on button "5" at bounding box center [863, 597] width 30 height 30
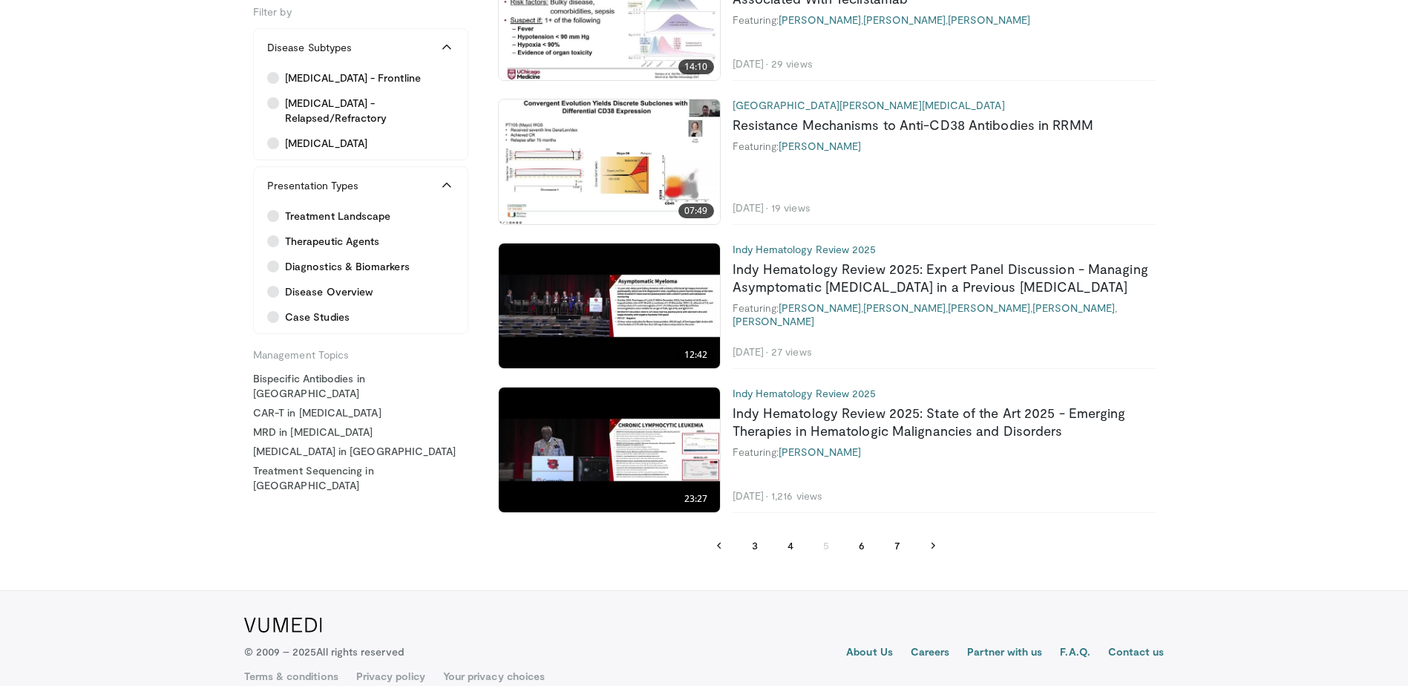
scroll to position [3329, 0]
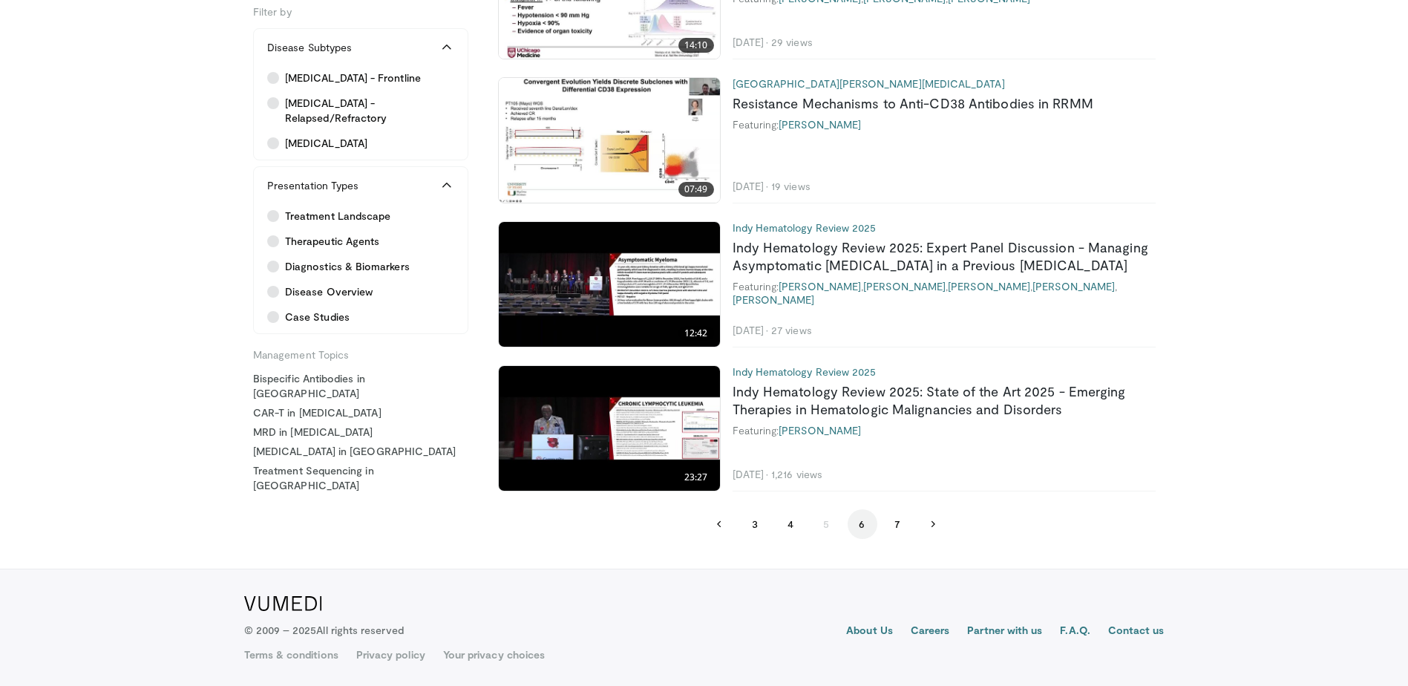
click at [866, 525] on button "6" at bounding box center [863, 524] width 30 height 30
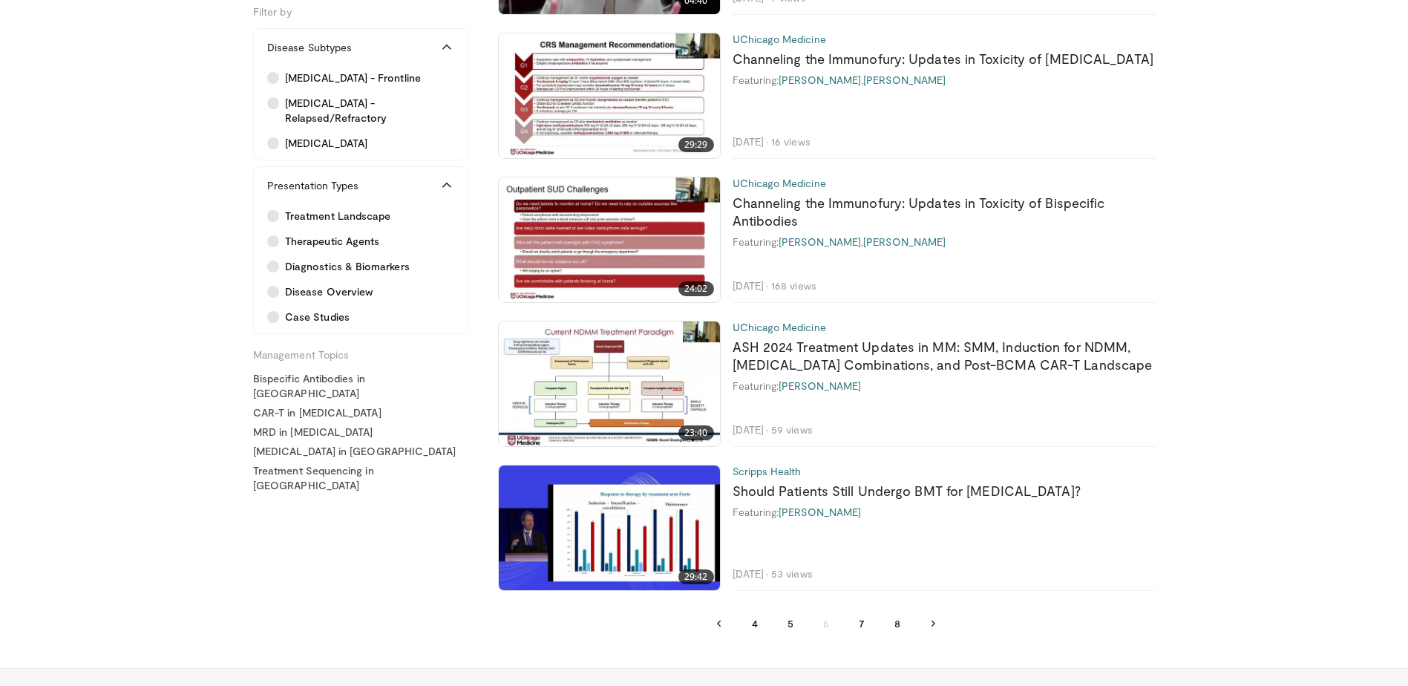
scroll to position [3256, 0]
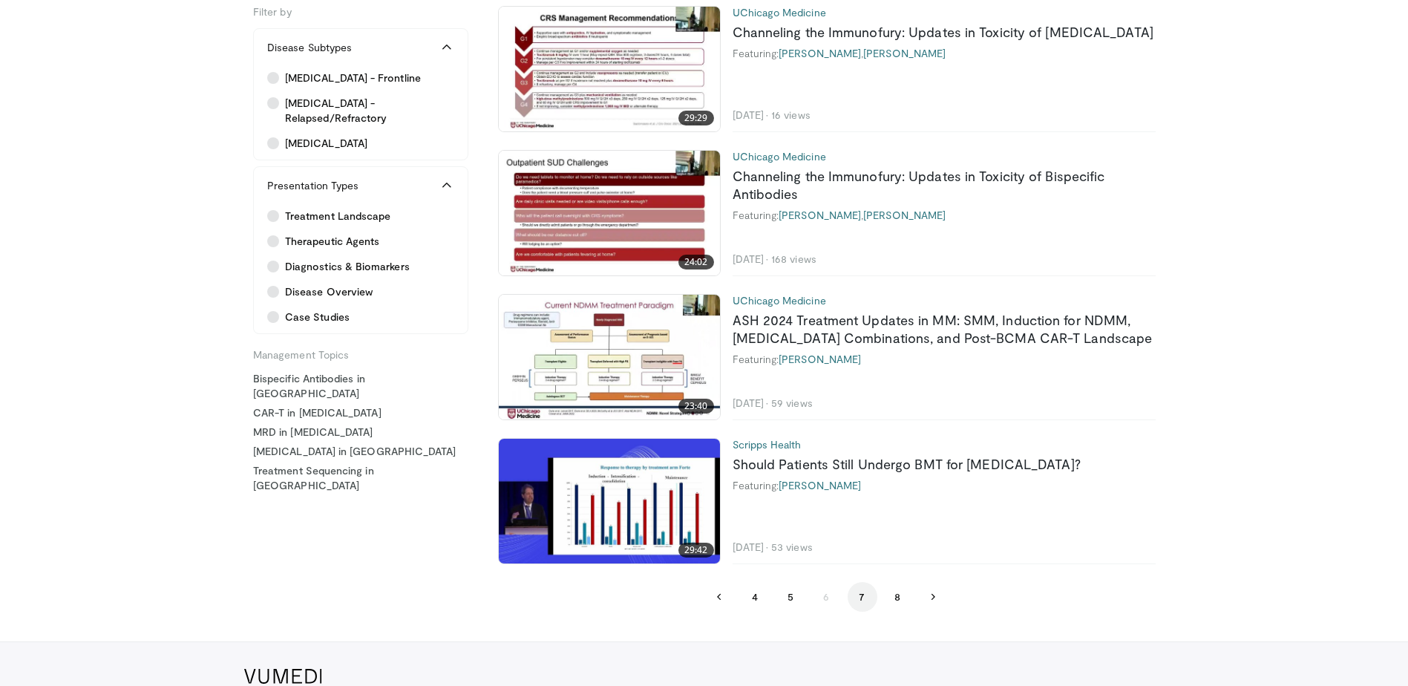
click at [872, 604] on button "7" at bounding box center [863, 597] width 30 height 30
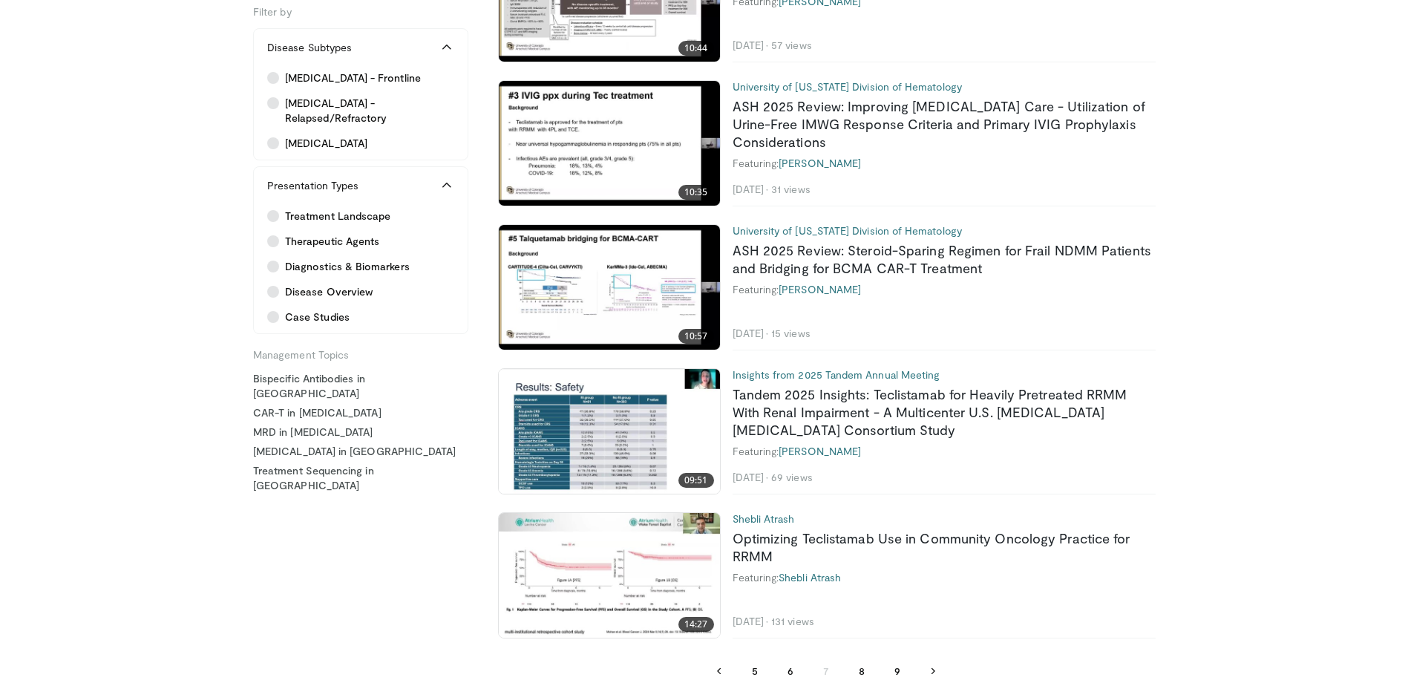
scroll to position [3329, 0]
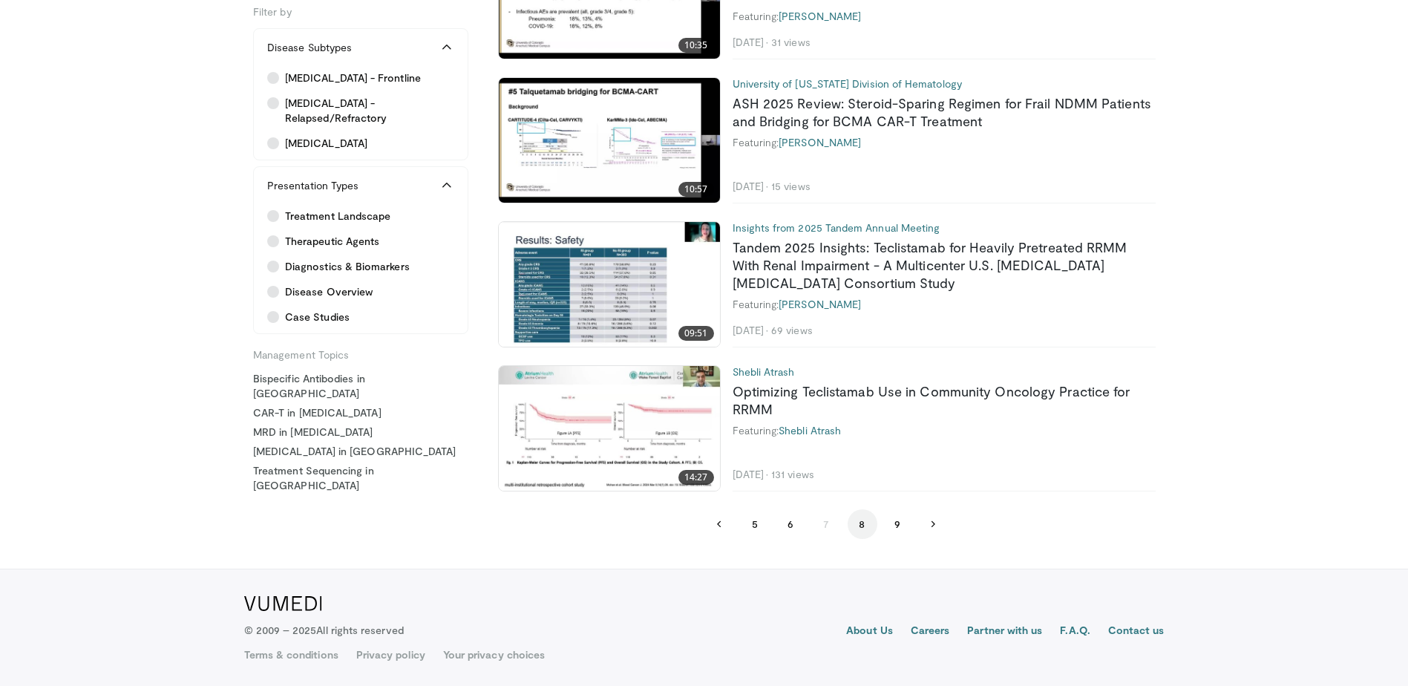
click at [866, 533] on button "8" at bounding box center [863, 524] width 30 height 30
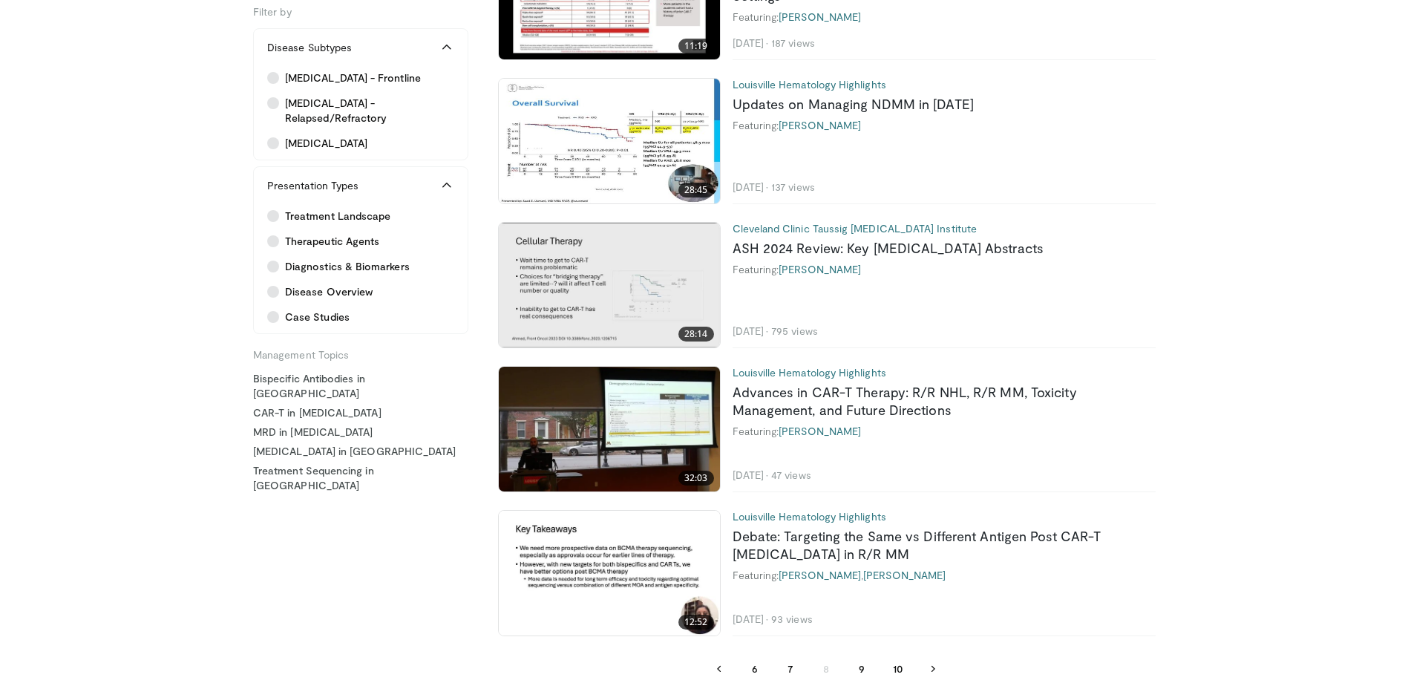
scroll to position [3256, 0]
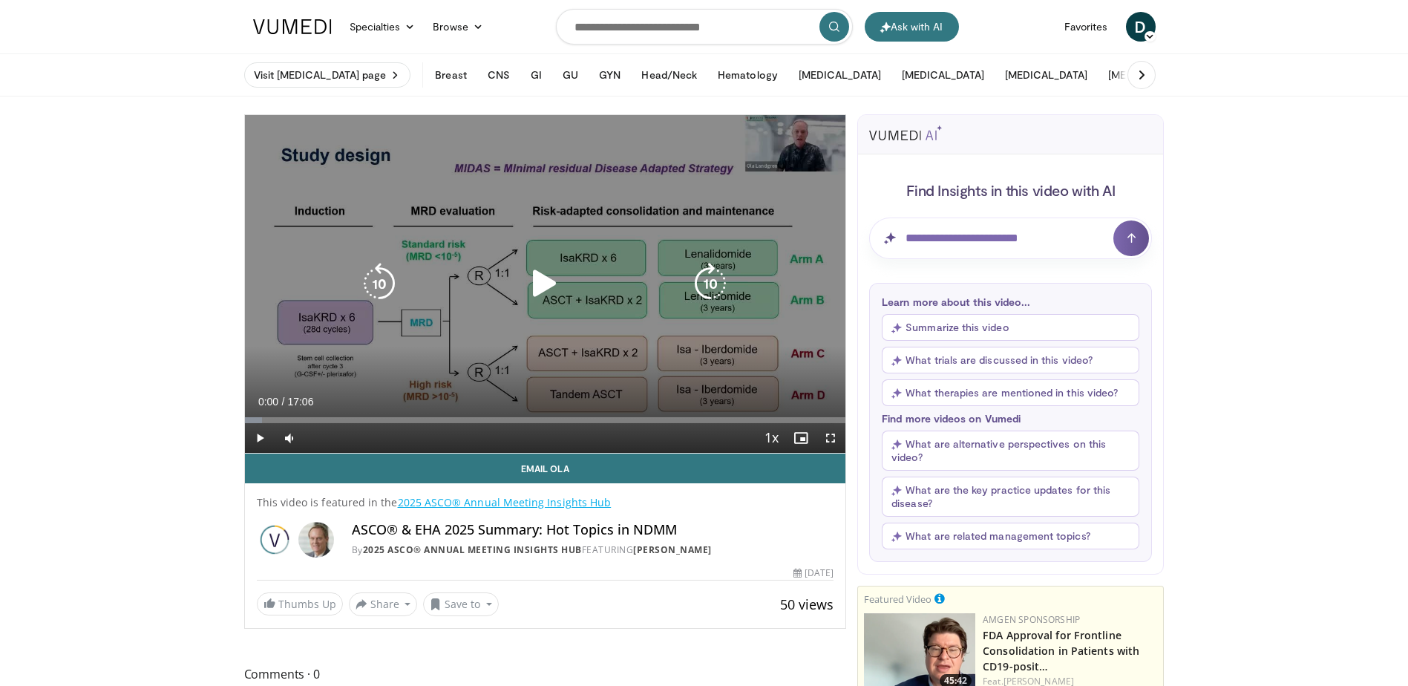
click at [570, 268] on div "10 seconds Tap to unmute" at bounding box center [545, 284] width 601 height 338
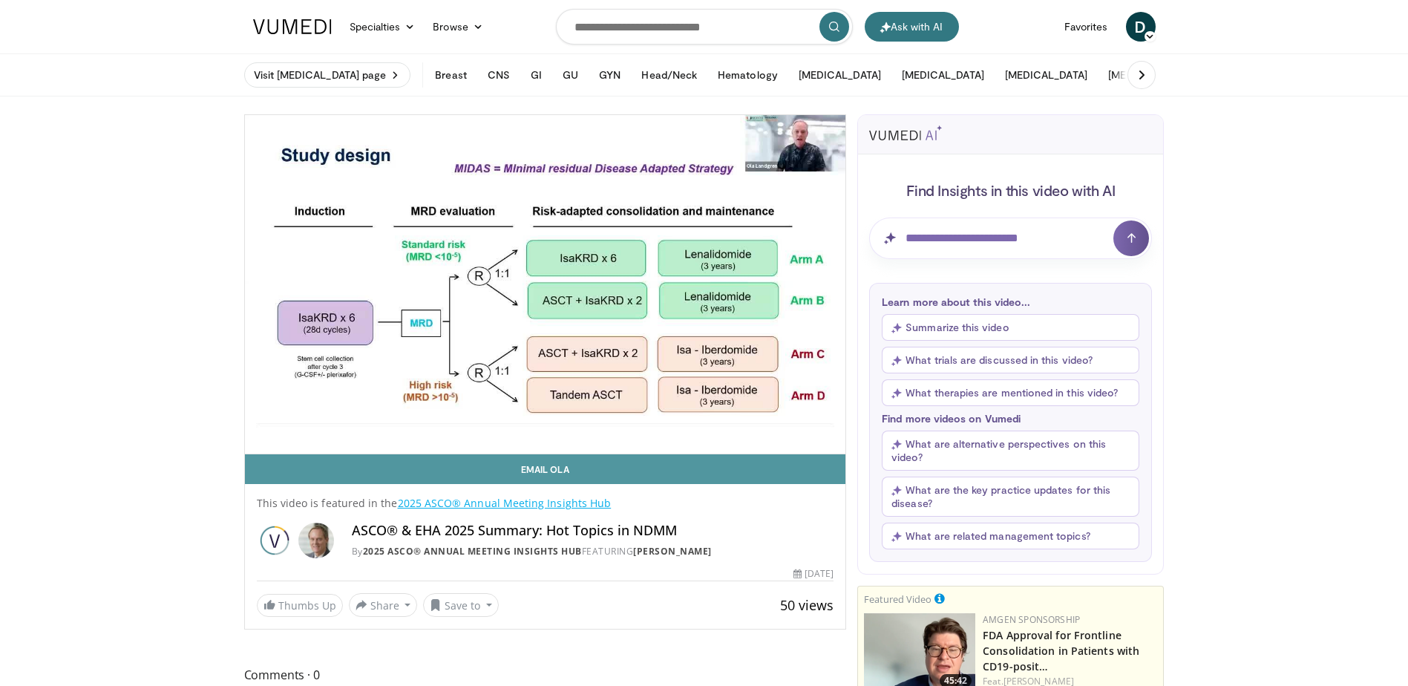
click at [551, 468] on link "Email Ola" at bounding box center [545, 469] width 601 height 30
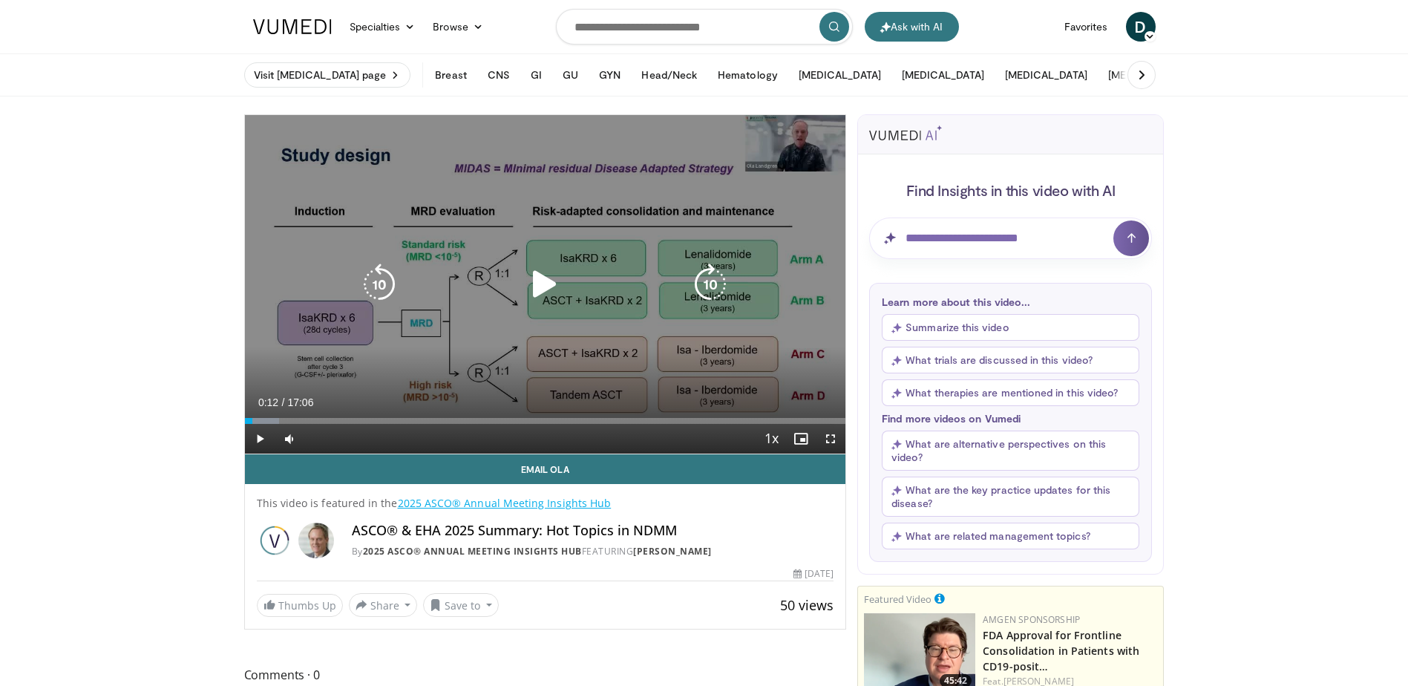
click at [643, 309] on div "10 seconds Tap to unmute" at bounding box center [545, 284] width 601 height 338
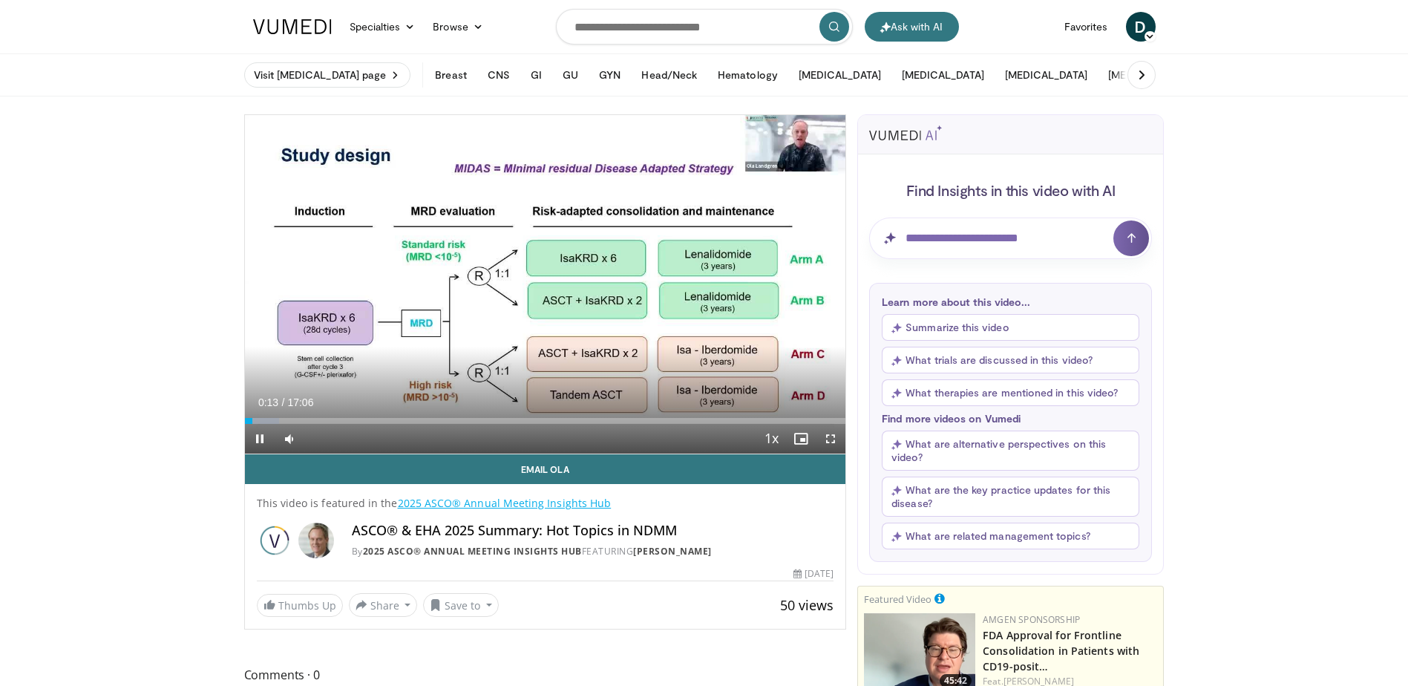
click at [347, 409] on div "Current Time 0:13 / Duration 17:06" at bounding box center [545, 402] width 601 height 13
click at [267, 418] on div "Progress Bar" at bounding box center [267, 421] width 1 height 6
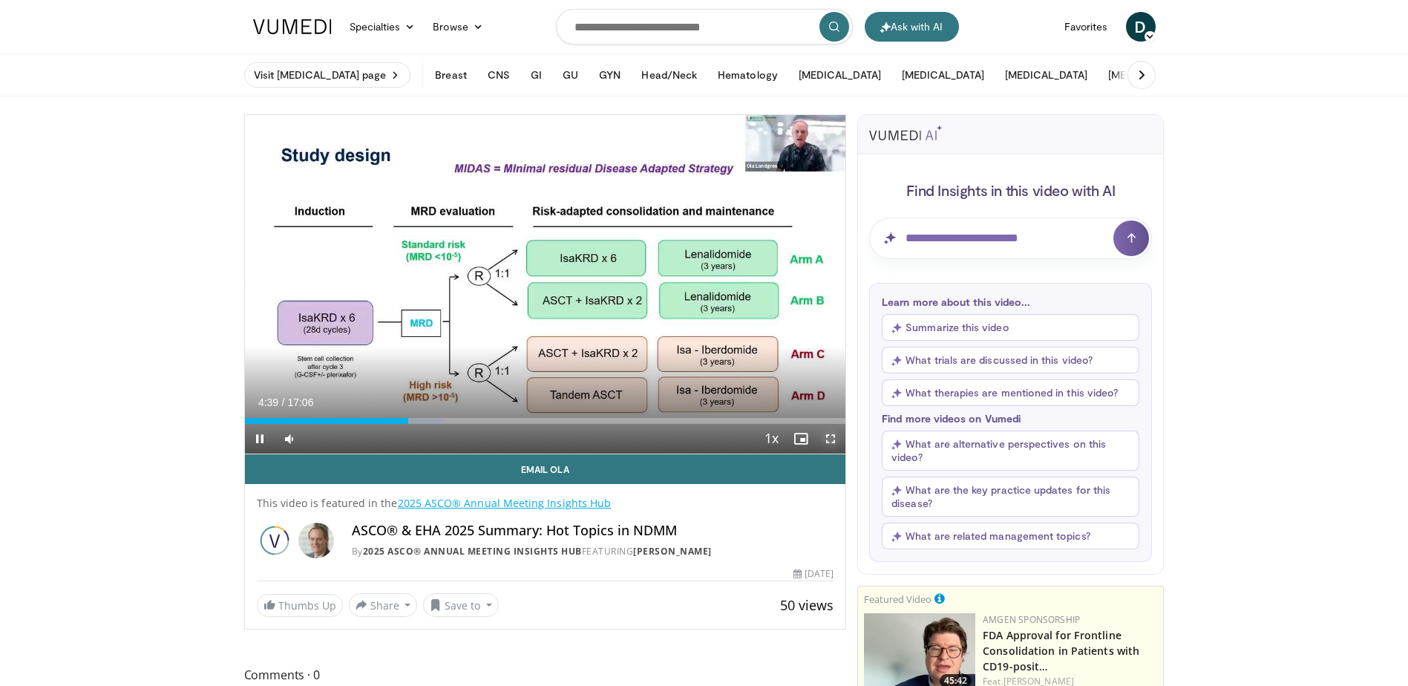
click at [830, 437] on span "Video Player" at bounding box center [831, 439] width 30 height 30
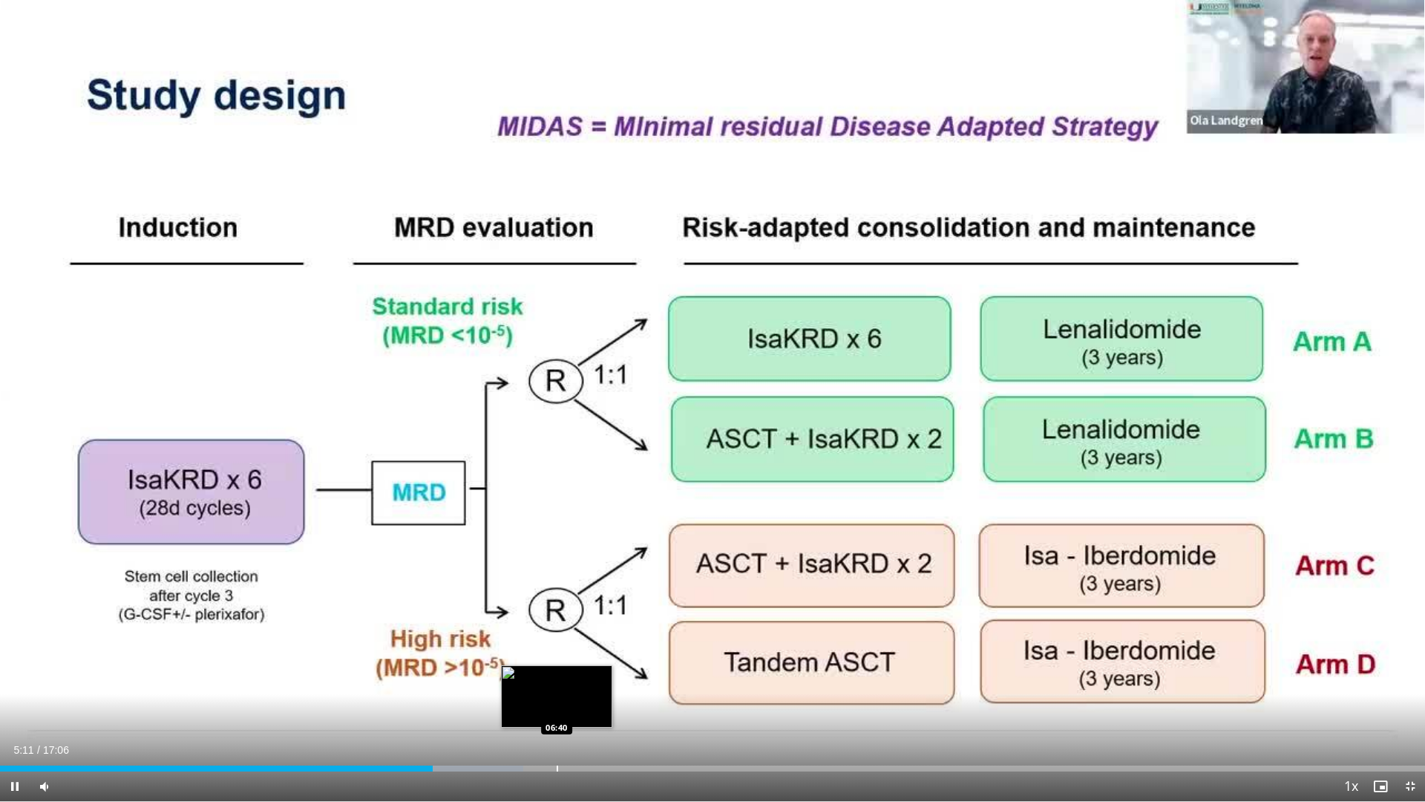
click at [558, 685] on div "Loaded : 36.73% 05:11 06:40" at bounding box center [712, 768] width 1425 height 6
click at [824, 685] on div "Current Time 6:47 / Duration 17:06 Pause Skip Backward Skip Forward Mute 0% Loa…" at bounding box center [712, 786] width 1425 height 30
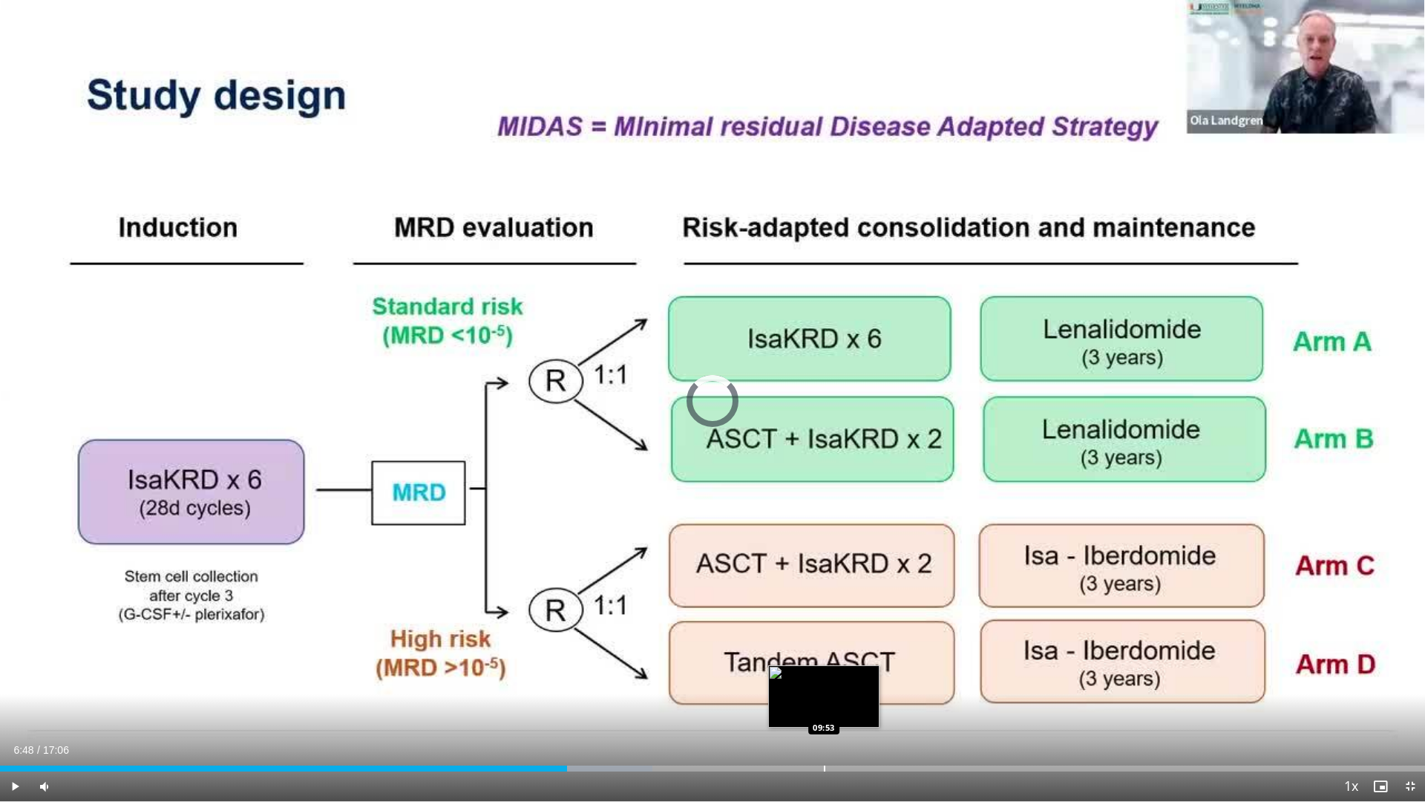
drag, startPoint x: 827, startPoint y: 765, endPoint x: 828, endPoint y: 758, distance: 7.6
click at [827, 685] on div "Loaded : 45.80% 06:48 09:53" at bounding box center [712, 764] width 1425 height 14
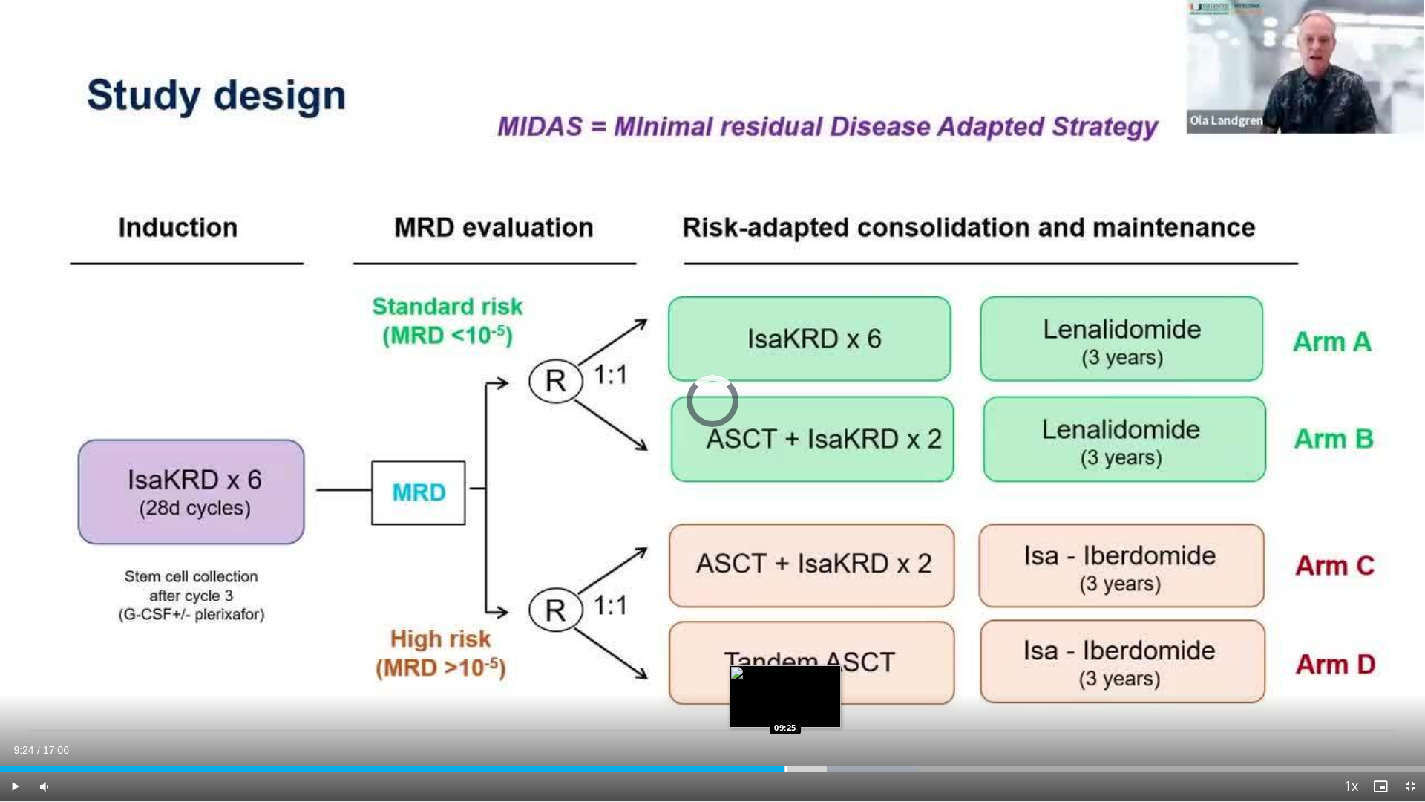
click at [785, 685] on div "Loaded : 64.32% 09:24 09:25" at bounding box center [712, 764] width 1425 height 14
click at [730, 685] on div "Current Time 9:25 / Duration 17:06 Pause Skip Backward Skip Forward Mute 0% Loa…" at bounding box center [712, 786] width 1425 height 30
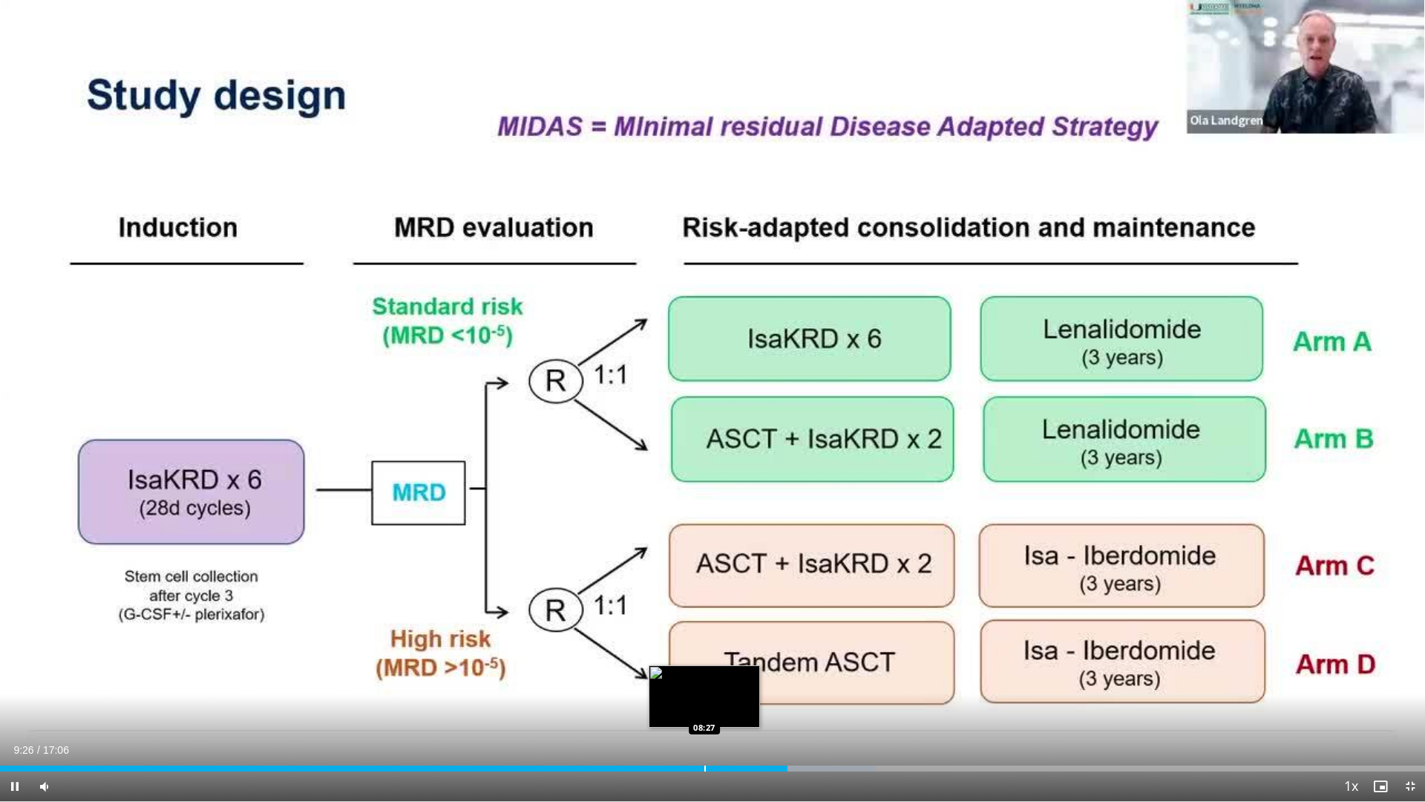
click at [704, 685] on div "Loaded : 61.40% 09:26 08:27" at bounding box center [712, 764] width 1425 height 14
click at [682, 685] on div "Loaded : 51.65% 08:27 08:11" at bounding box center [712, 764] width 1425 height 14
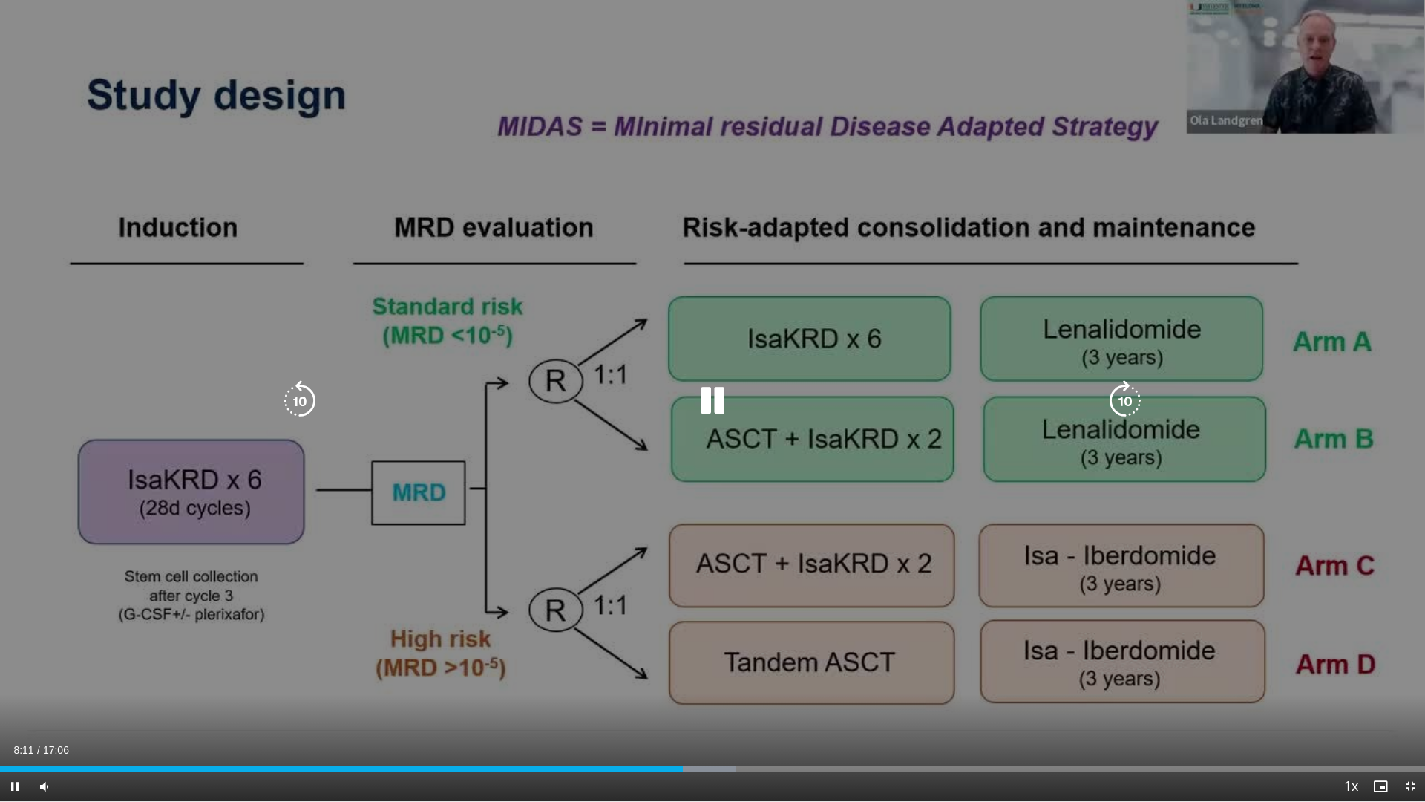
click at [577, 546] on div "70 seconds Tap to unmute" at bounding box center [712, 400] width 1425 height 801
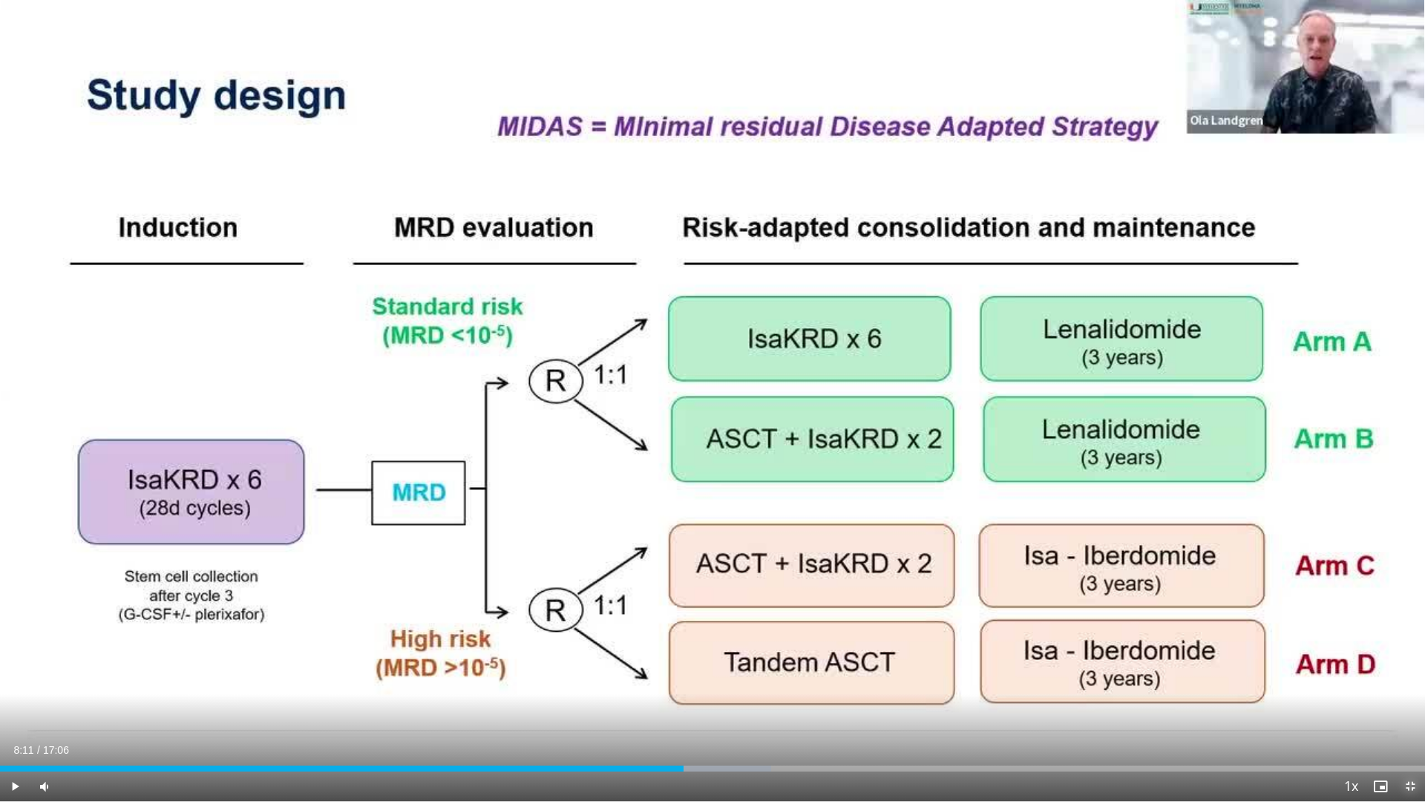
click at [1407, 685] on span "Video Player" at bounding box center [1410, 786] width 30 height 30
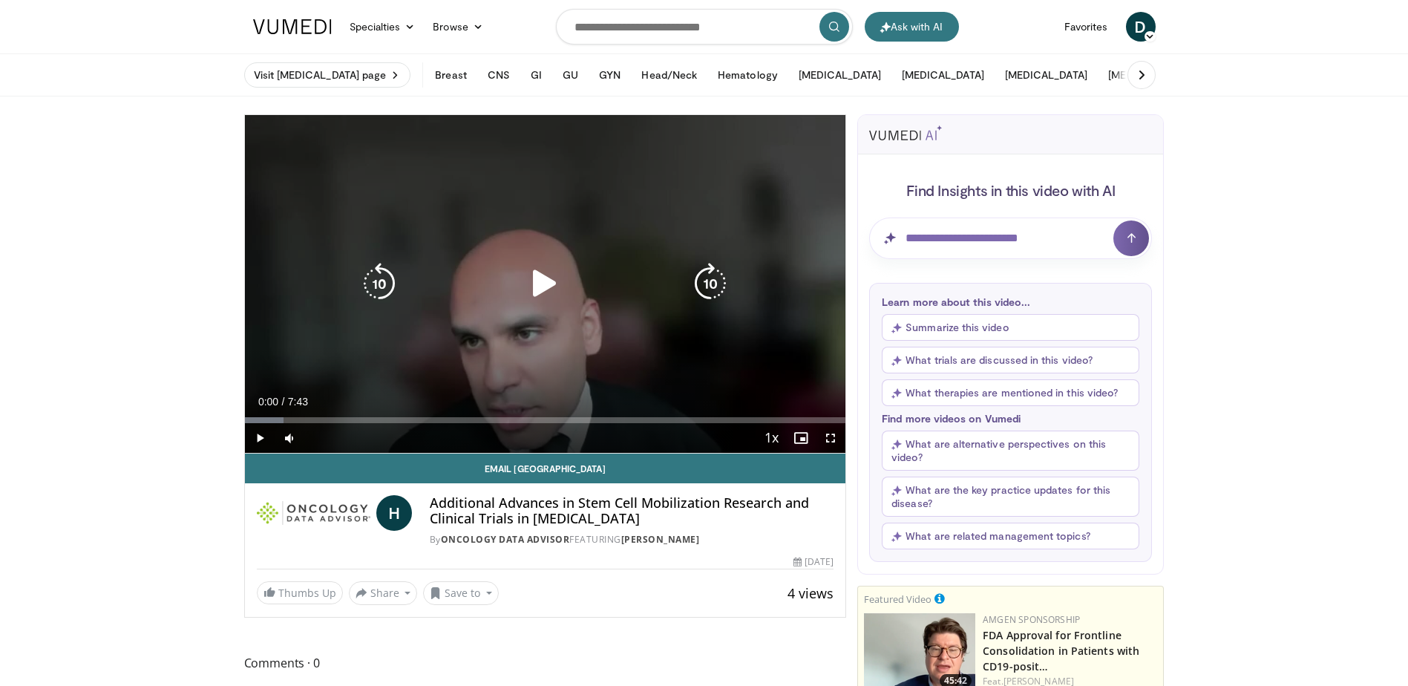
click at [483, 156] on div "10 seconds Tap to unmute" at bounding box center [545, 284] width 601 height 338
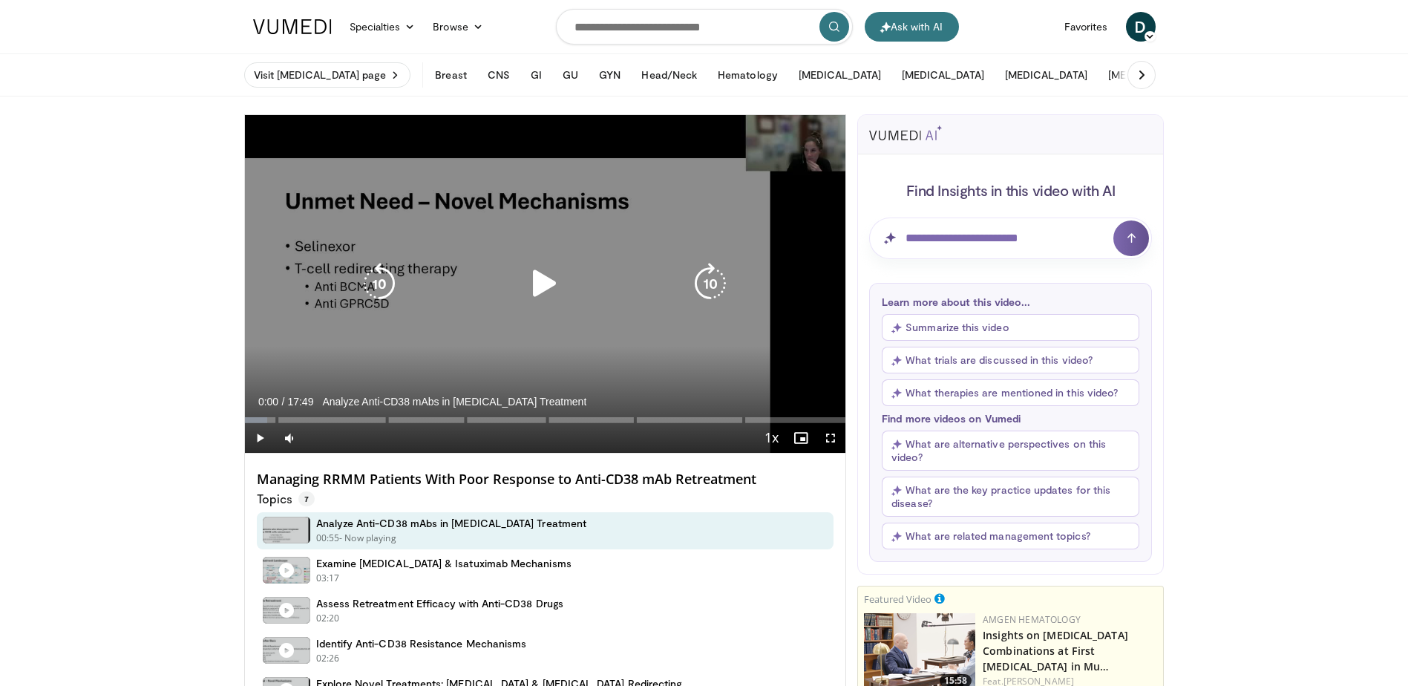
click at [566, 195] on div "10 seconds Tap to unmute" at bounding box center [545, 284] width 601 height 338
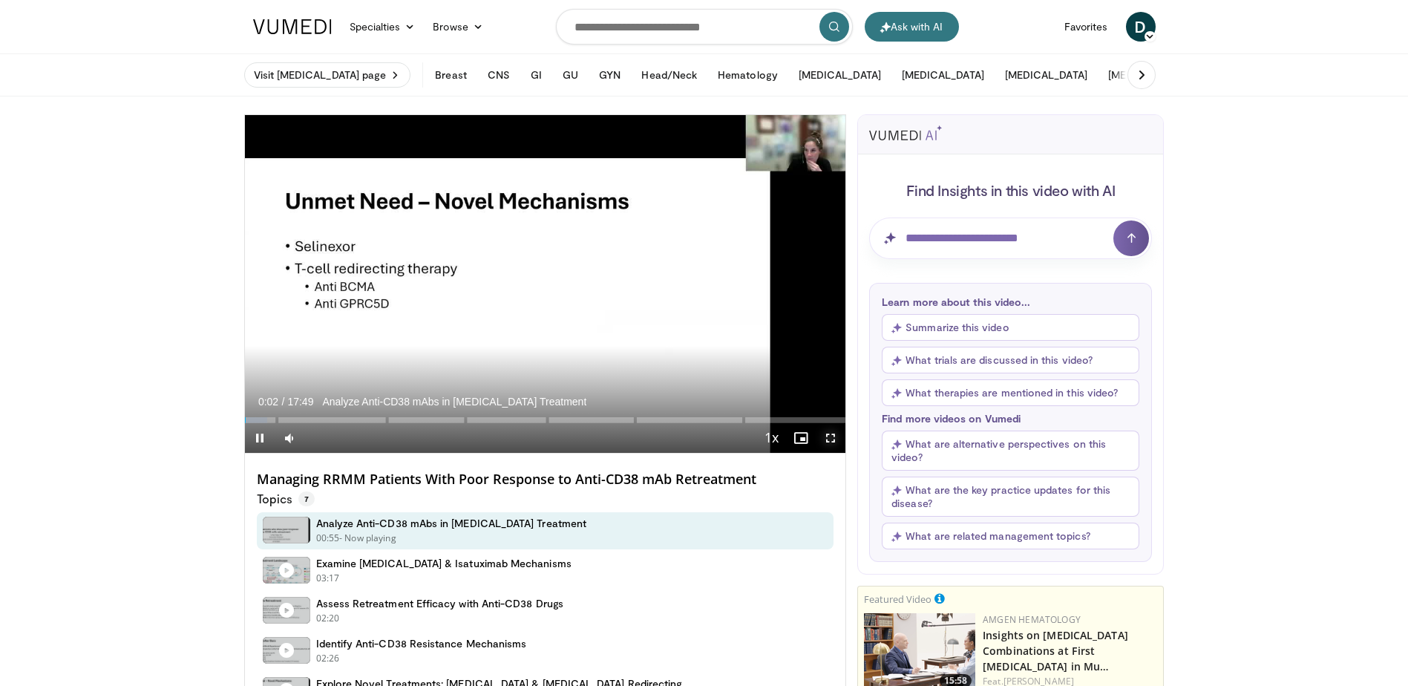
click at [839, 441] on span "Video Player" at bounding box center [831, 438] width 30 height 30
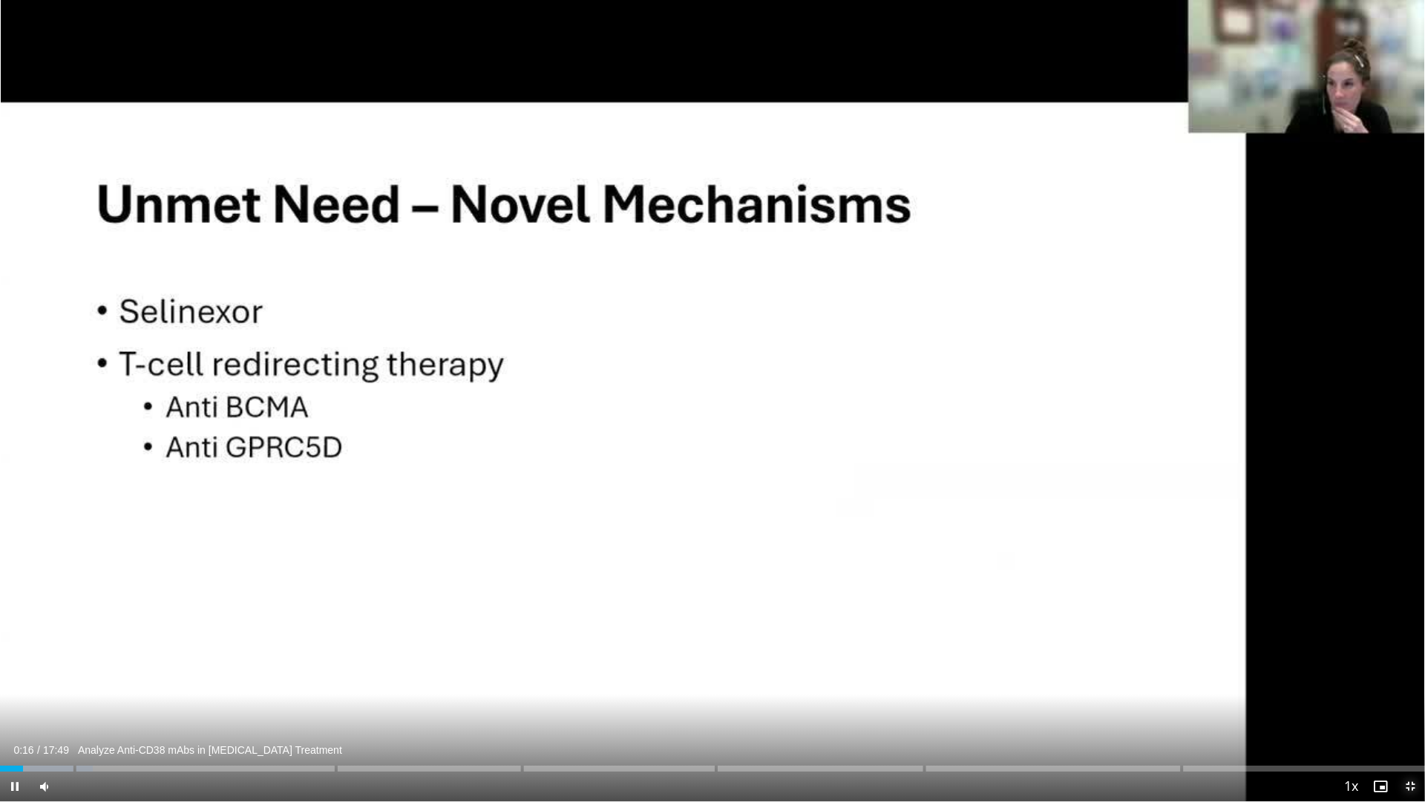
click at [1407, 685] on span "Video Player" at bounding box center [1410, 786] width 30 height 30
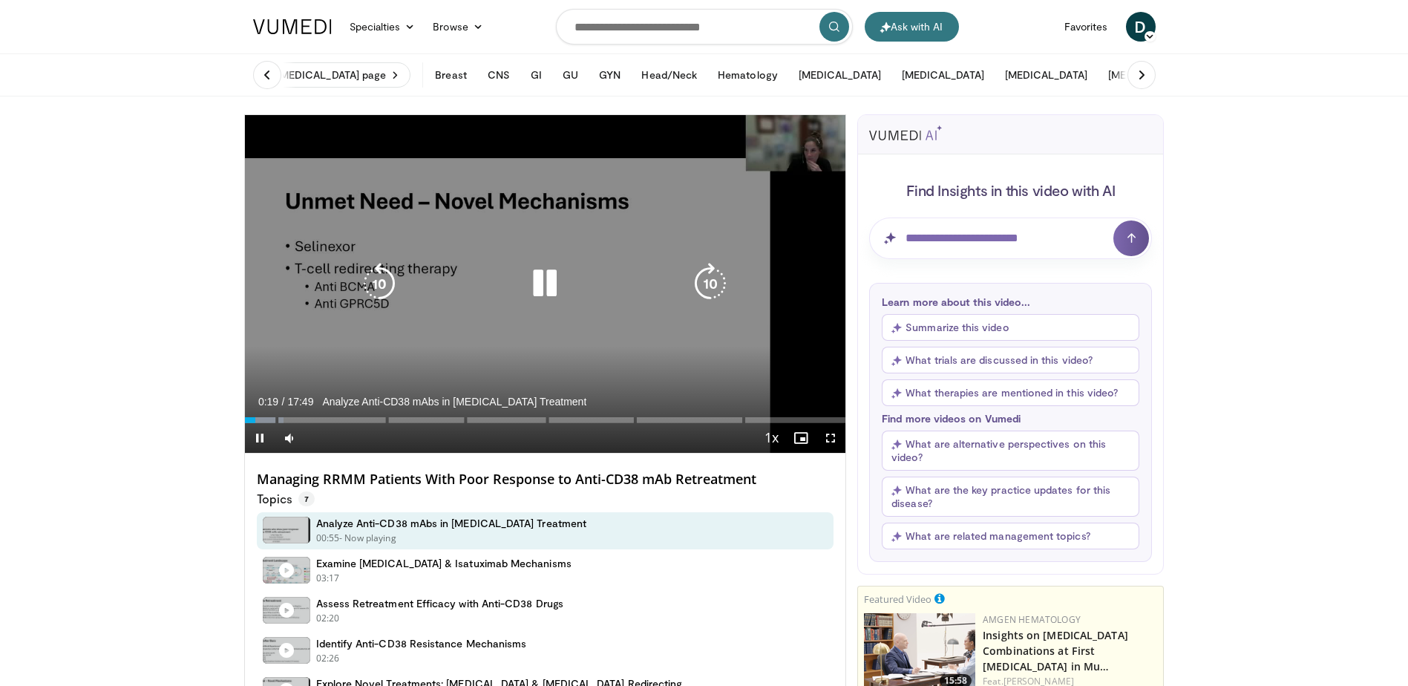
click at [411, 220] on div "10 seconds Tap to unmute" at bounding box center [545, 284] width 601 height 338
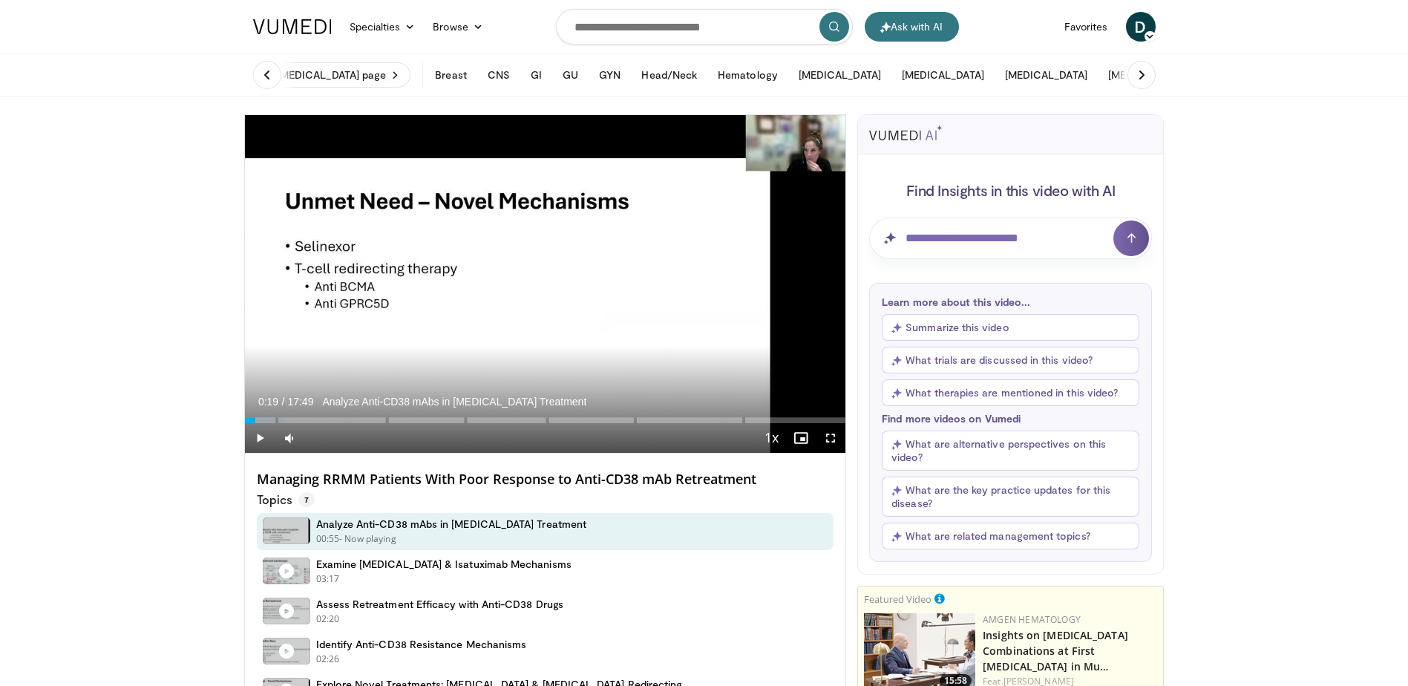
click at [287, 24] on img at bounding box center [292, 26] width 79 height 15
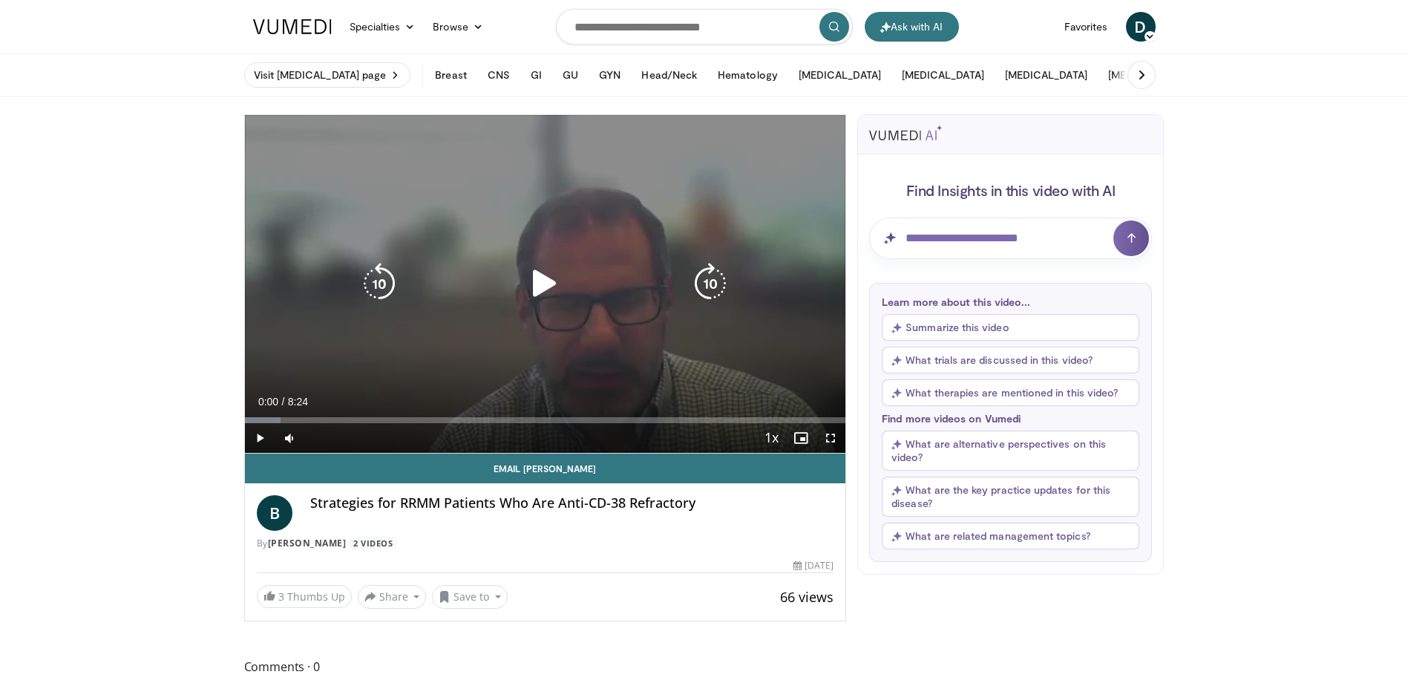
click at [563, 257] on div "10 seconds Tap to unmute" at bounding box center [545, 284] width 601 height 338
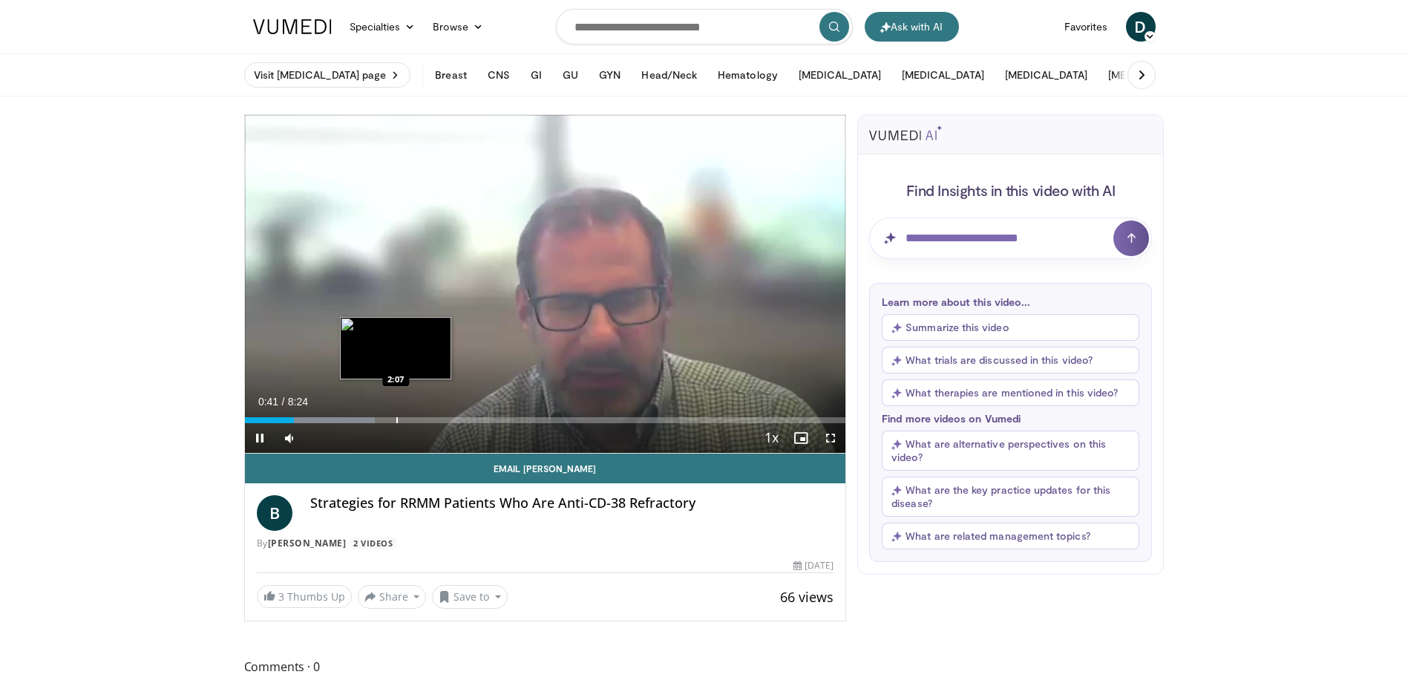
click at [396, 417] on div "Progress Bar" at bounding box center [396, 420] width 1 height 6
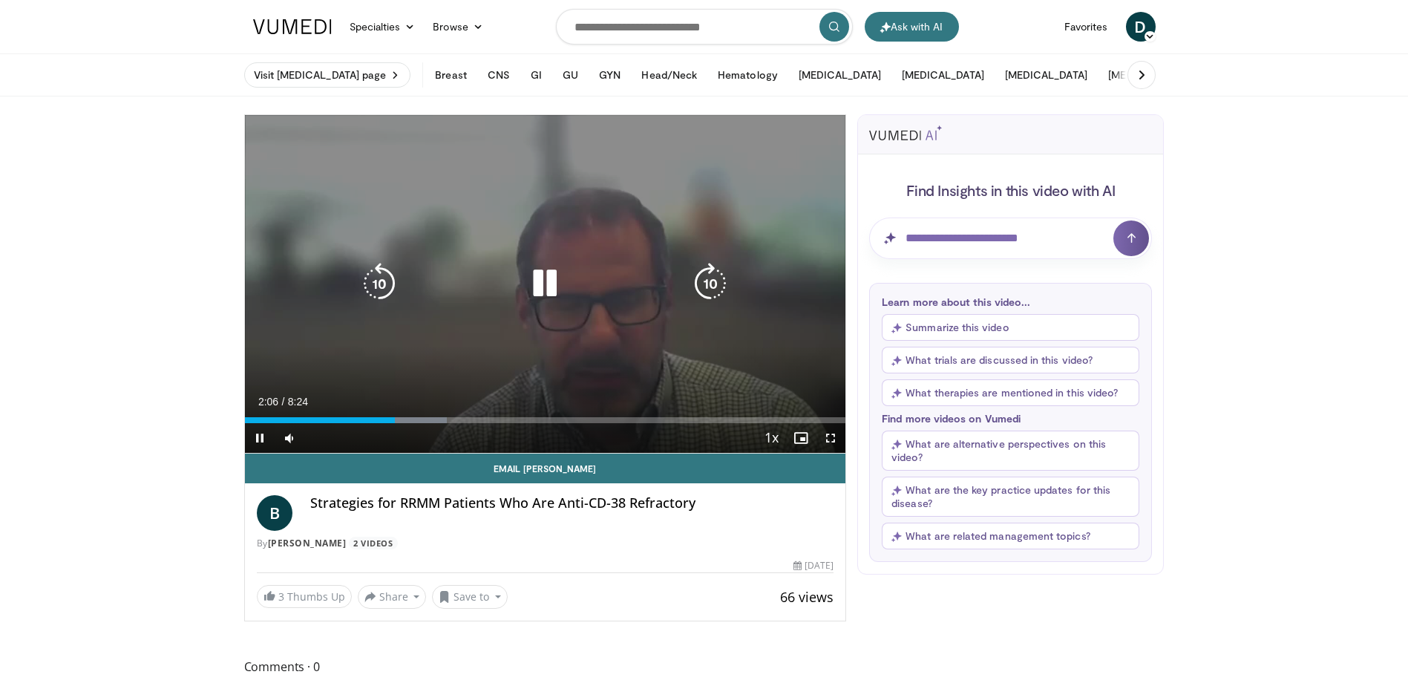
click at [564, 292] on icon "Video Player" at bounding box center [545, 284] width 42 height 42
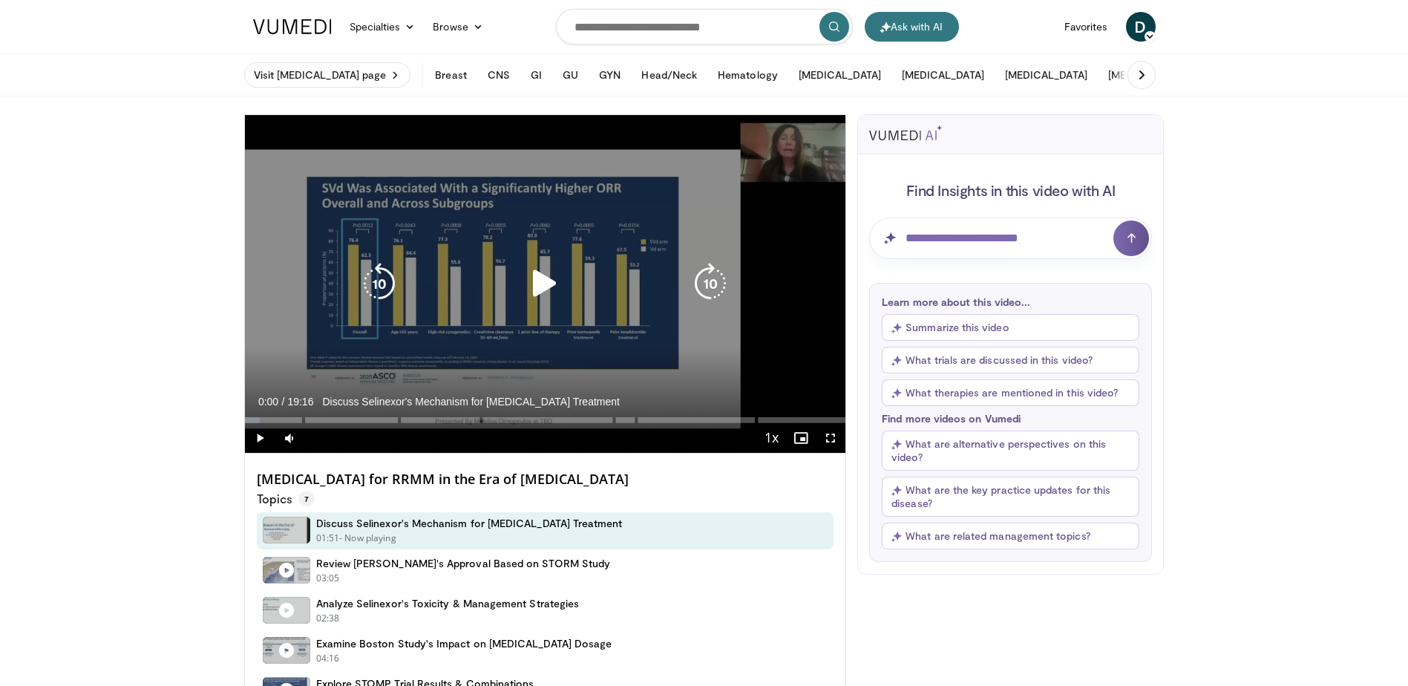
click at [588, 369] on div "10 seconds Tap to unmute" at bounding box center [545, 284] width 601 height 338
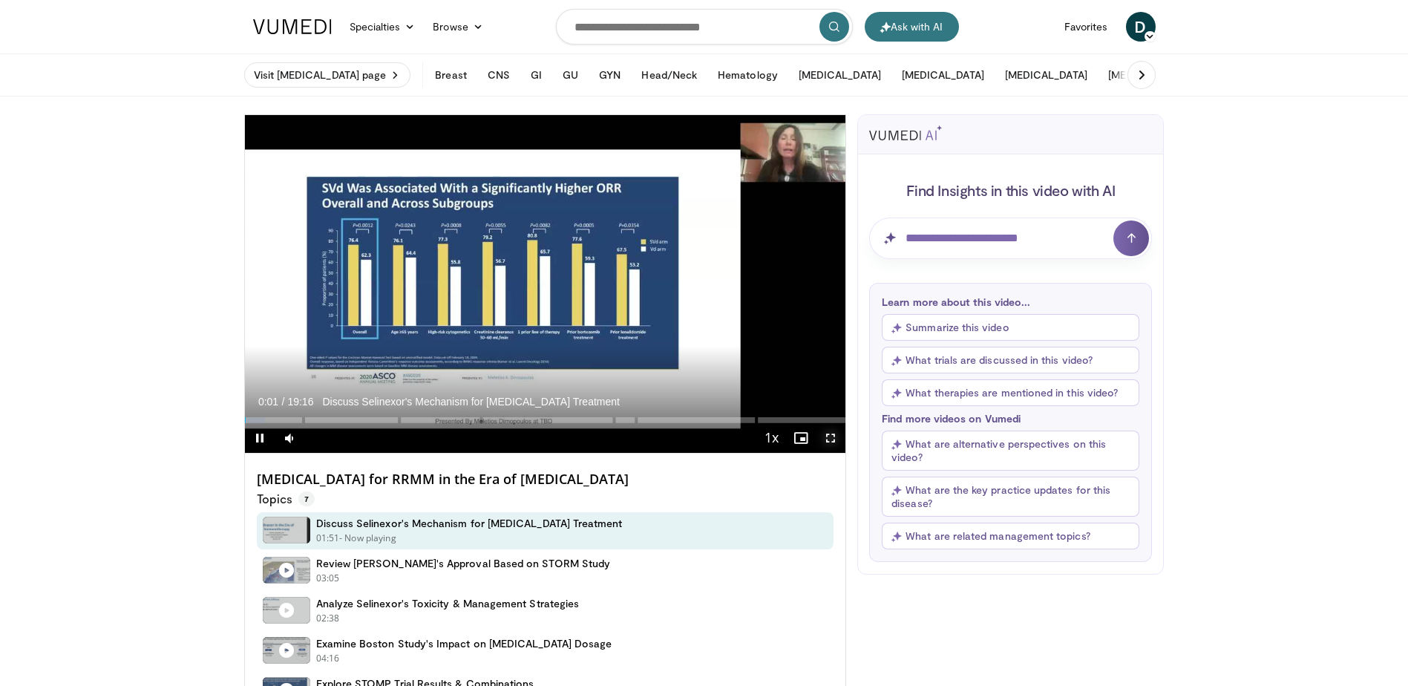
click at [838, 442] on span "Video Player" at bounding box center [831, 438] width 30 height 30
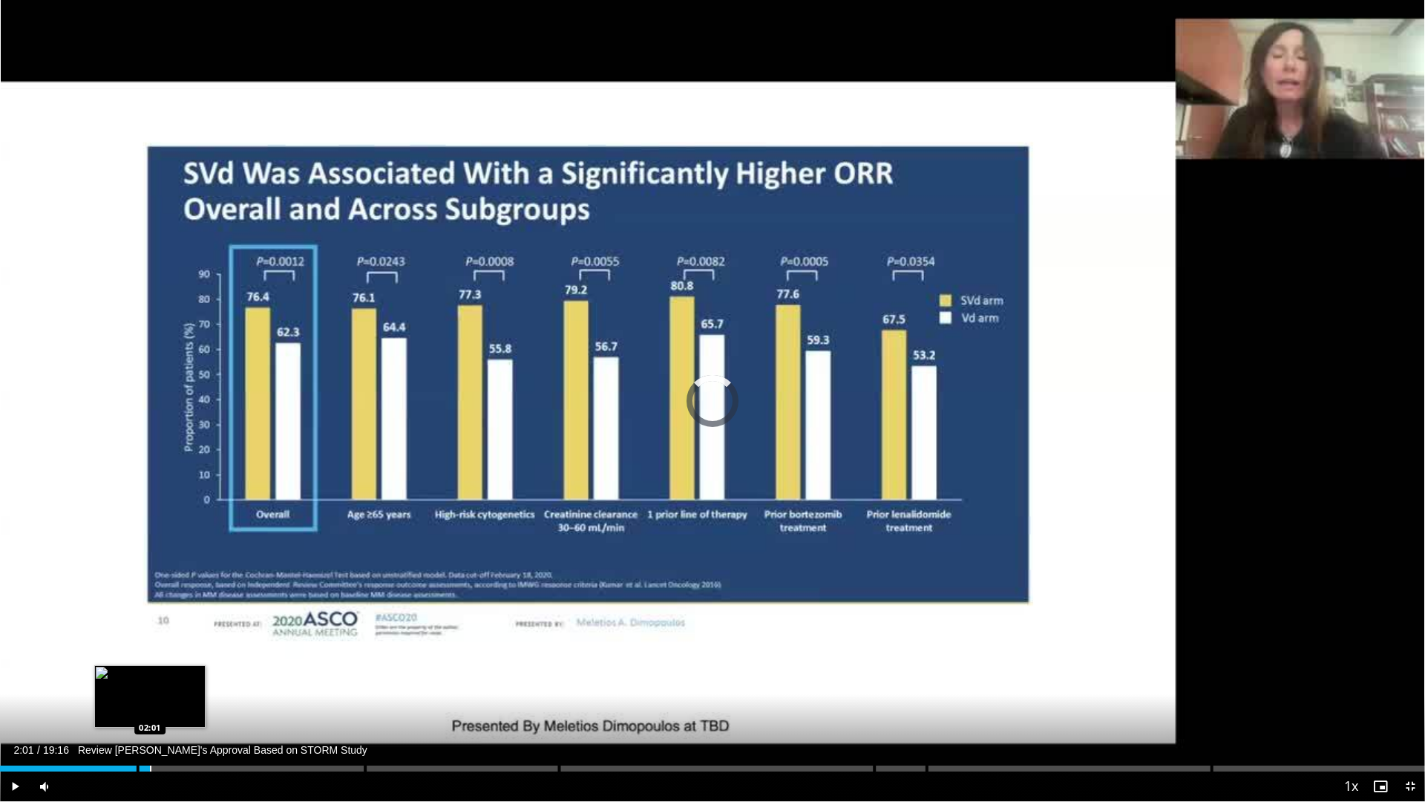
click at [150, 685] on div "Progress Bar" at bounding box center [150, 768] width 1 height 6
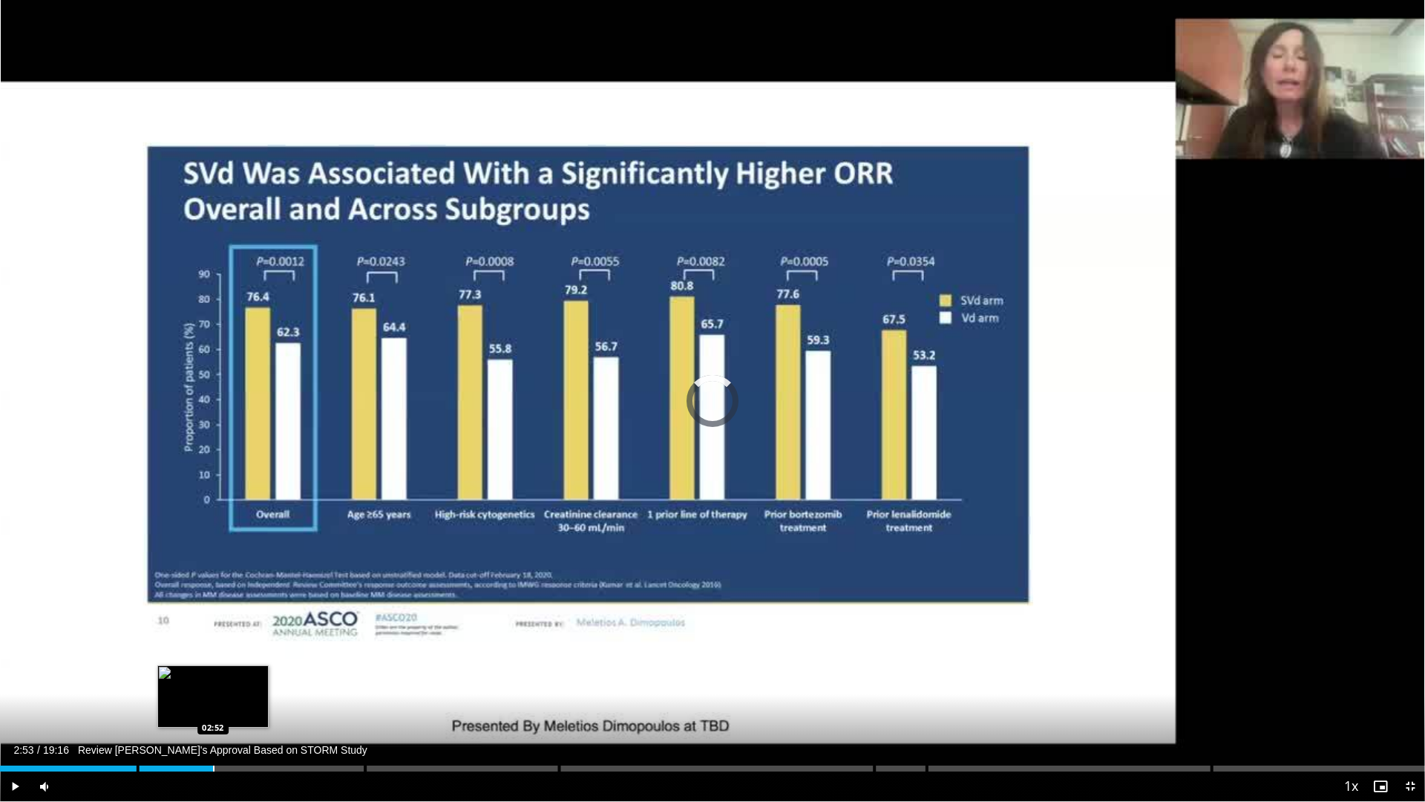
click at [214, 685] on div "Progress Bar" at bounding box center [213, 768] width 1 height 6
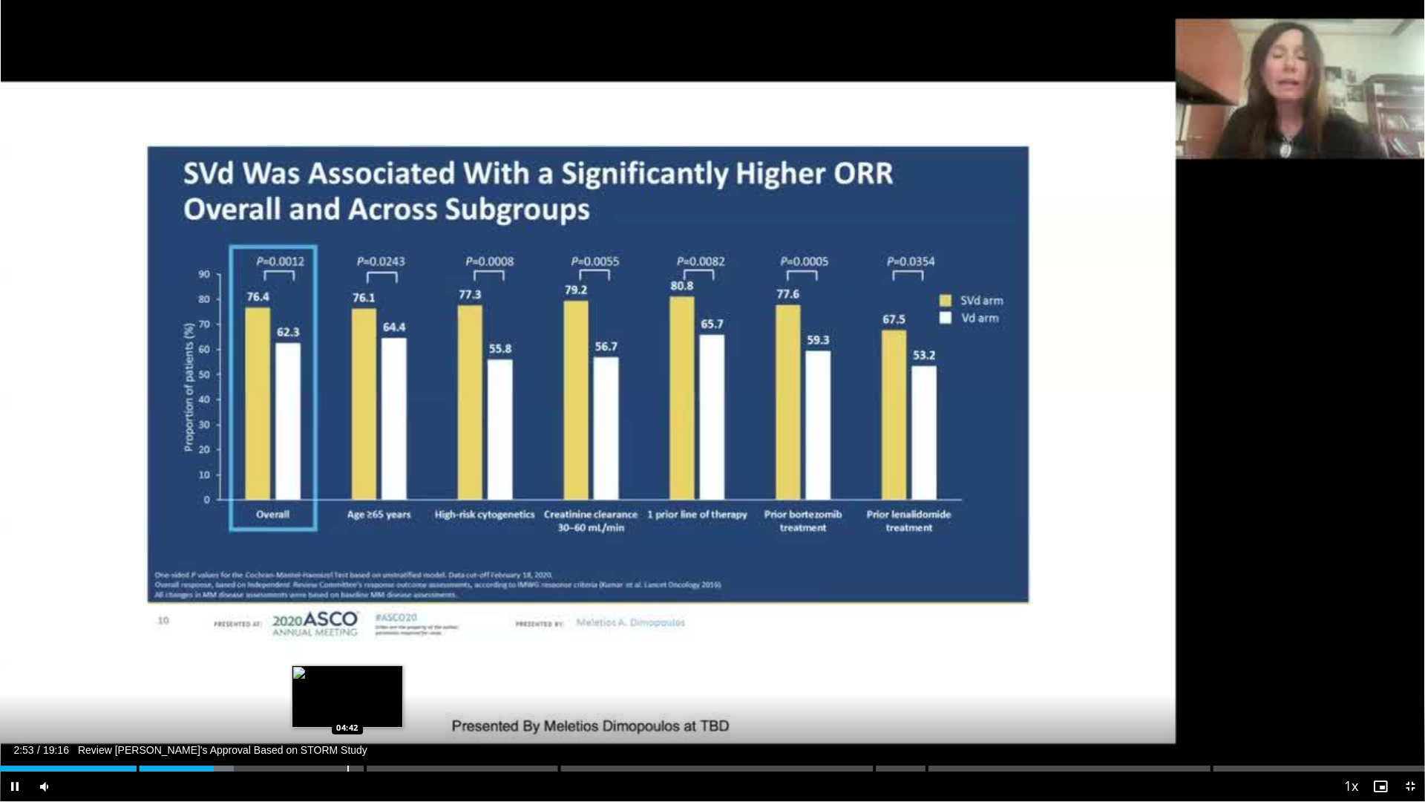
click at [350, 685] on div "Loaded : 16.42% 02:53 04:42" at bounding box center [712, 764] width 1425 height 14
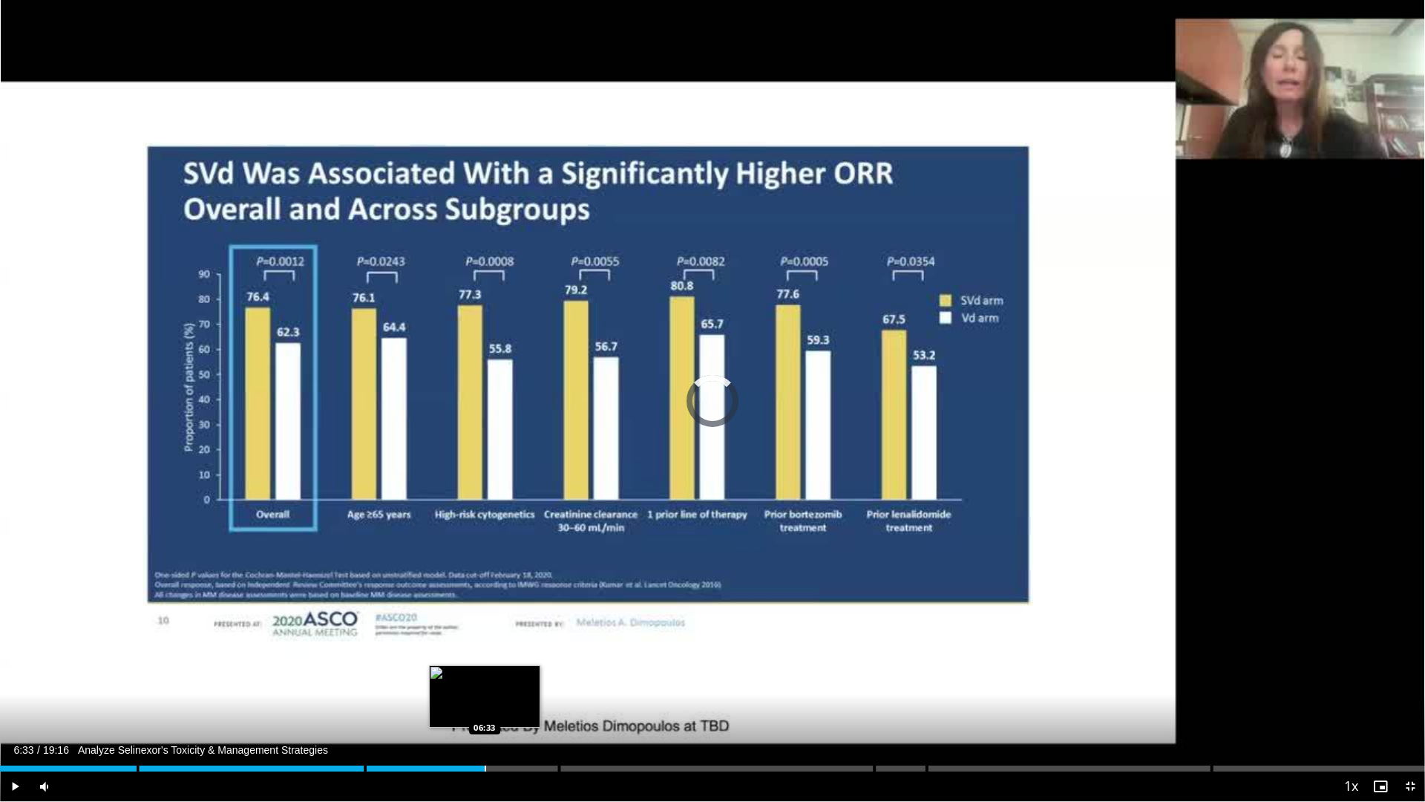
click at [485, 685] on div "Loaded : 25.93% 06:33 06:33" at bounding box center [712, 764] width 1425 height 14
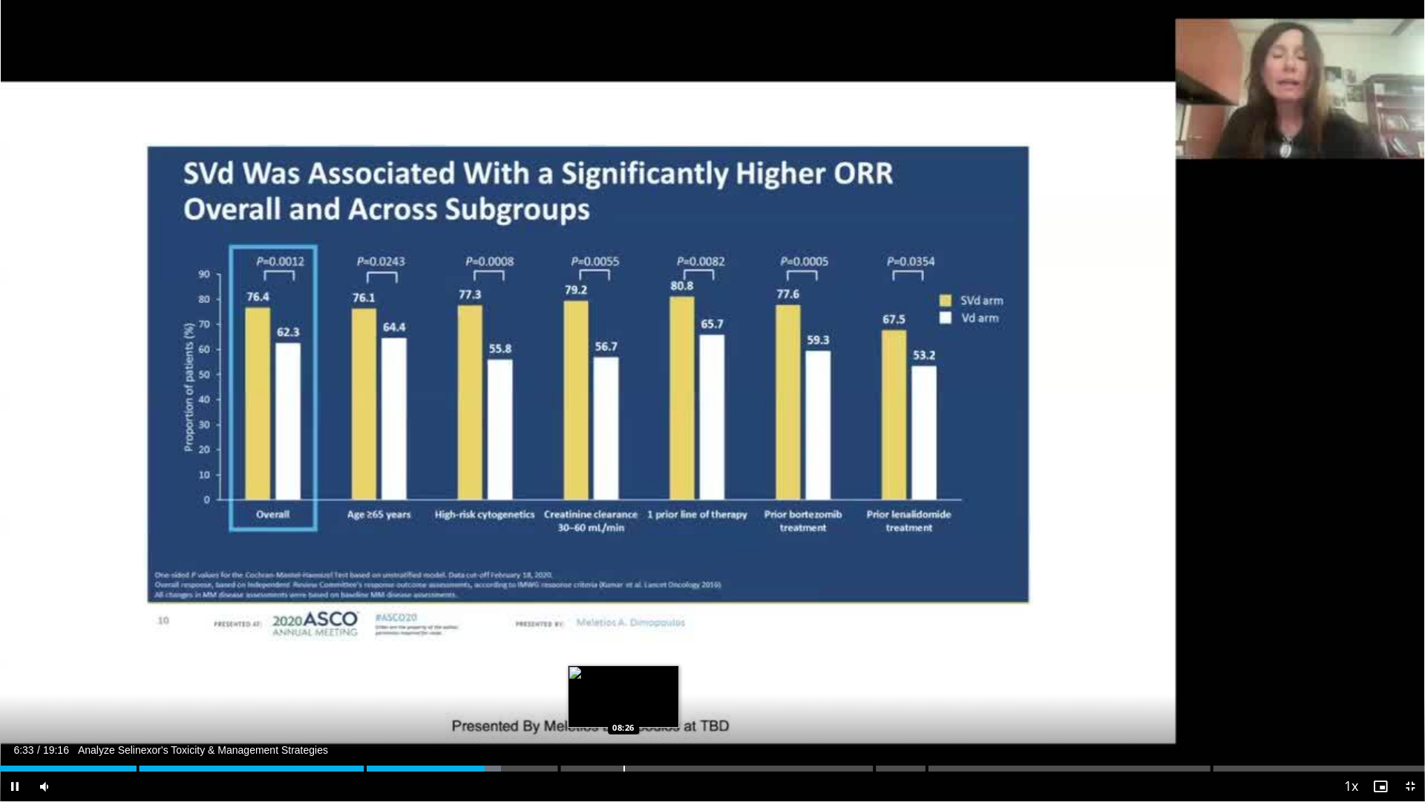
click at [630, 685] on div "Loaded : 35.15% 06:33 08:26" at bounding box center [712, 764] width 1425 height 14
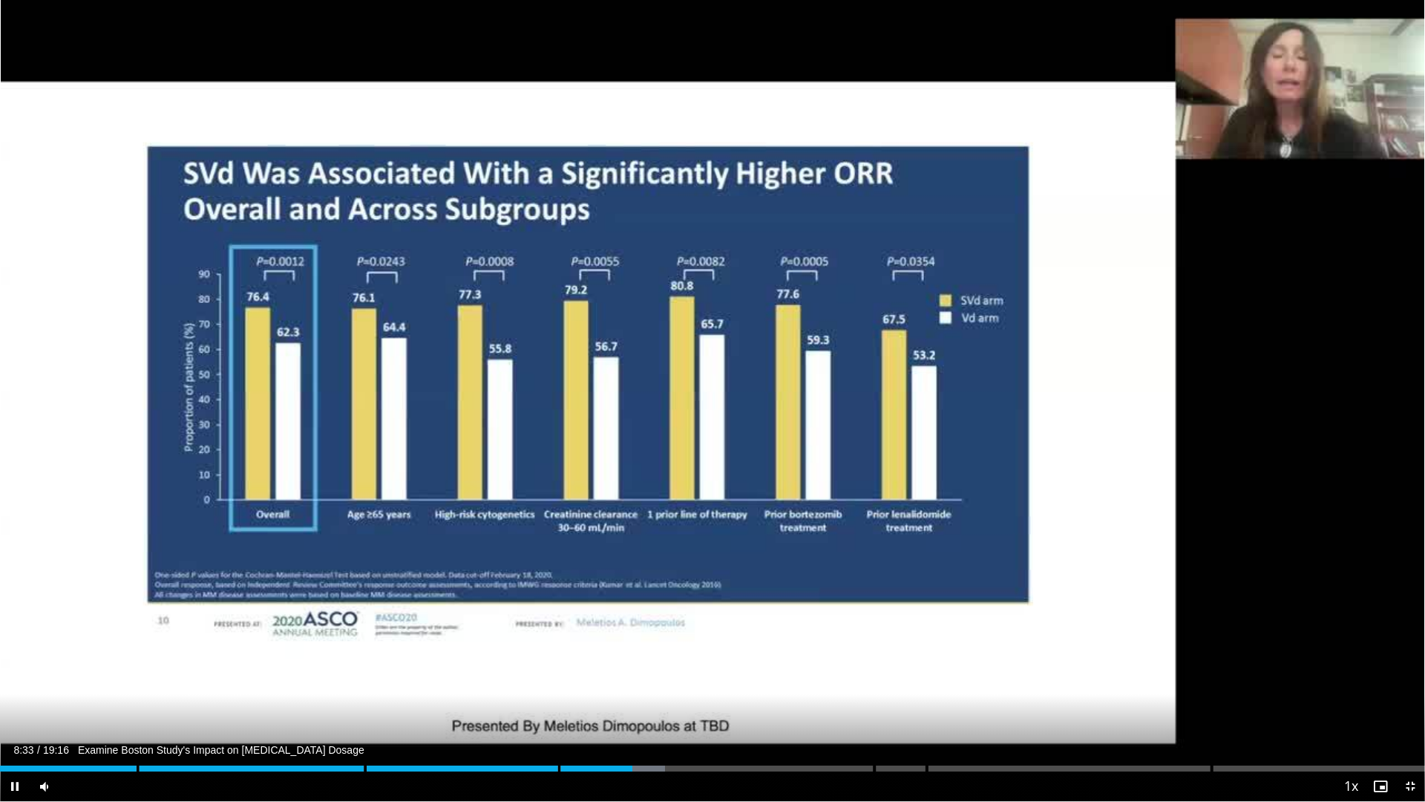
click at [747, 685] on div "Current Time 8:33 / Duration 19:16 Examine Boston Study's Impact on Selinexor D…" at bounding box center [712, 786] width 1425 height 30
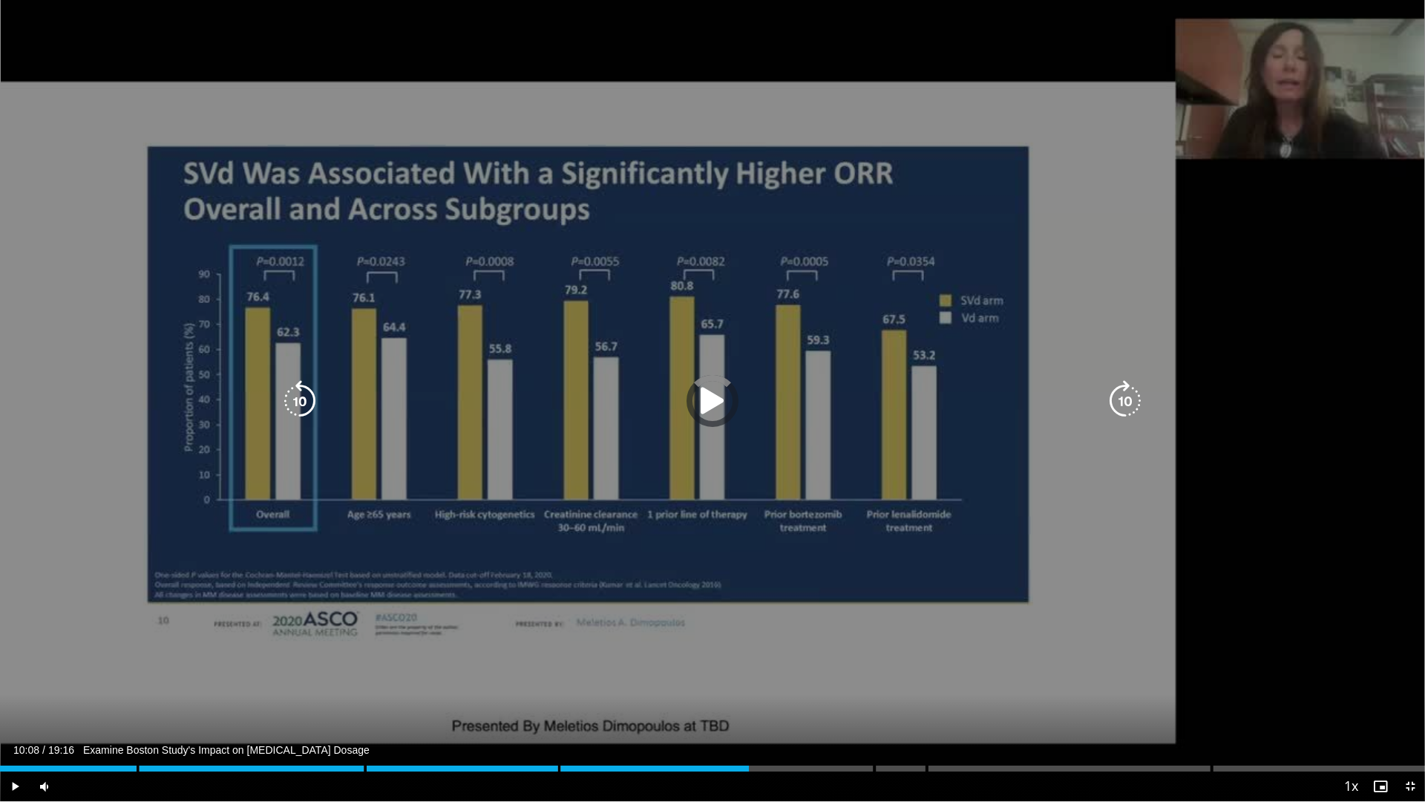
click at [749, 685] on div "Loaded : 47.54% 08:33" at bounding box center [712, 768] width 1425 height 6
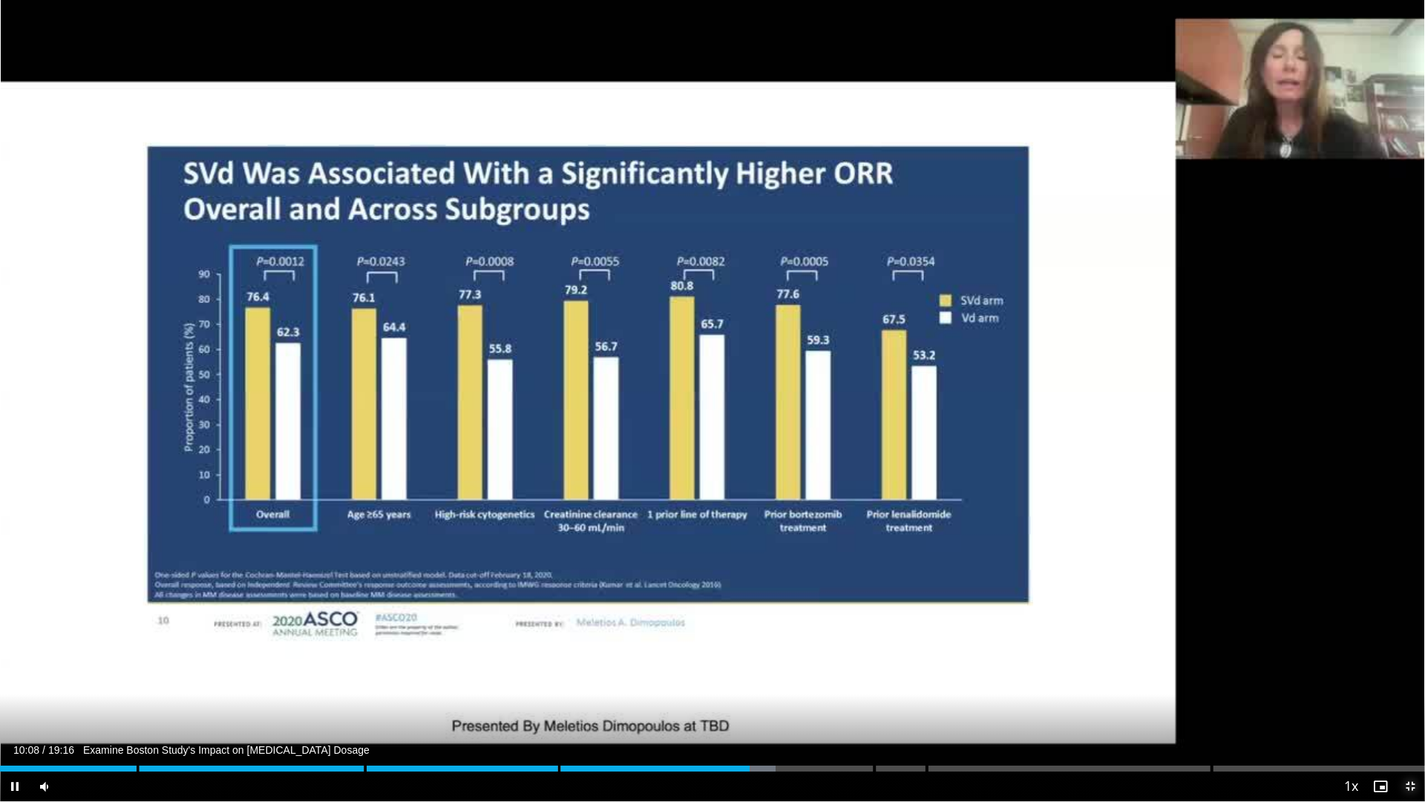
click at [1407, 685] on span "Video Player" at bounding box center [1410, 786] width 30 height 30
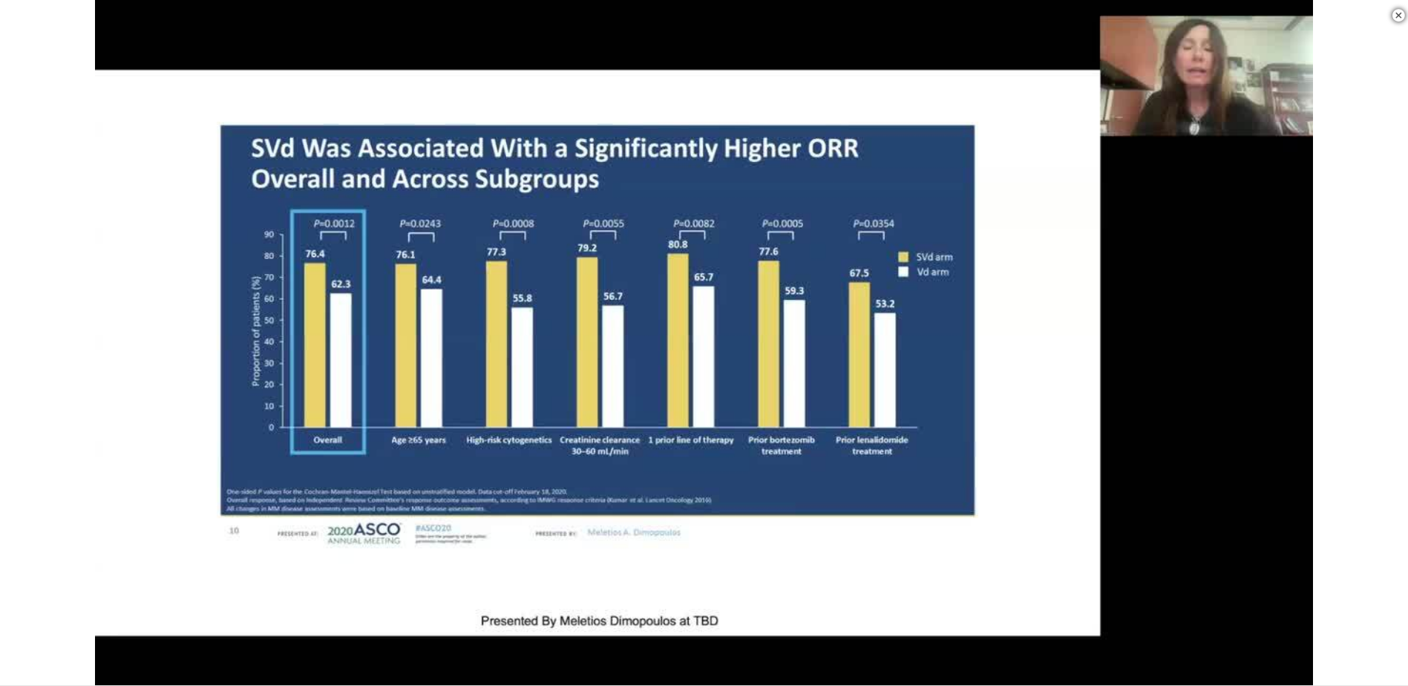
scroll to position [594, 0]
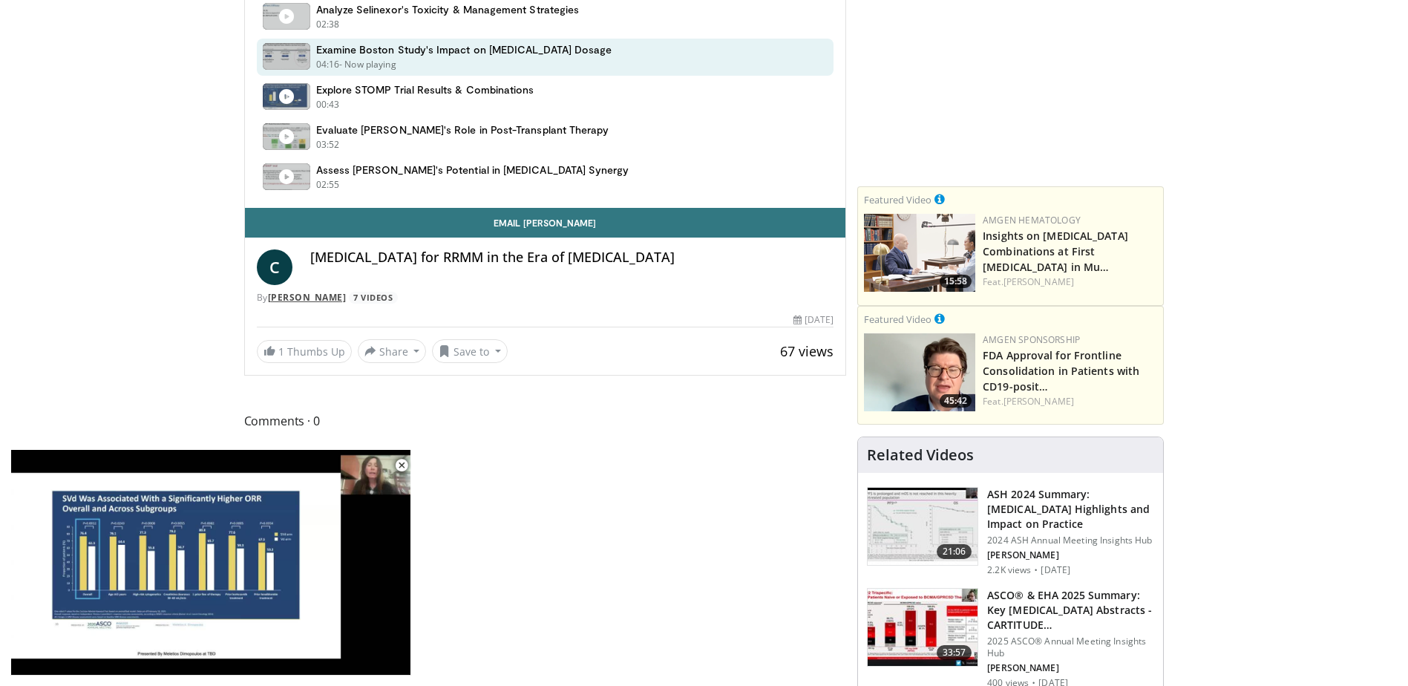
click at [295, 298] on link "Cristina Gasparetto" at bounding box center [307, 297] width 79 height 13
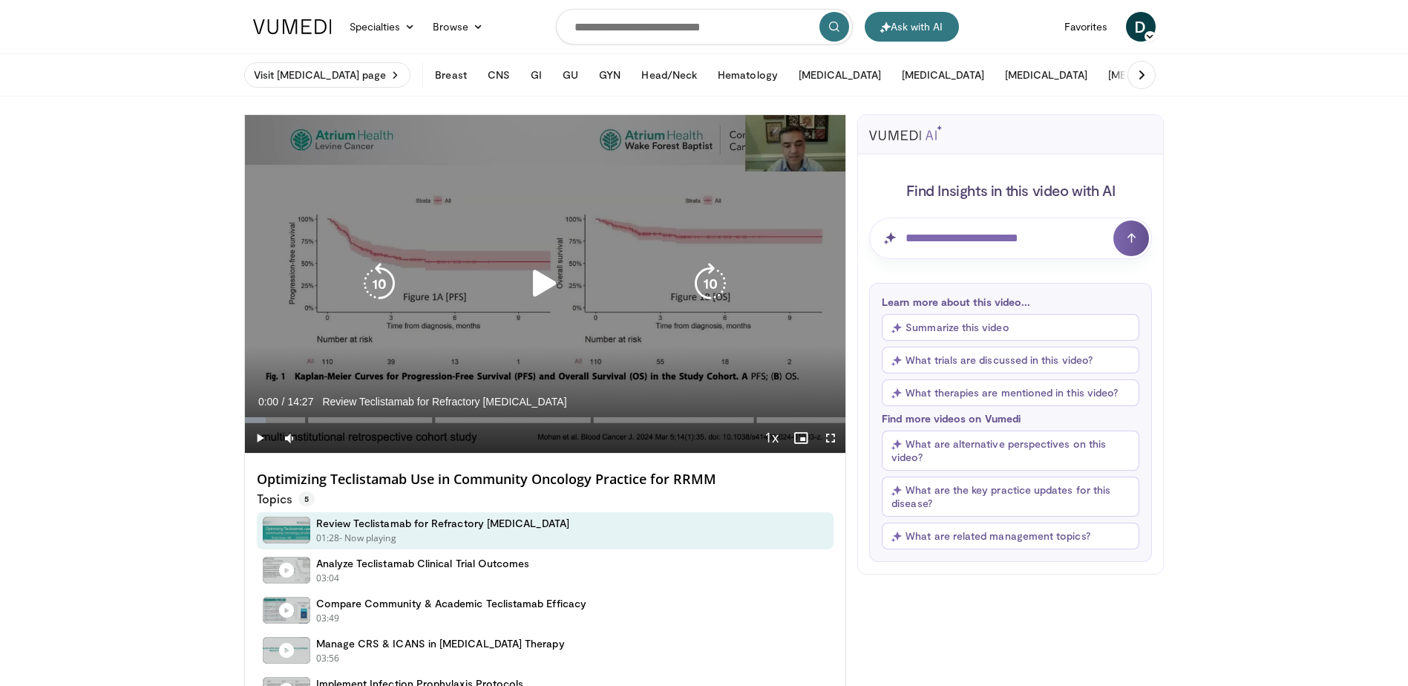
click at [276, 344] on div "10 seconds Tap to unmute" at bounding box center [545, 284] width 601 height 338
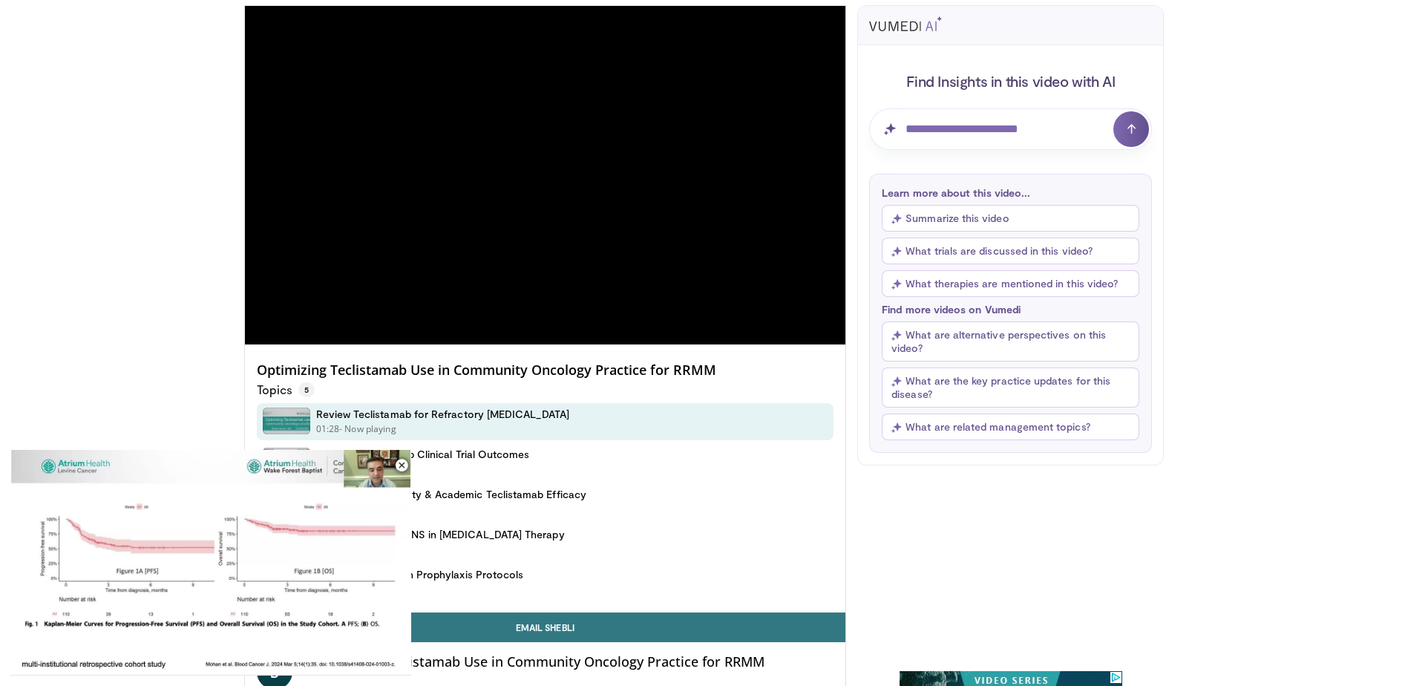
scroll to position [445, 0]
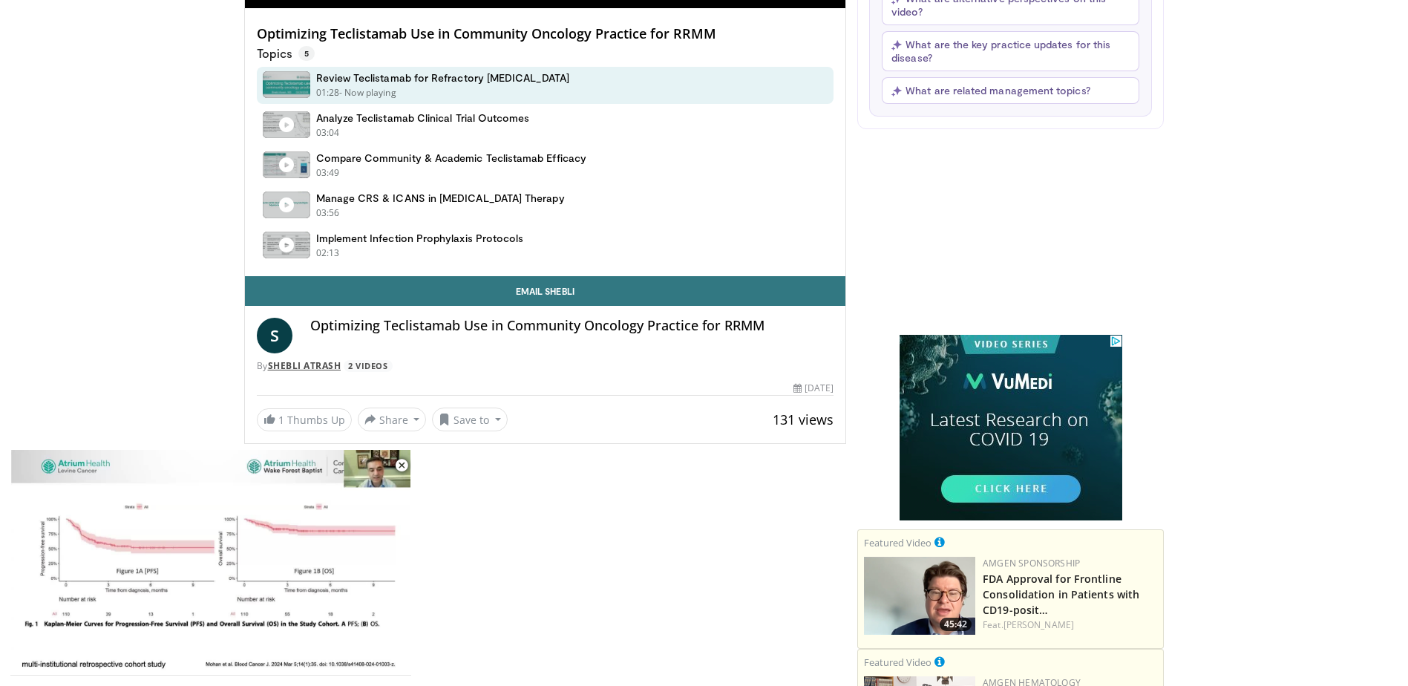
click at [329, 361] on link "Shebli Atrash" at bounding box center [304, 365] width 73 height 13
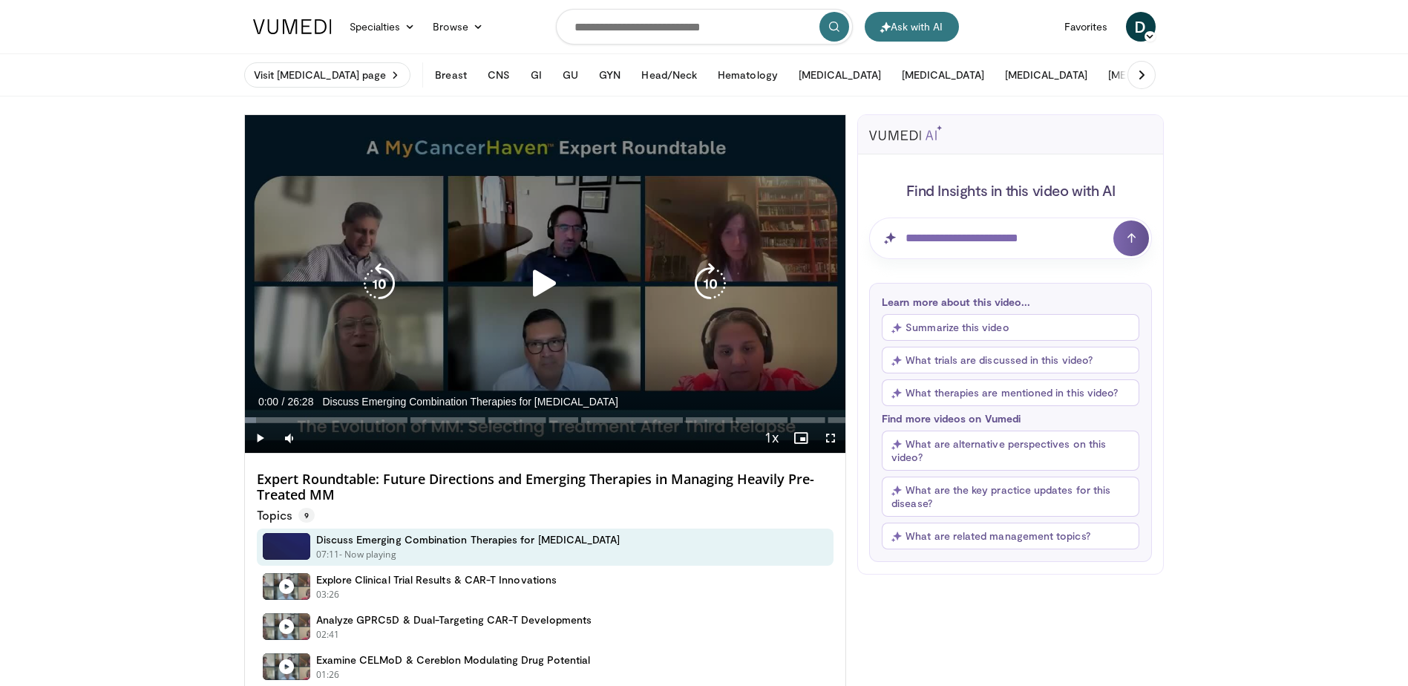
click at [562, 259] on div "10 seconds Tap to unmute" at bounding box center [545, 284] width 601 height 338
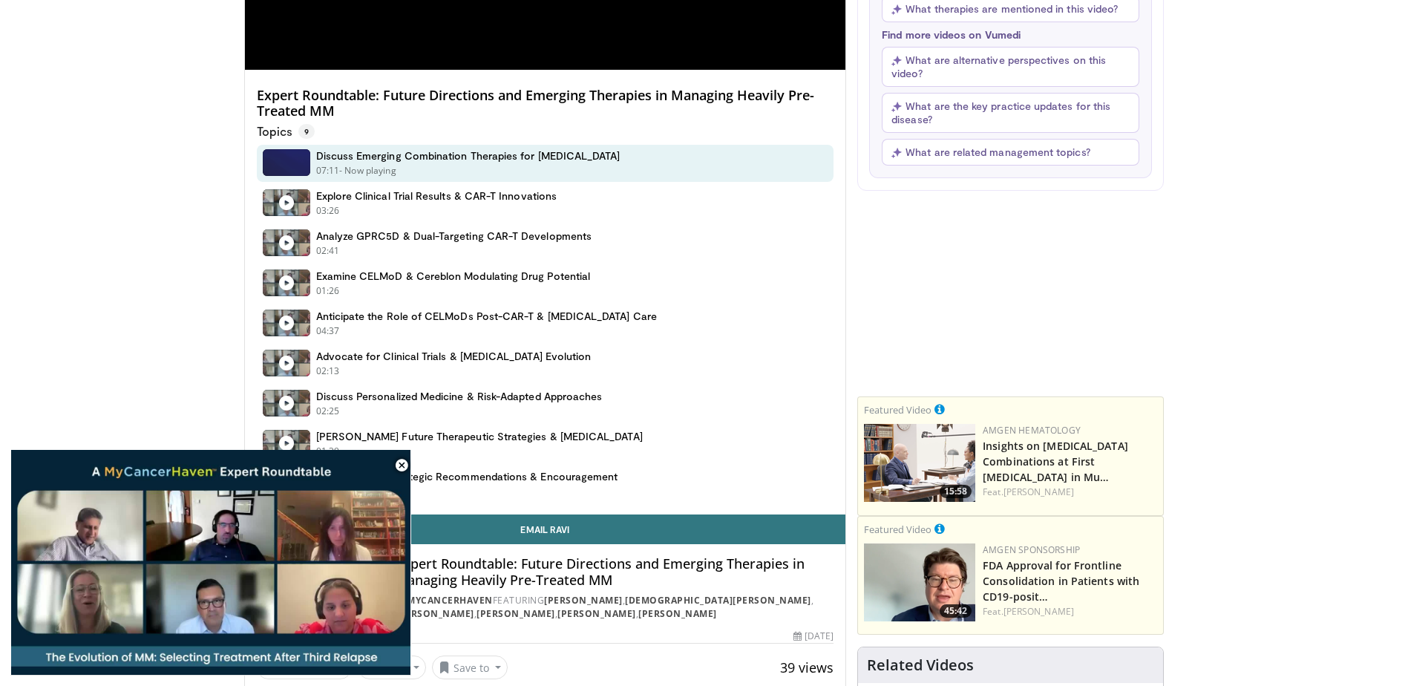
scroll to position [148, 0]
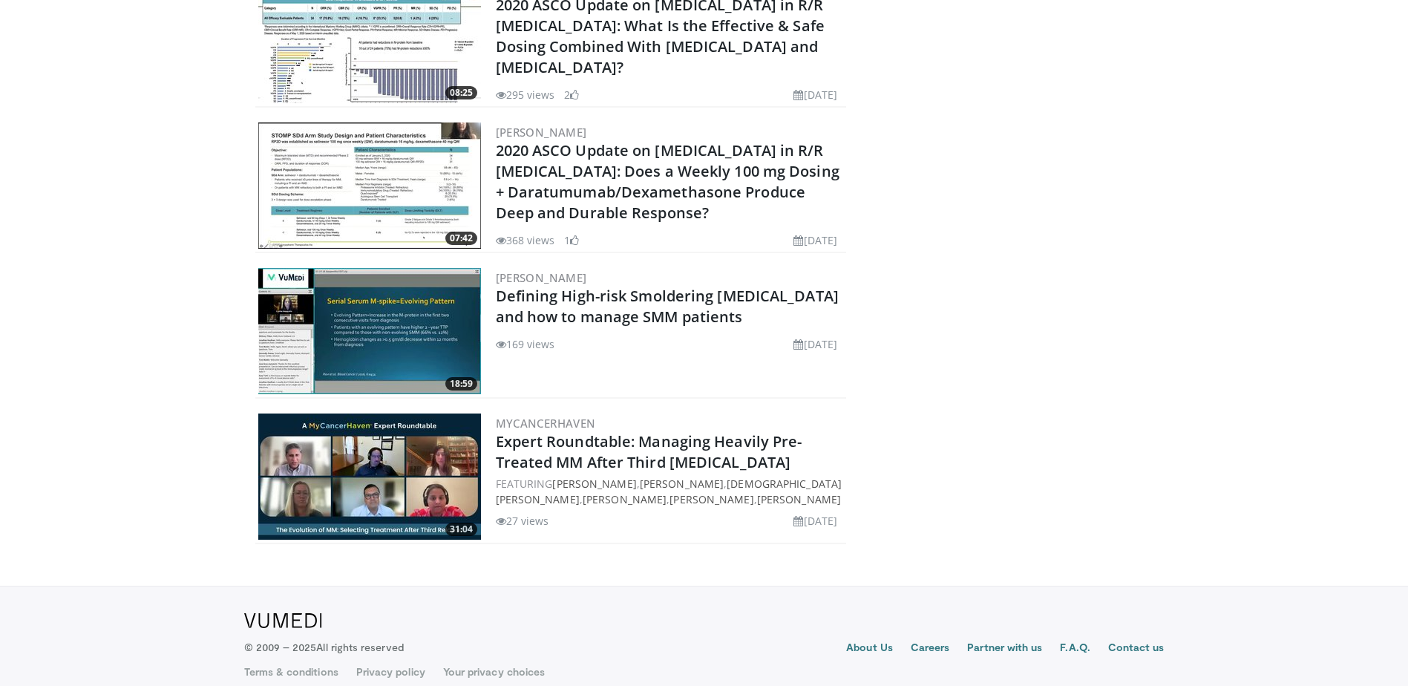
scroll to position [684, 0]
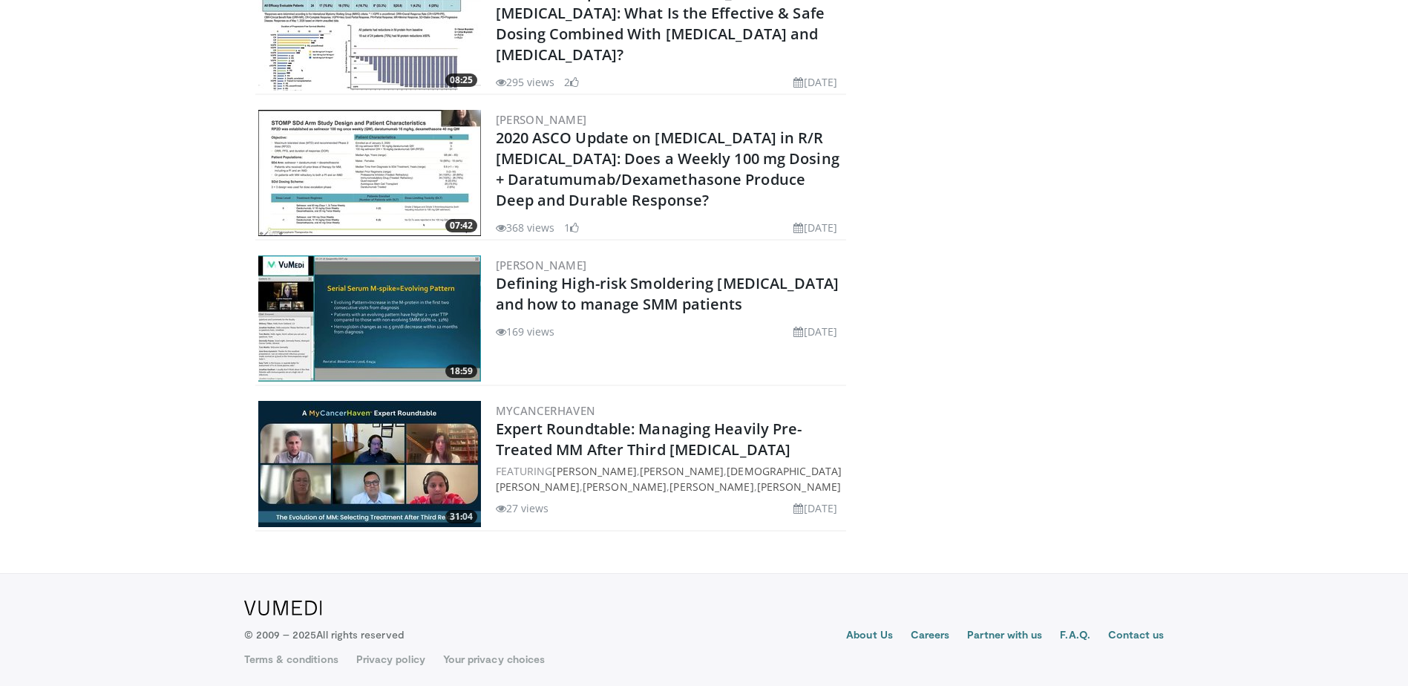
click at [336, 453] on img at bounding box center [369, 464] width 223 height 126
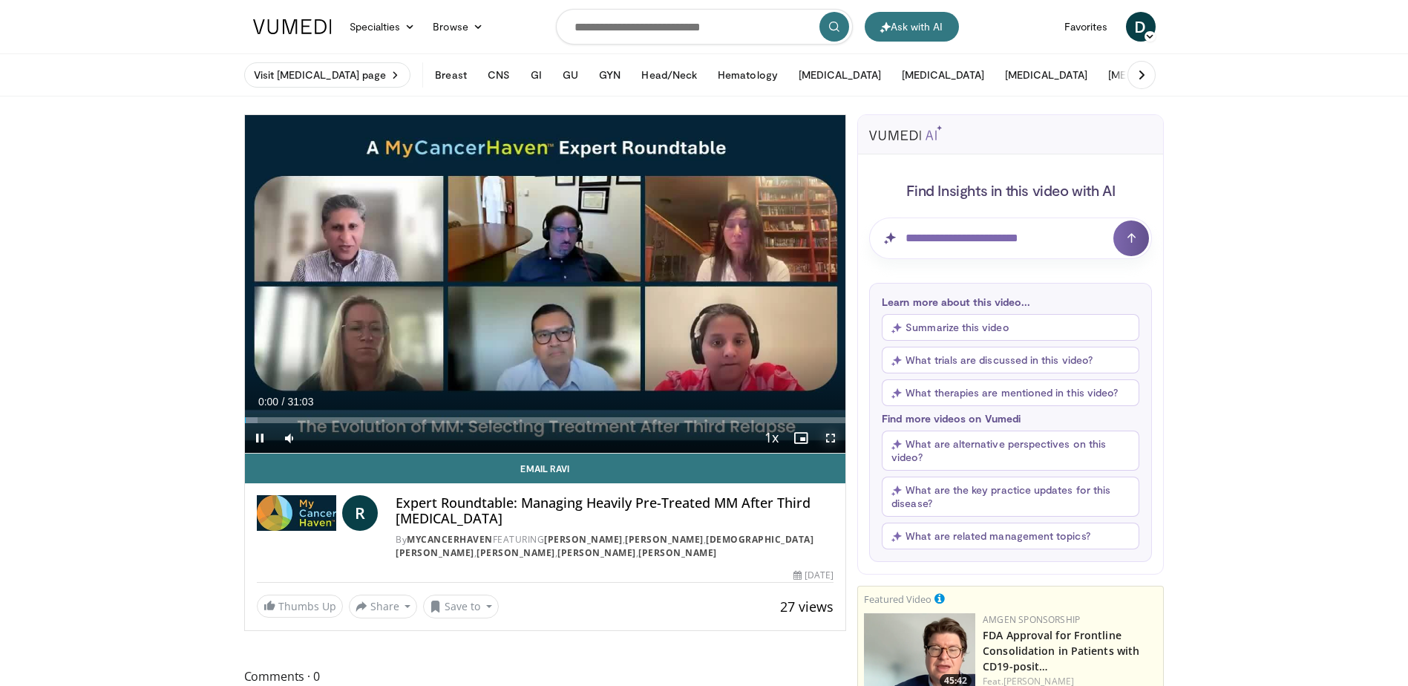
click at [831, 441] on span "Video Player" at bounding box center [831, 438] width 30 height 30
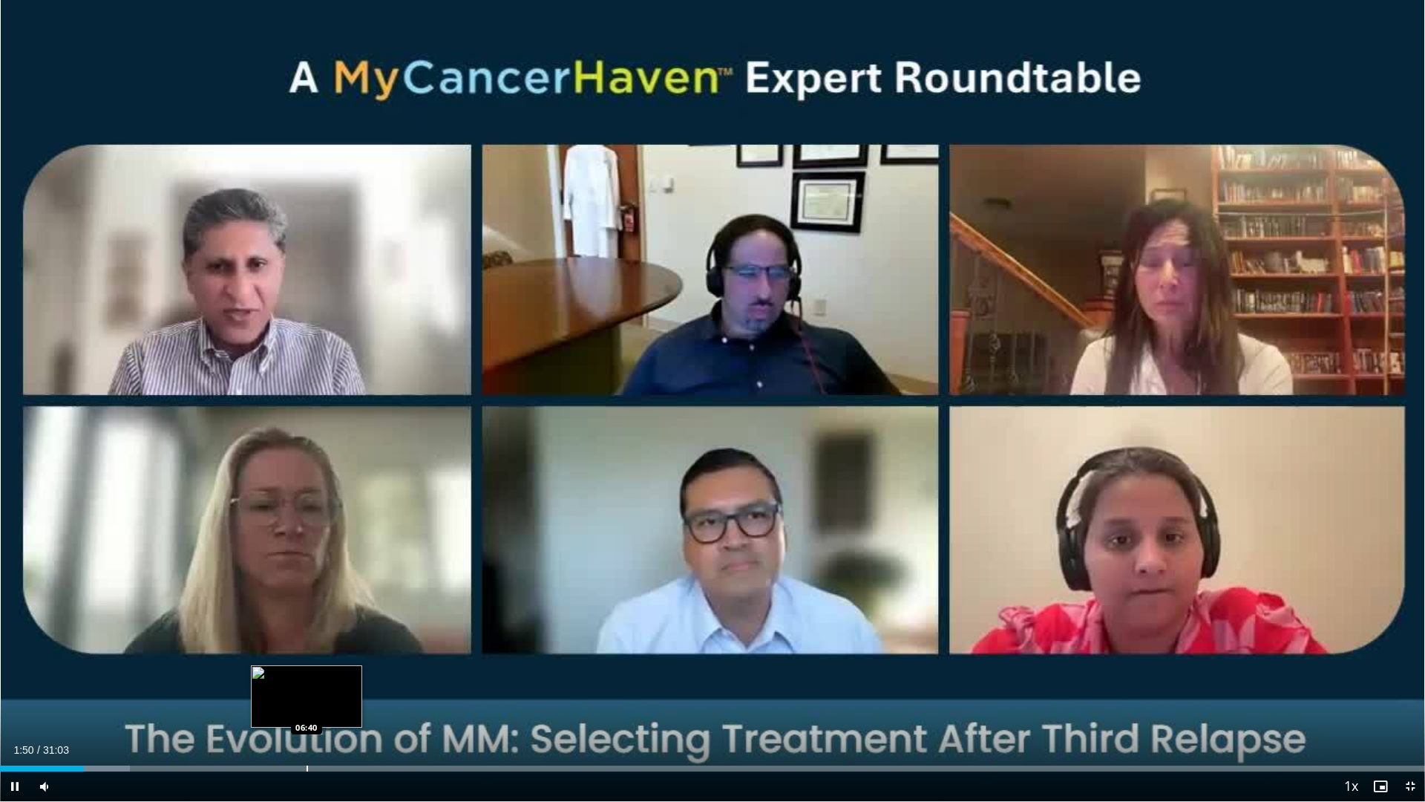
click at [307, 685] on div "Loaded : 9.12% 01:50 06:40" at bounding box center [712, 764] width 1425 height 14
click at [1407, 685] on span "Video Player" at bounding box center [1410, 786] width 30 height 30
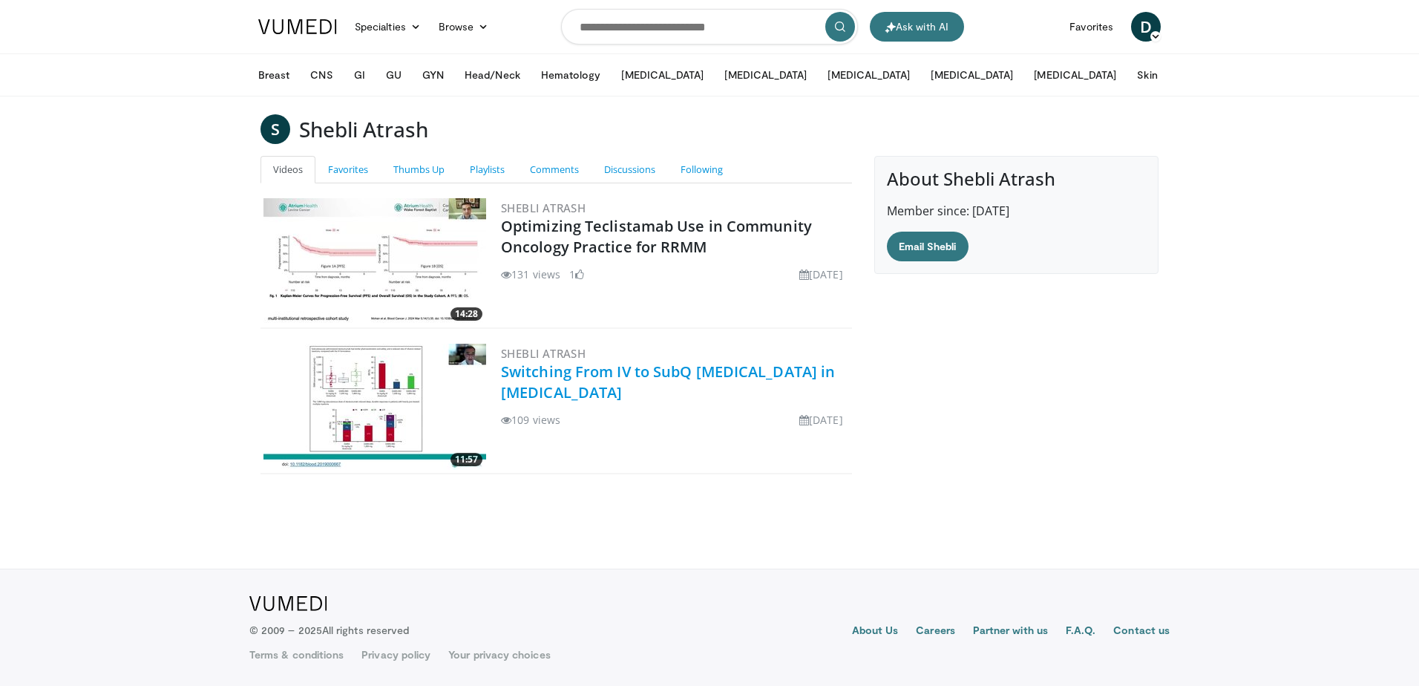
click at [707, 375] on link "Switching From IV to SubQ [MEDICAL_DATA] in [MEDICAL_DATA]" at bounding box center [668, 381] width 334 height 41
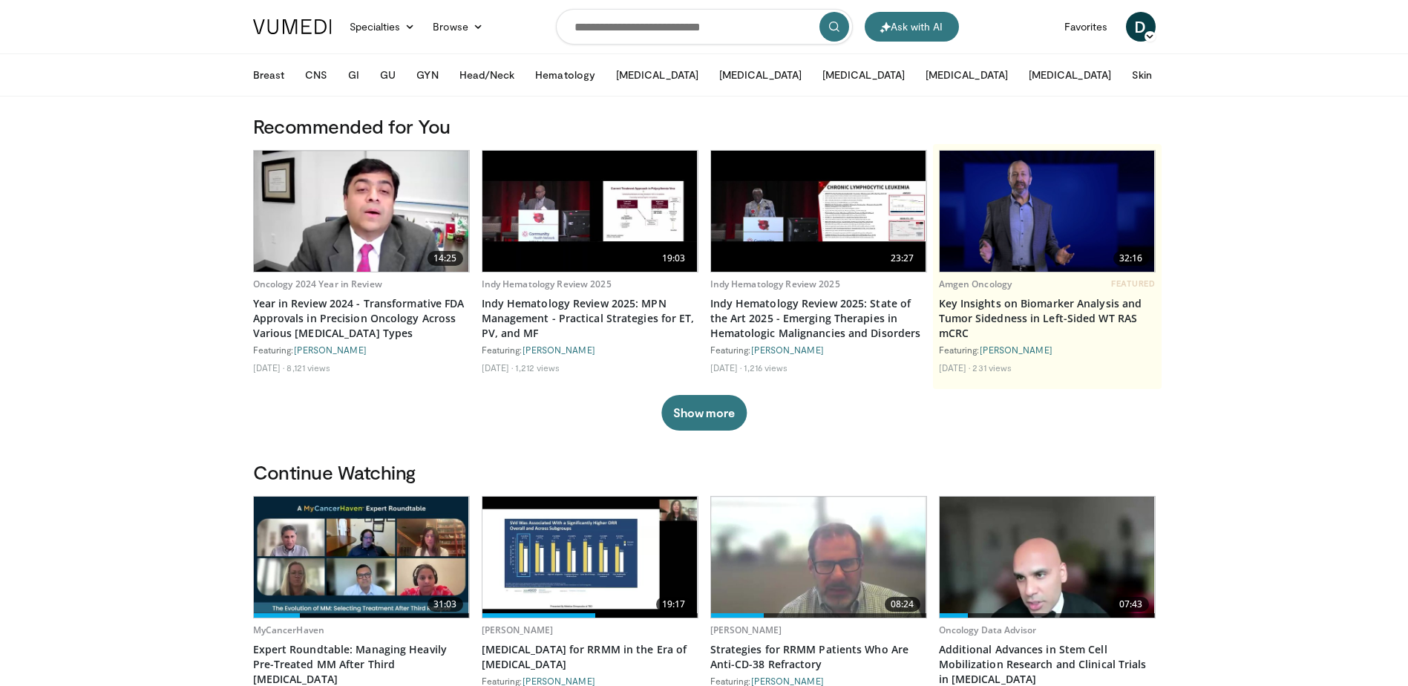
click at [0, 371] on html "Ask with AI Specialties Adult & Family Medicine Allergy, [MEDICAL_DATA], Immuno…" at bounding box center [704, 343] width 1408 height 686
click at [570, 71] on button "Hematology" at bounding box center [565, 75] width 78 height 30
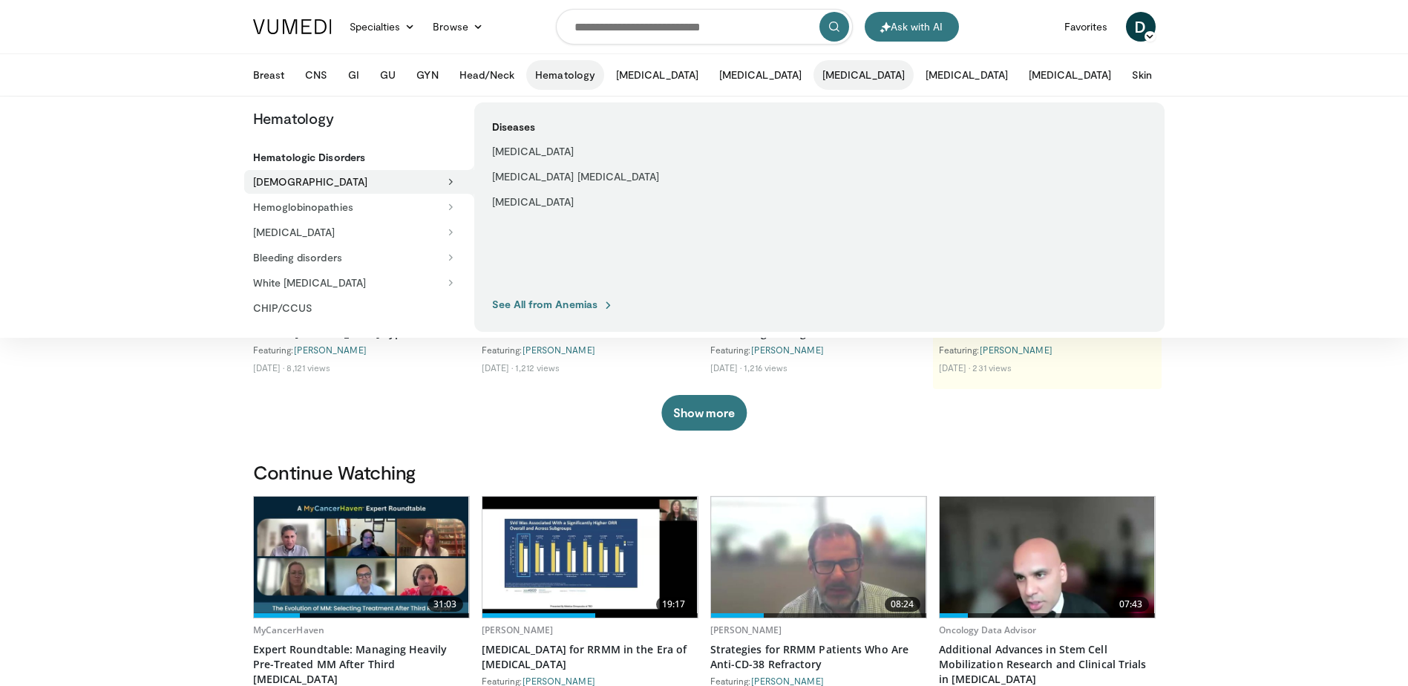
click at [814, 75] on button "[MEDICAL_DATA]" at bounding box center [864, 75] width 100 height 30
